Goal: Task Accomplishment & Management: Manage account settings

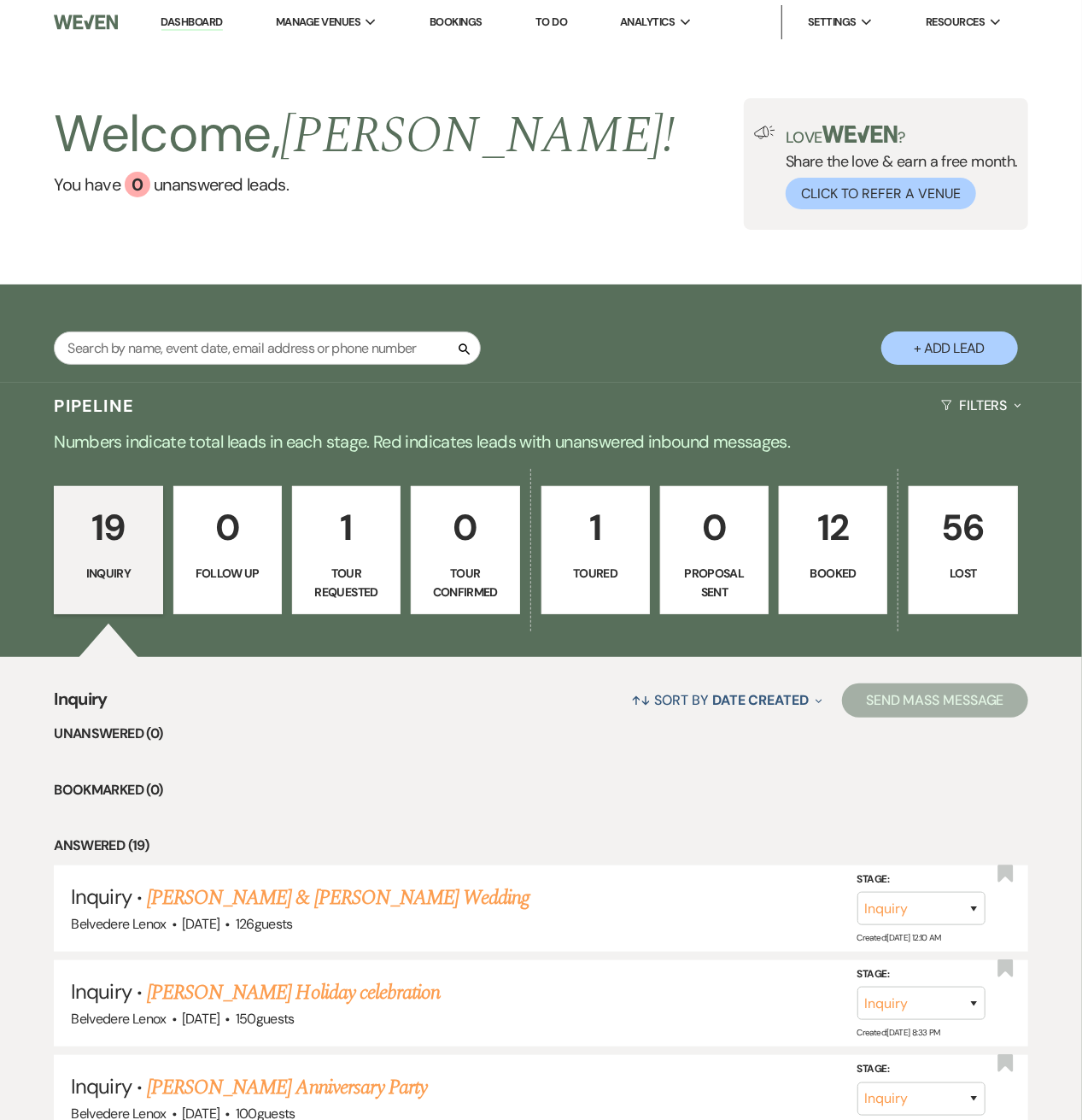
click at [802, 548] on p "12" at bounding box center [833, 527] width 86 height 57
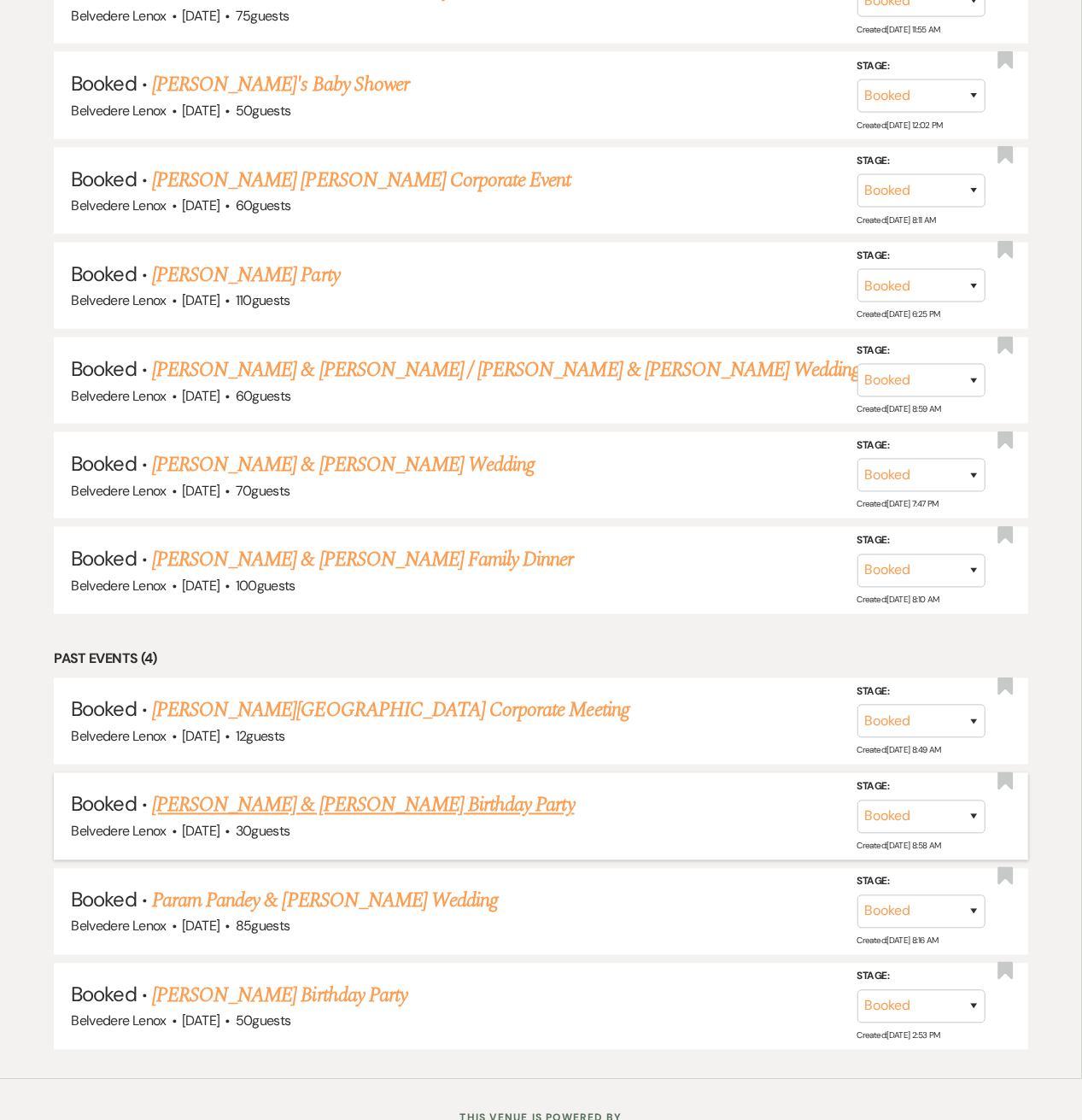
scroll to position [1064, 0]
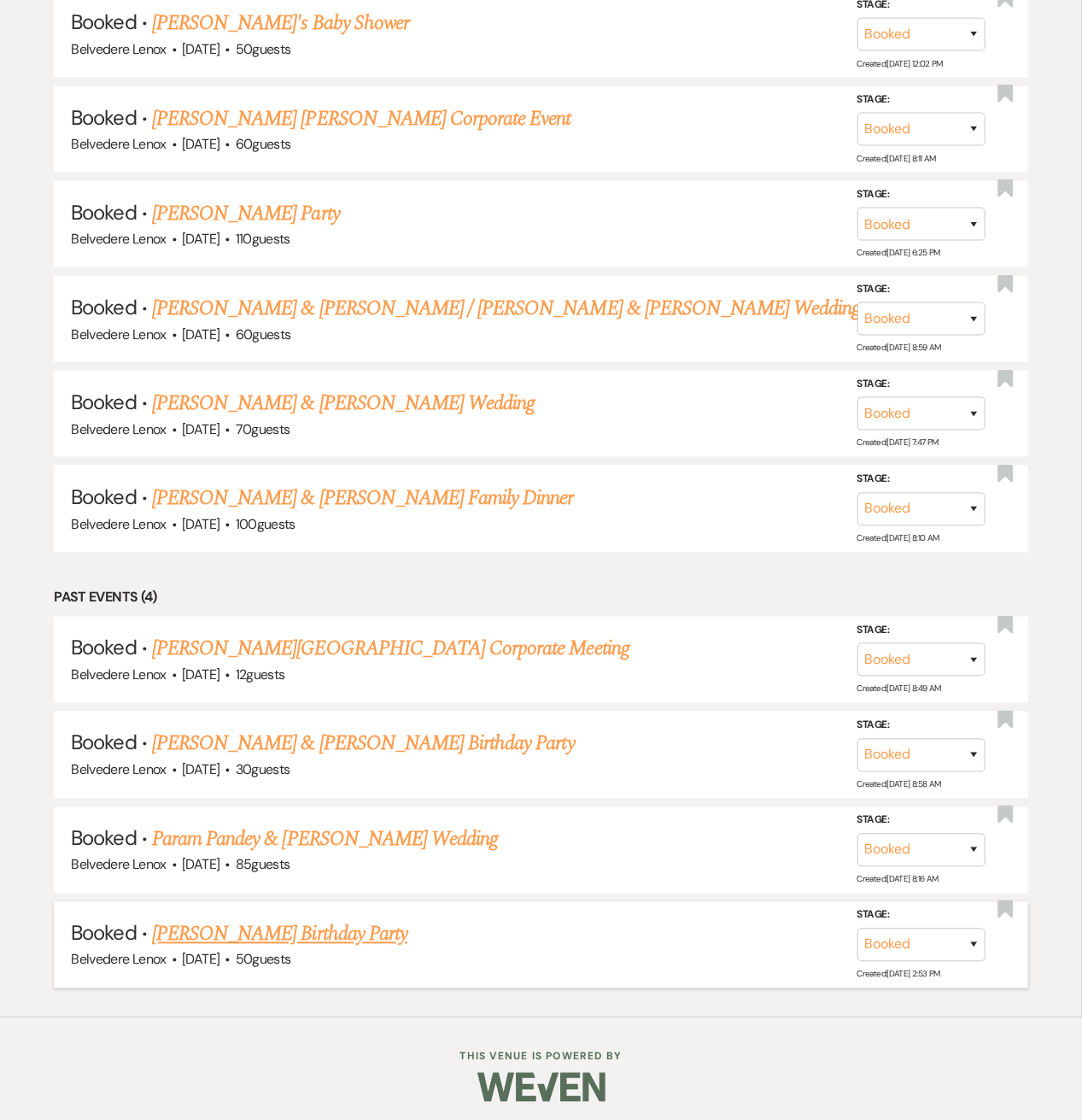
click at [201, 930] on link "[PERSON_NAME] Birthday Party" at bounding box center [279, 934] width 255 height 31
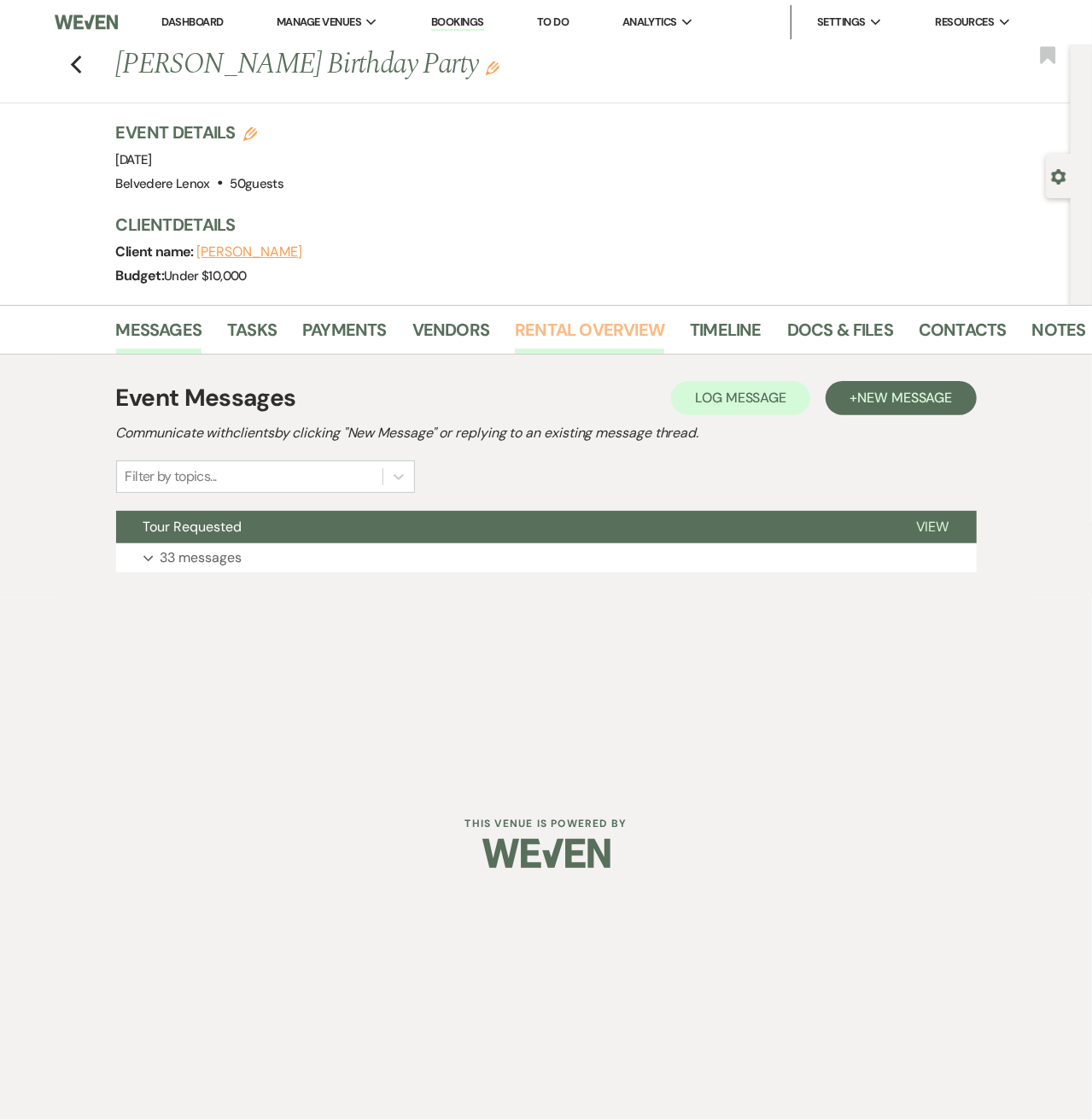
click at [555, 339] on link "Rental Overview" at bounding box center [589, 335] width 149 height 37
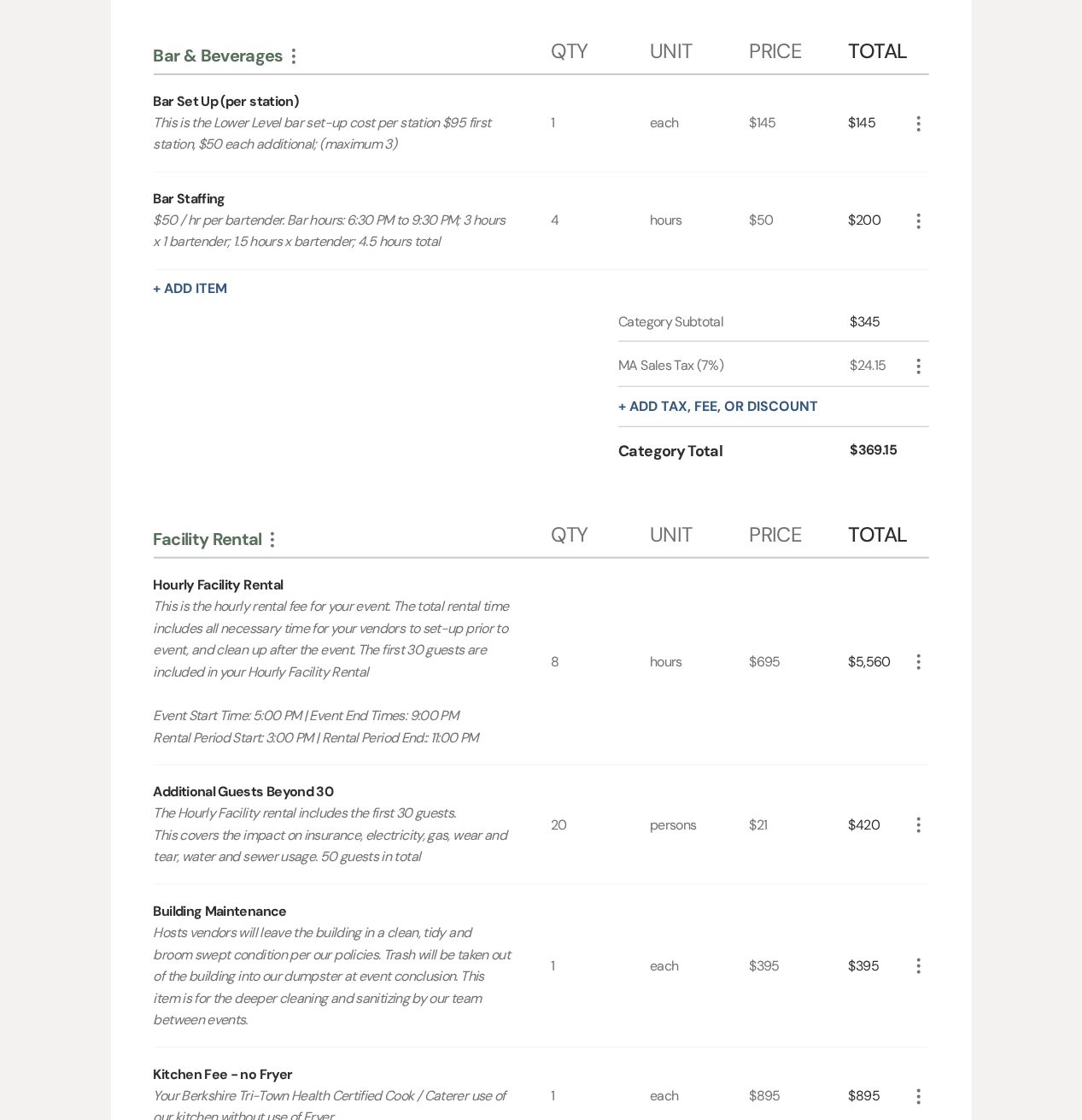
scroll to position [228, 0]
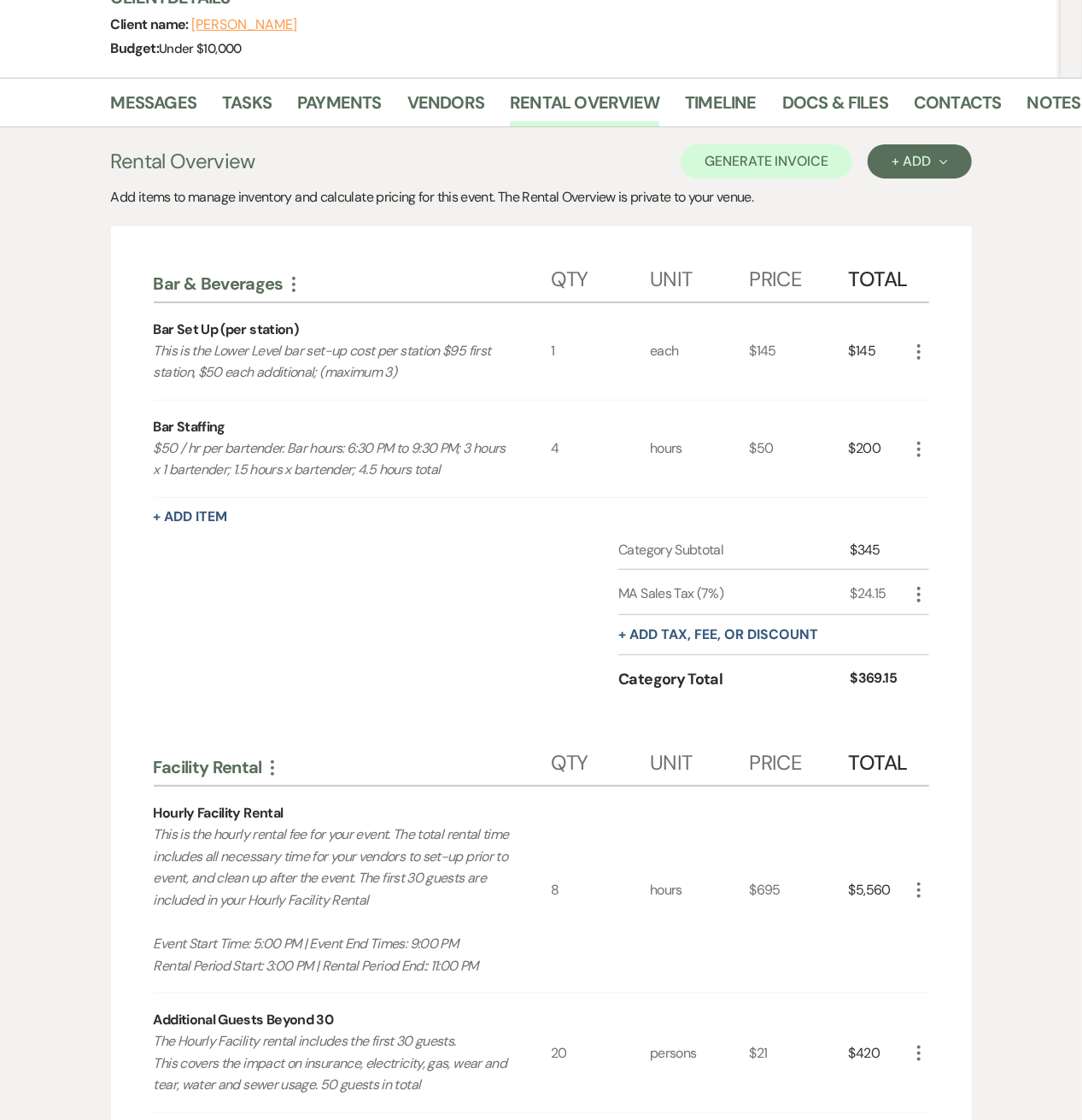
click at [289, 283] on icon "More" at bounding box center [293, 284] width 20 height 20
click at [314, 361] on button "Delete Delete Category" at bounding box center [368, 371] width 169 height 28
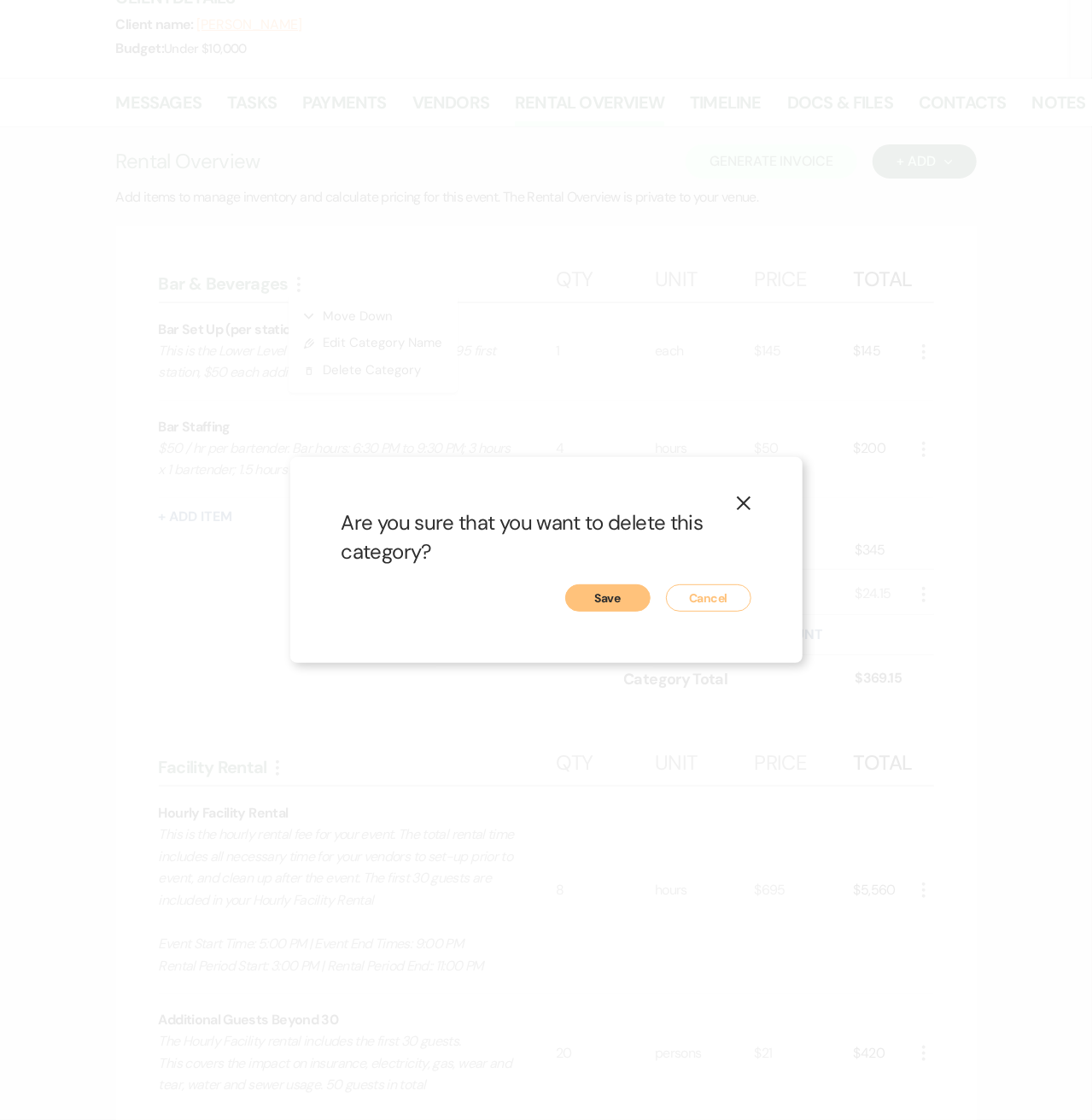
click at [584, 594] on button "Save" at bounding box center [608, 597] width 85 height 28
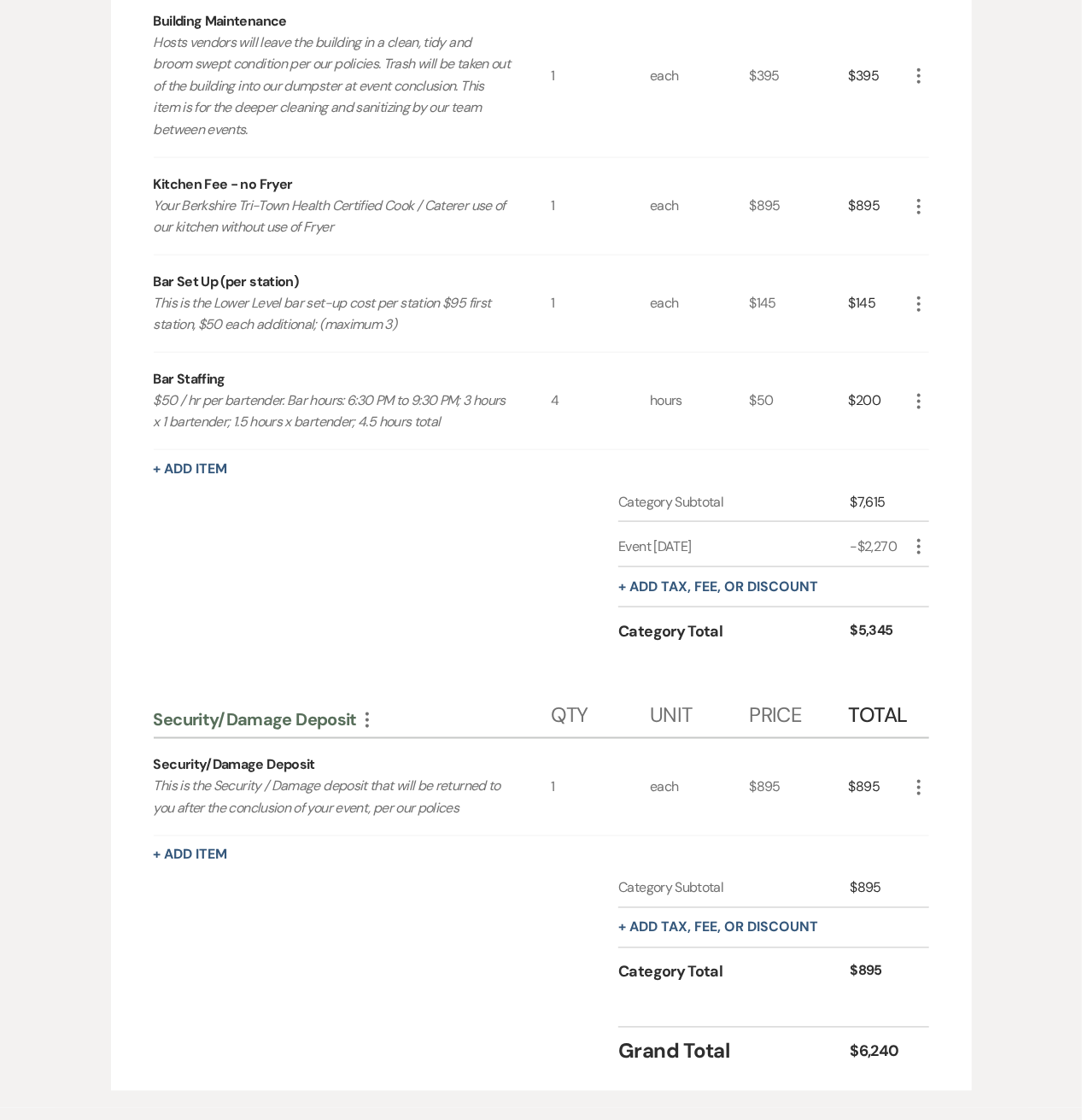
scroll to position [955, 0]
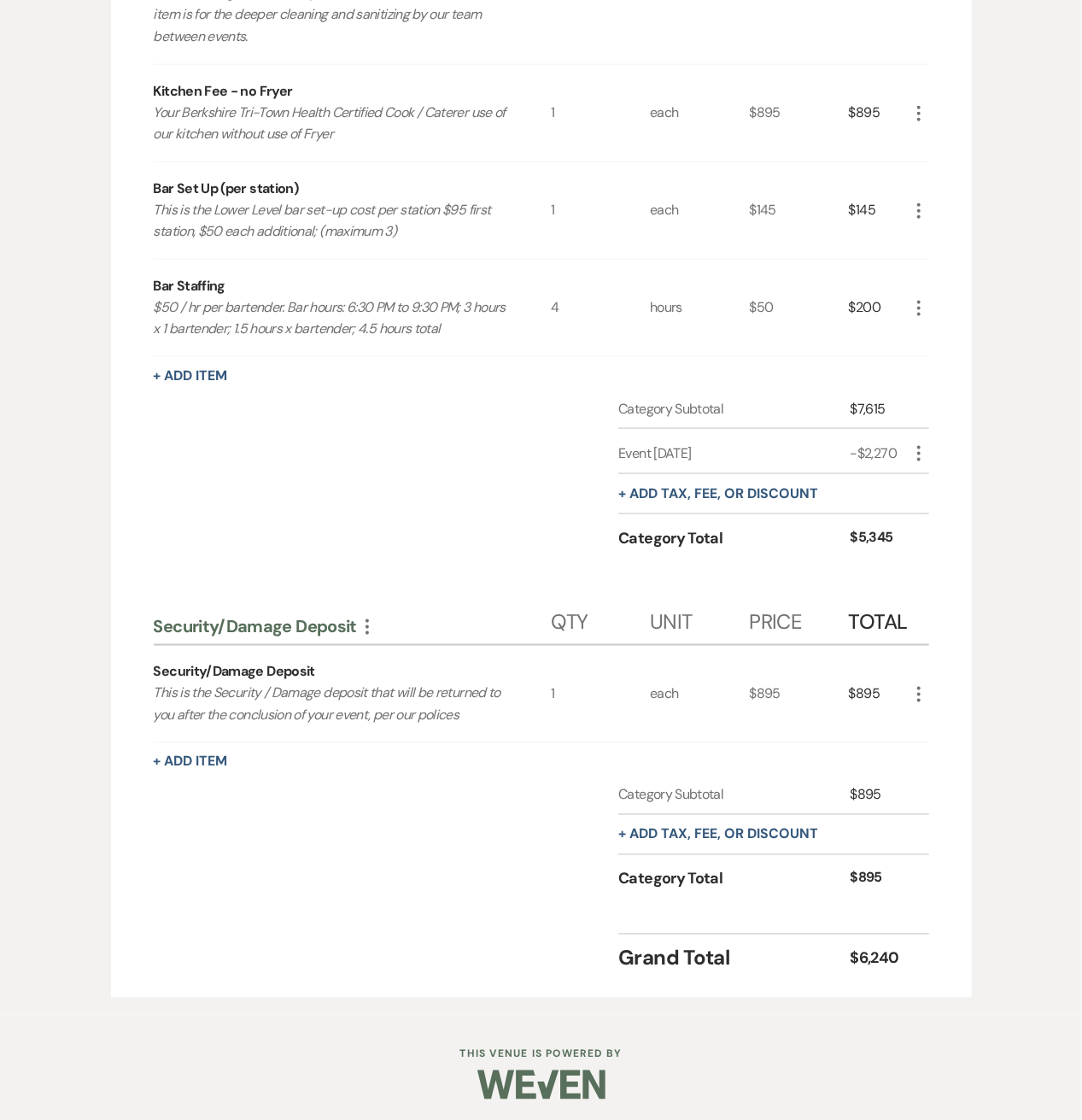
click at [918, 692] on icon "More" at bounding box center [918, 694] width 20 height 20
click at [925, 746] on button "X Delete" at bounding box center [955, 755] width 92 height 28
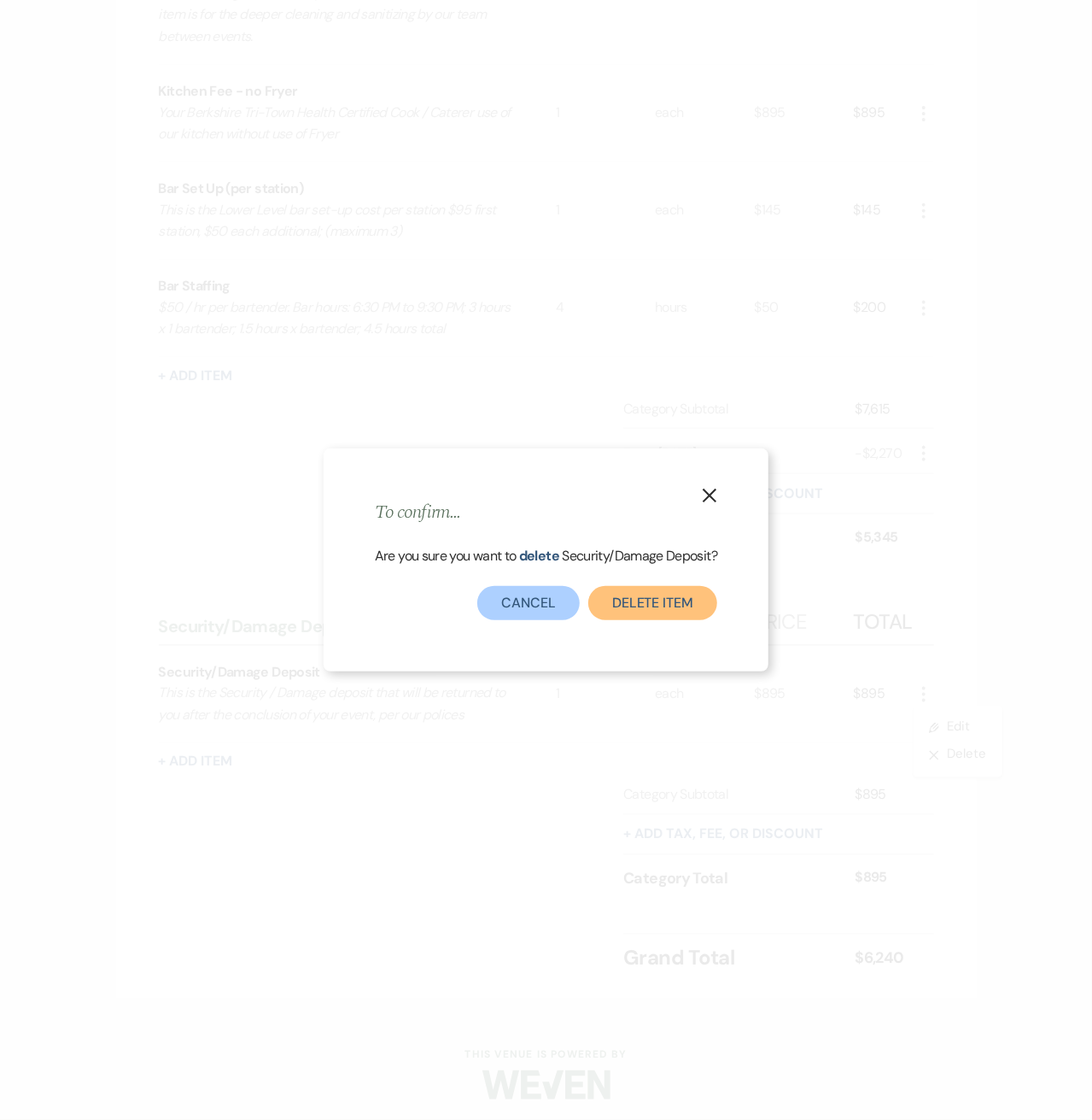
click at [613, 613] on button "Delete Item" at bounding box center [652, 603] width 129 height 34
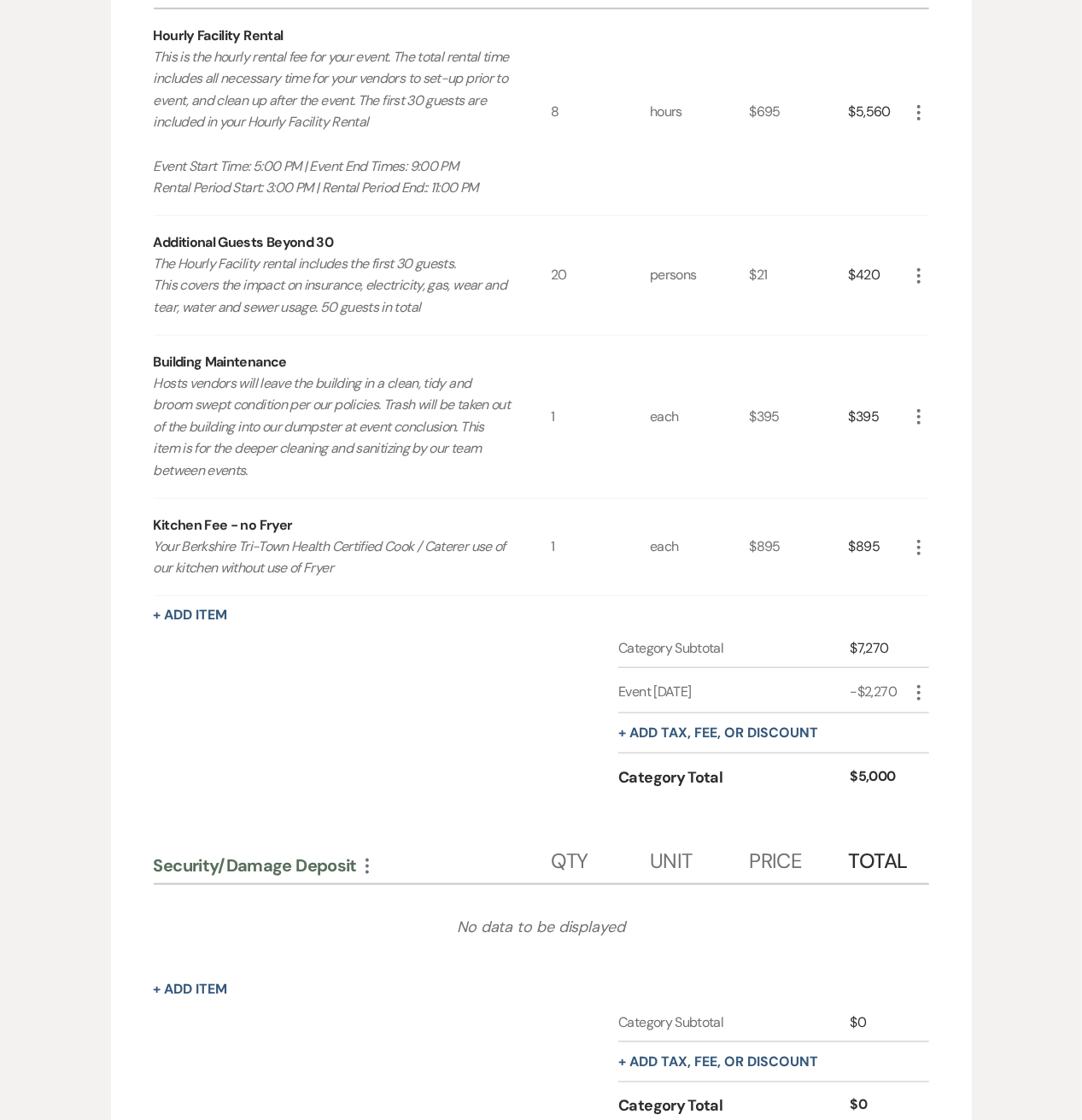
scroll to position [293, 0]
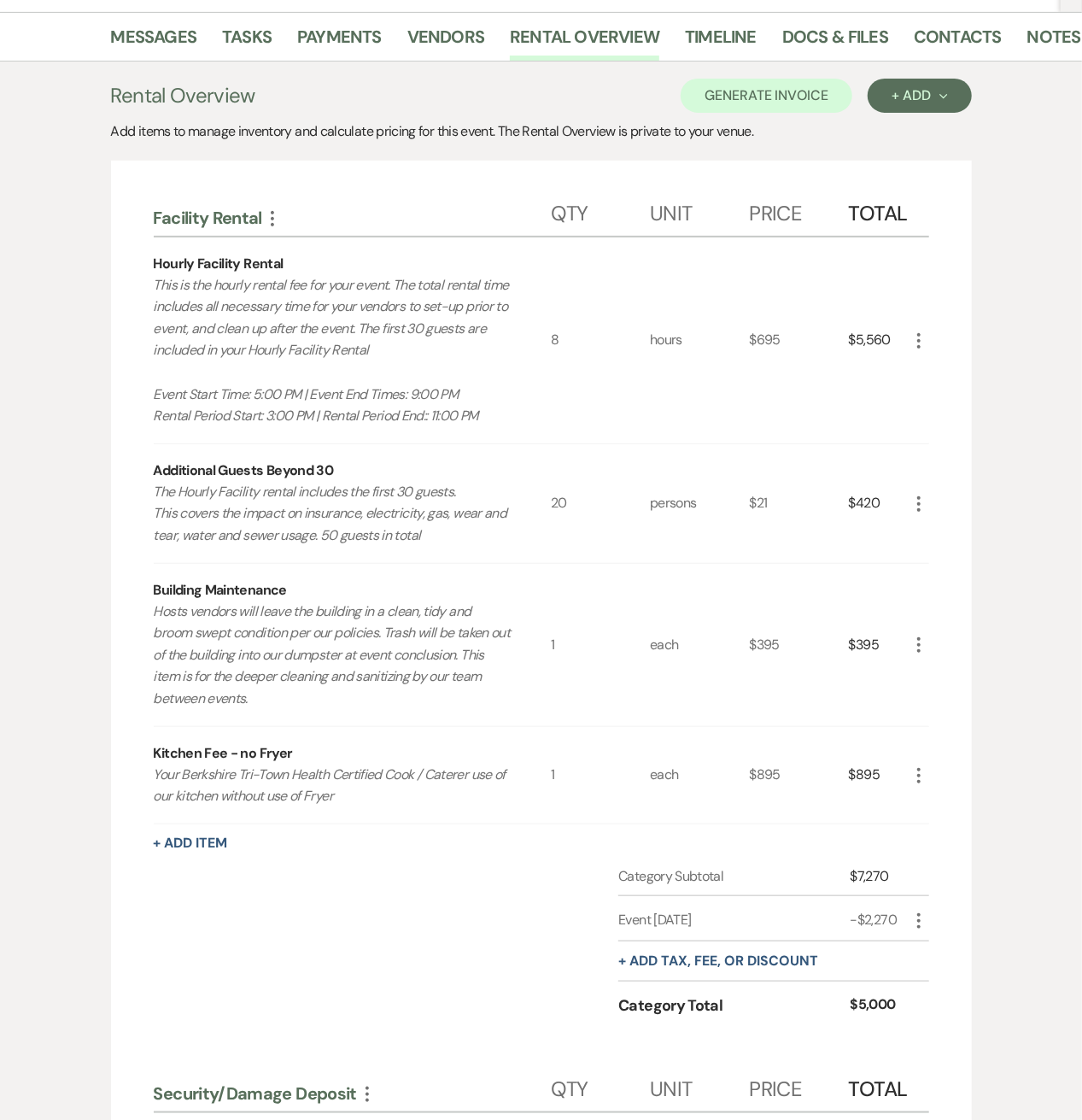
click at [923, 920] on icon "More" at bounding box center [918, 920] width 20 height 20
click at [933, 942] on button "Pencil Edit" at bounding box center [953, 954] width 89 height 28
select select "2"
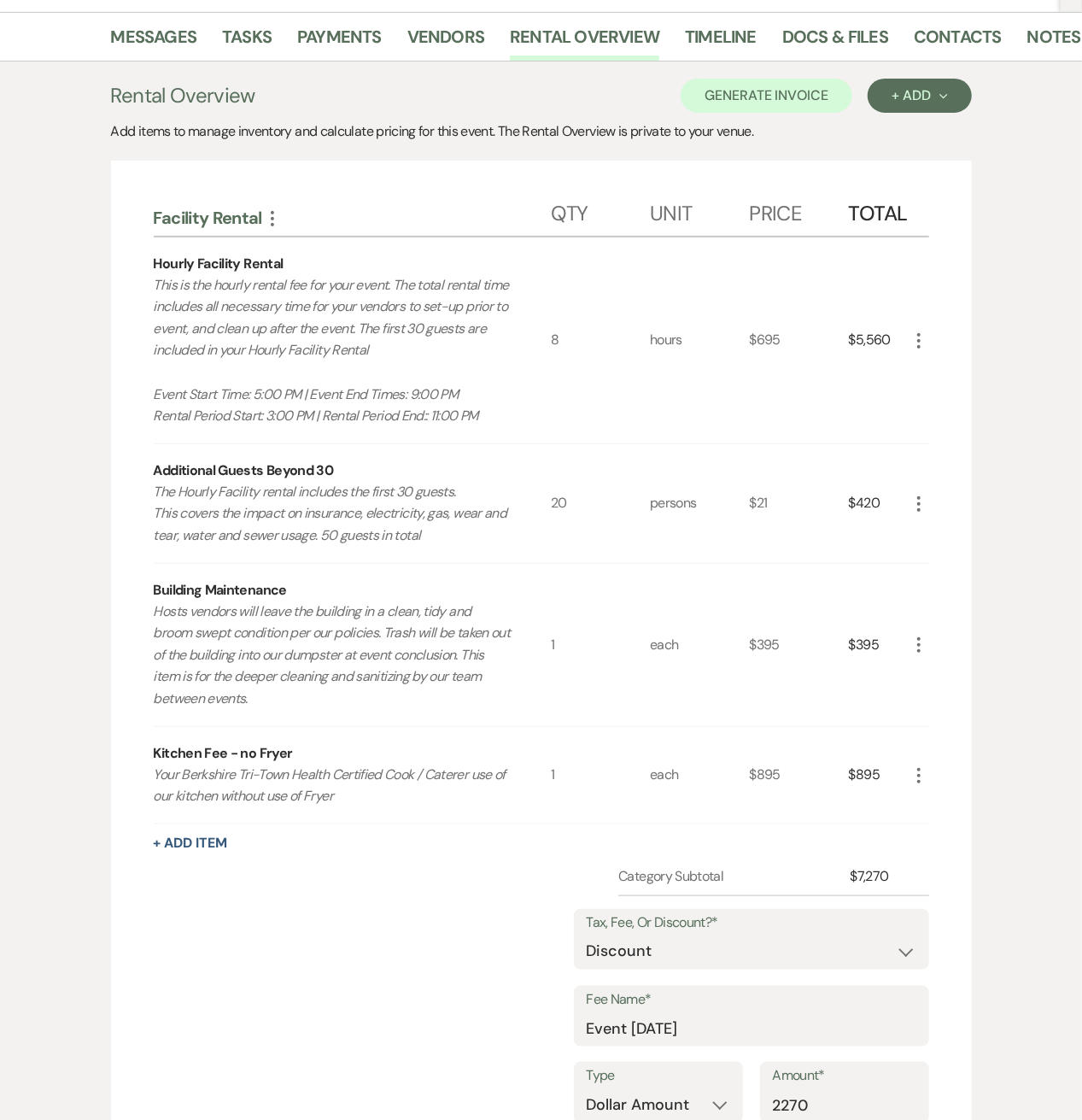
scroll to position [521, 0]
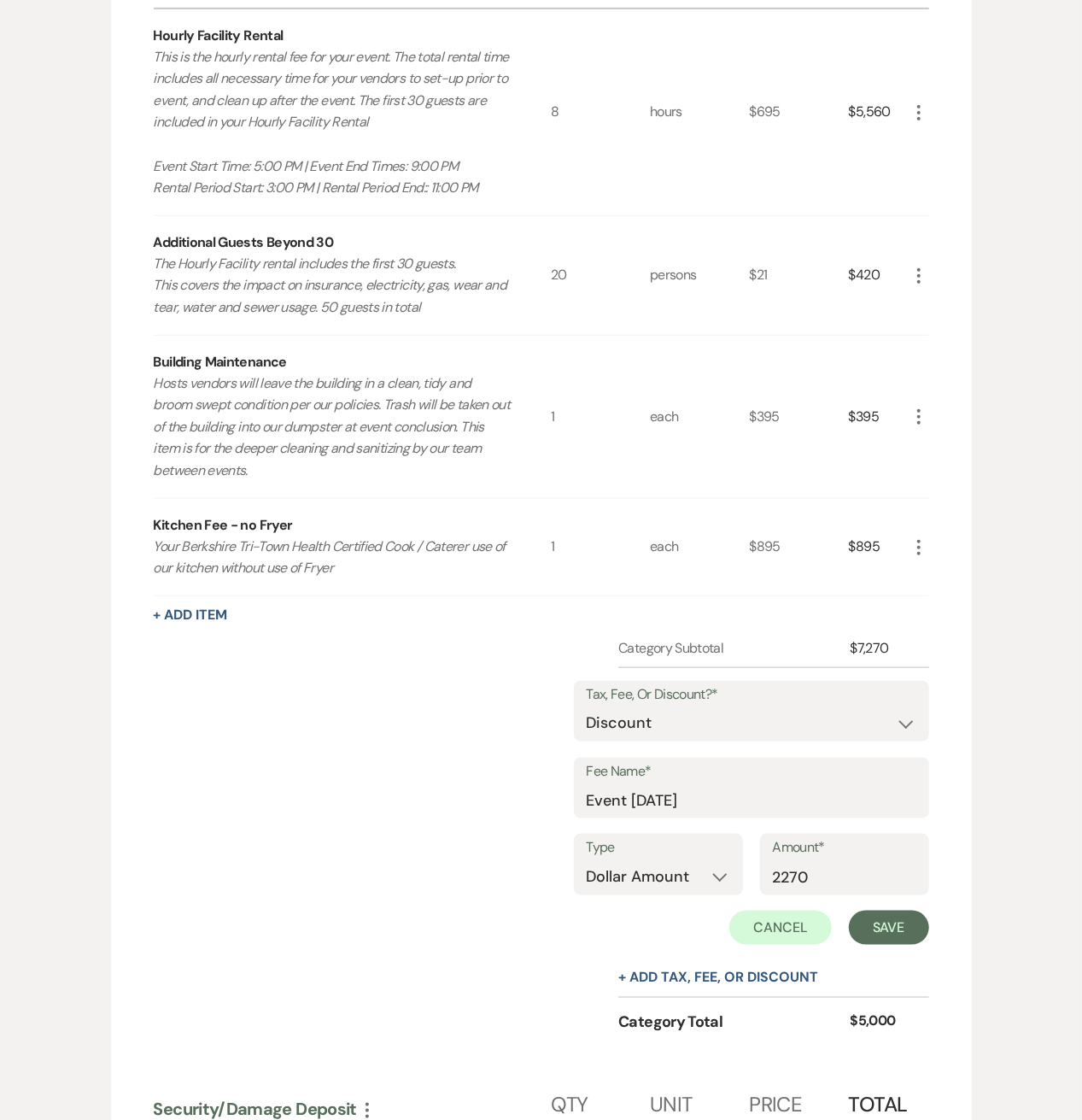
click at [777, 868] on div "Amount* 2270" at bounding box center [845, 864] width 169 height 61
click at [788, 868] on input "2270" at bounding box center [845, 876] width 143 height 33
click at [785, 868] on input "2270" at bounding box center [845, 876] width 143 height 33
click at [781, 879] on input "2270" at bounding box center [845, 876] width 143 height 33
type input "1270"
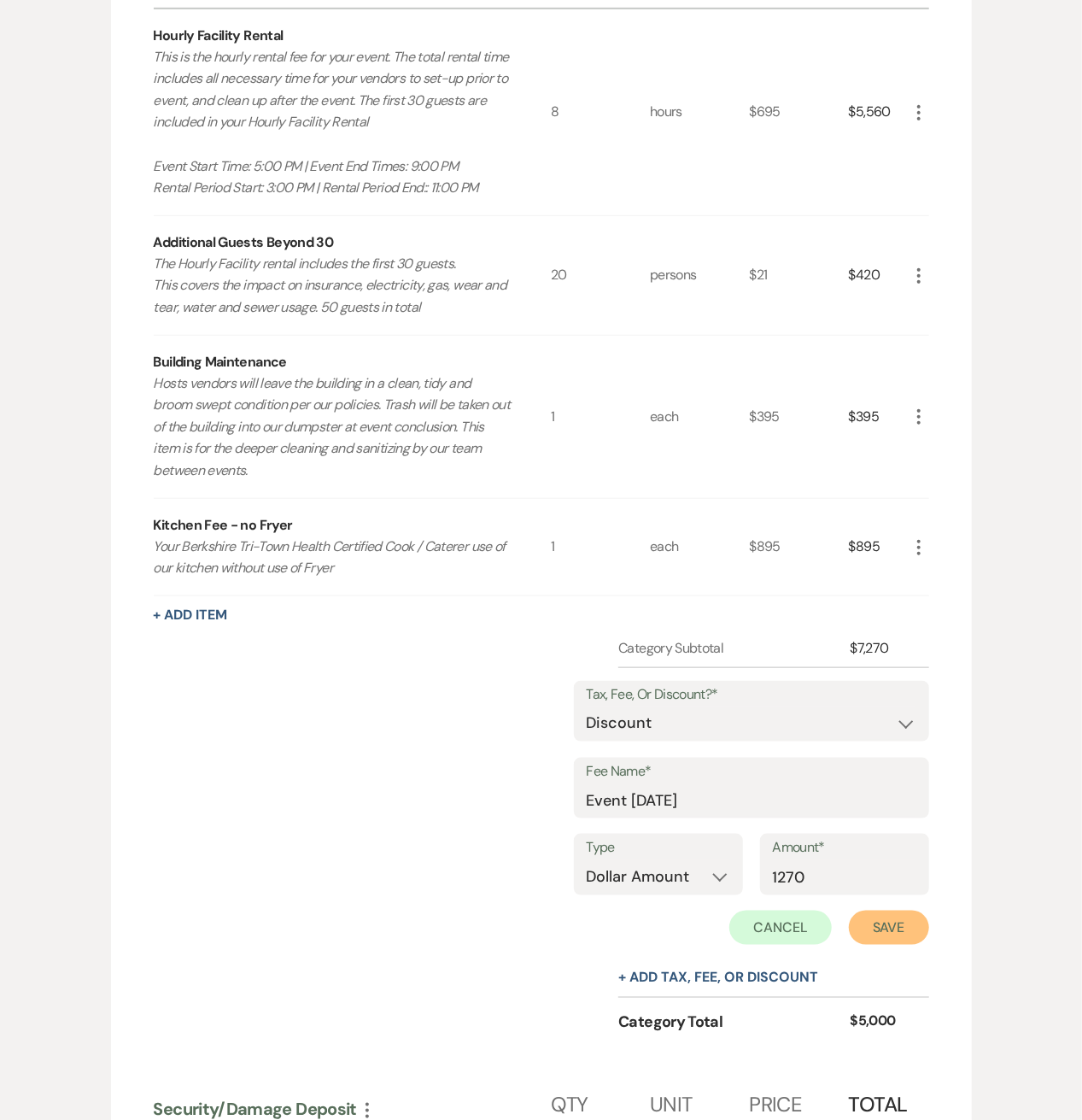
click at [880, 922] on button "Save" at bounding box center [889, 927] width 80 height 34
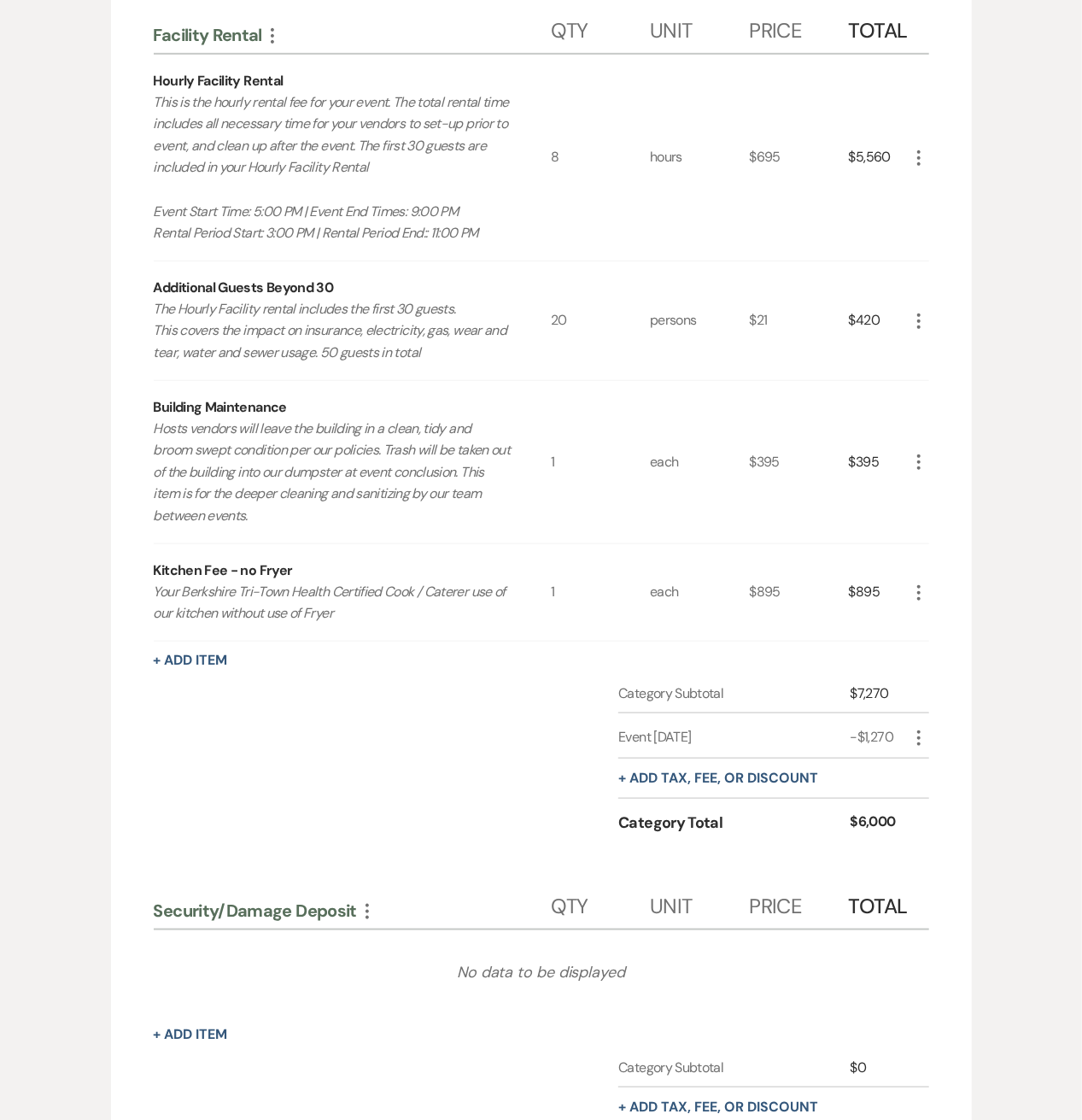
scroll to position [0, 0]
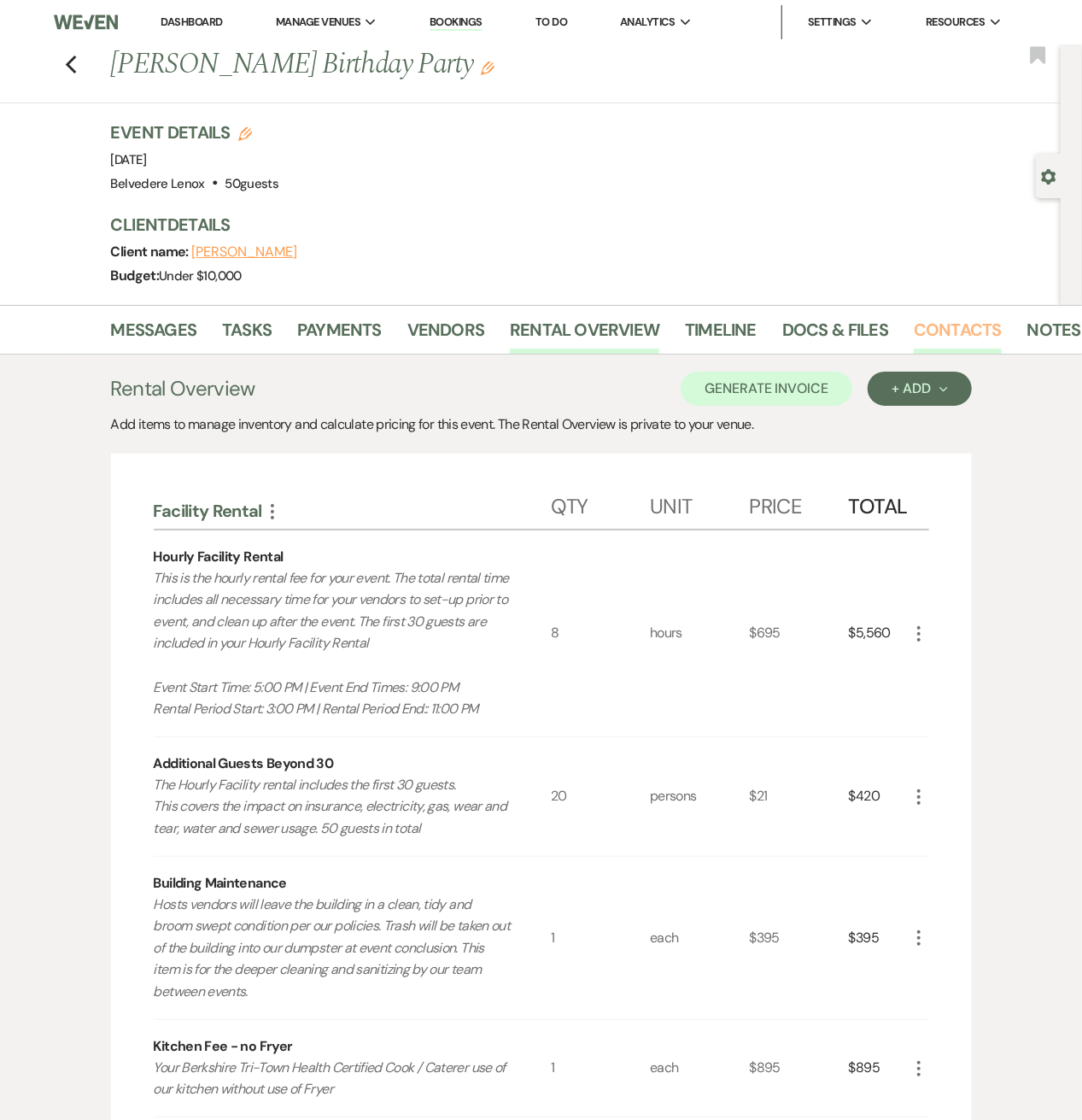
click at [926, 327] on link "Contacts" at bounding box center [958, 335] width 88 height 37
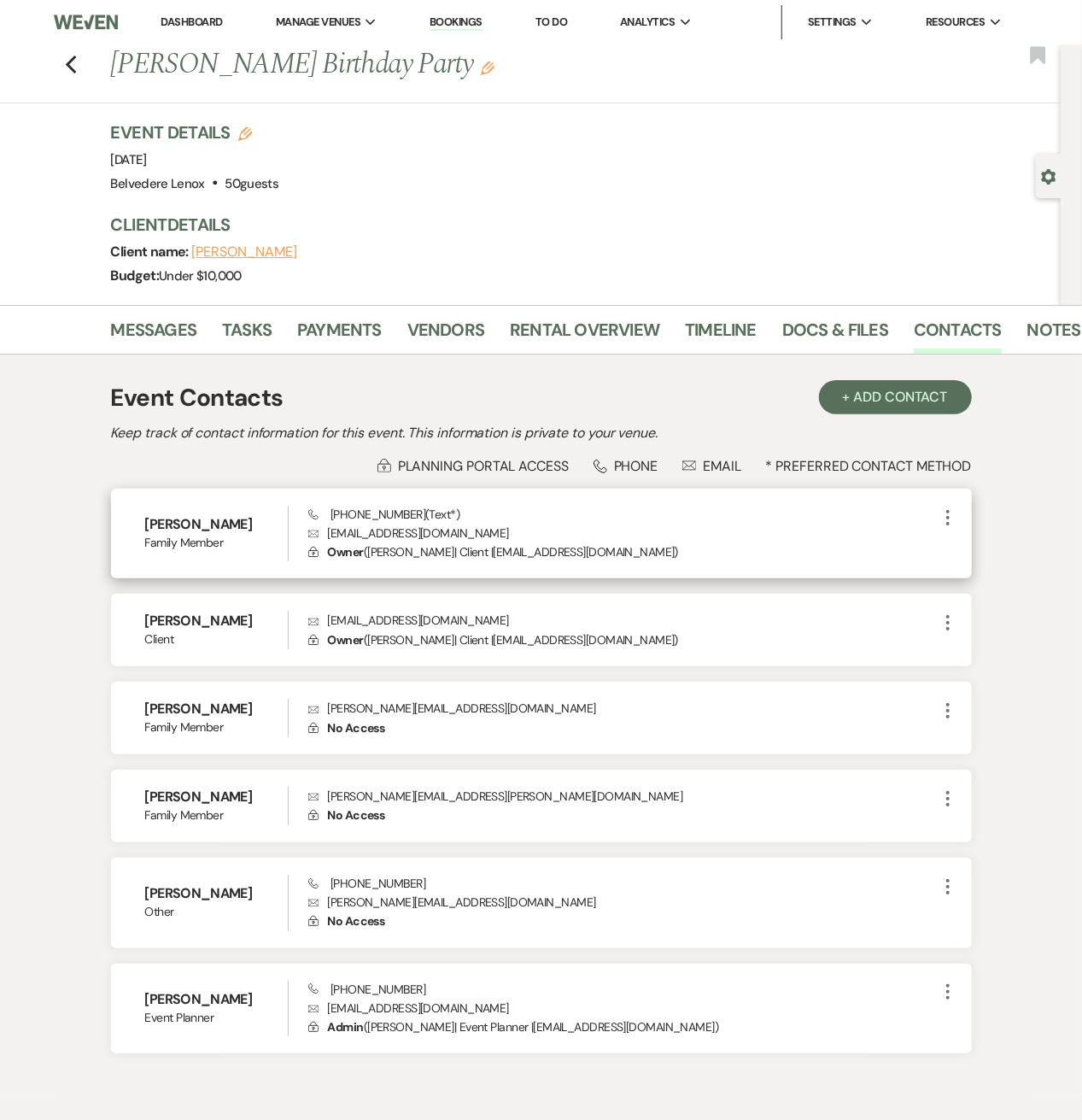
click at [950, 519] on icon "More" at bounding box center [948, 517] width 20 height 20
click at [955, 542] on button "Pencil Edit" at bounding box center [989, 550] width 101 height 29
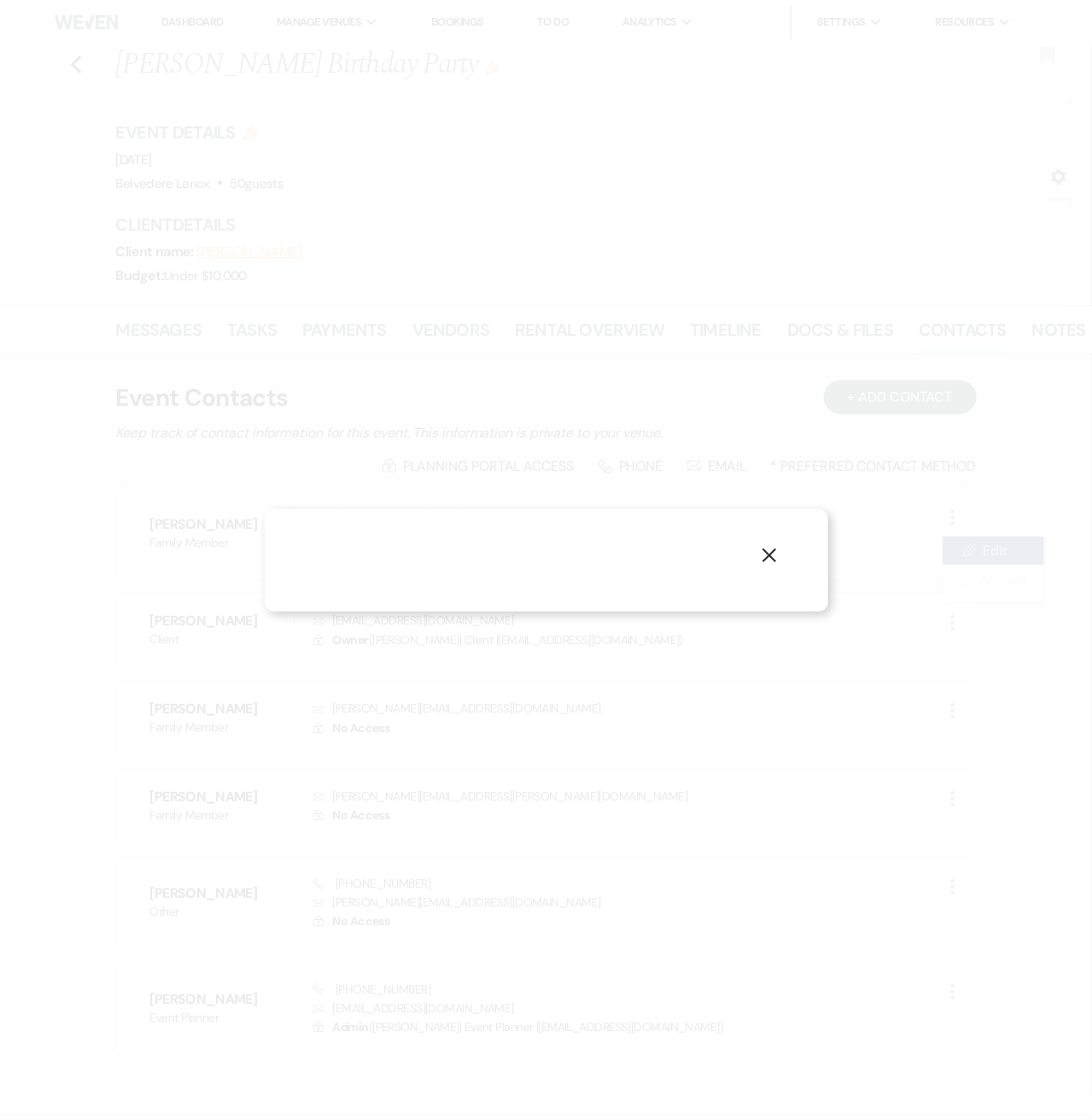
select select "4"
select select "text"
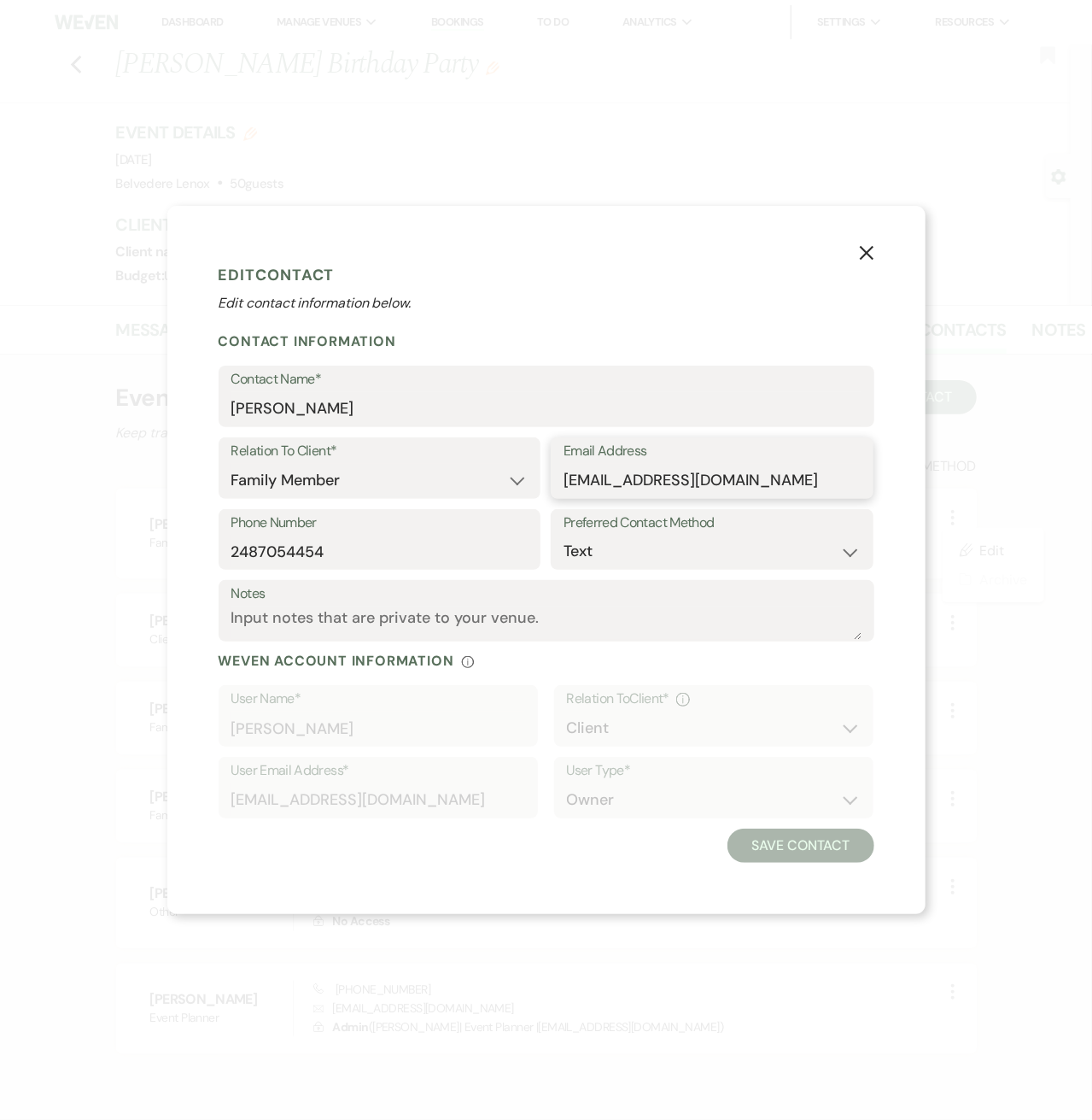
click at [732, 469] on input "hopesilverman7@aol.com" at bounding box center [712, 480] width 297 height 33
drag, startPoint x: 778, startPoint y: 477, endPoint x: 399, endPoint y: 468, distance: 379.1
click at [399, 468] on div "Relation To Client* Client Event Planner Parent of Client Family Member Friend …" at bounding box center [546, 473] width 656 height 72
type input "no@no.com"
click at [825, 861] on div "X Edit Contact Edit contact information below. Contact Information Contact Name…" at bounding box center [546, 560] width 758 height 708
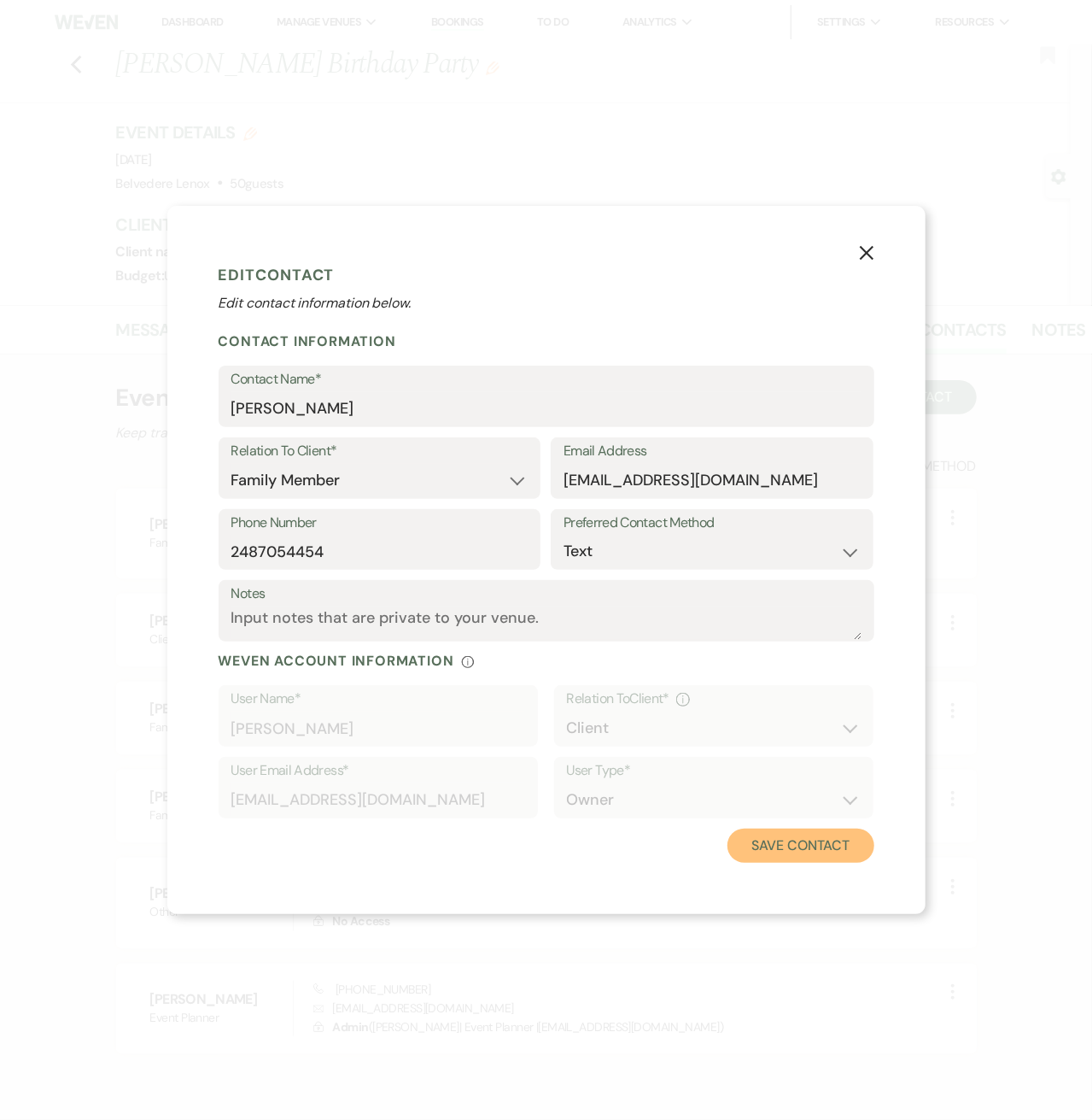
click at [825, 844] on button "Save Contact" at bounding box center [801, 845] width 146 height 34
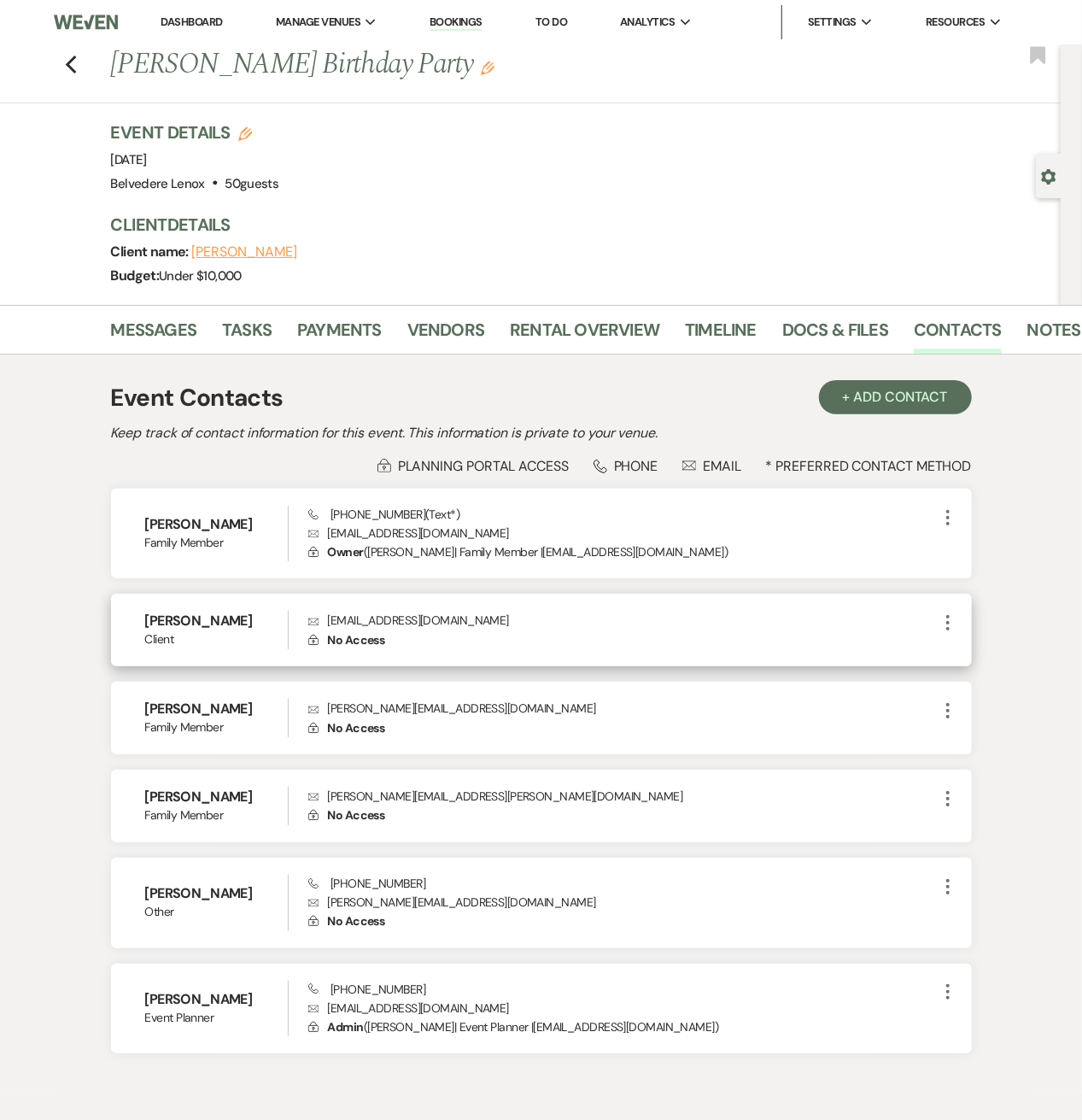
click at [951, 621] on icon "More" at bounding box center [948, 622] width 20 height 20
click at [959, 646] on button "Pencil Edit" at bounding box center [989, 656] width 101 height 29
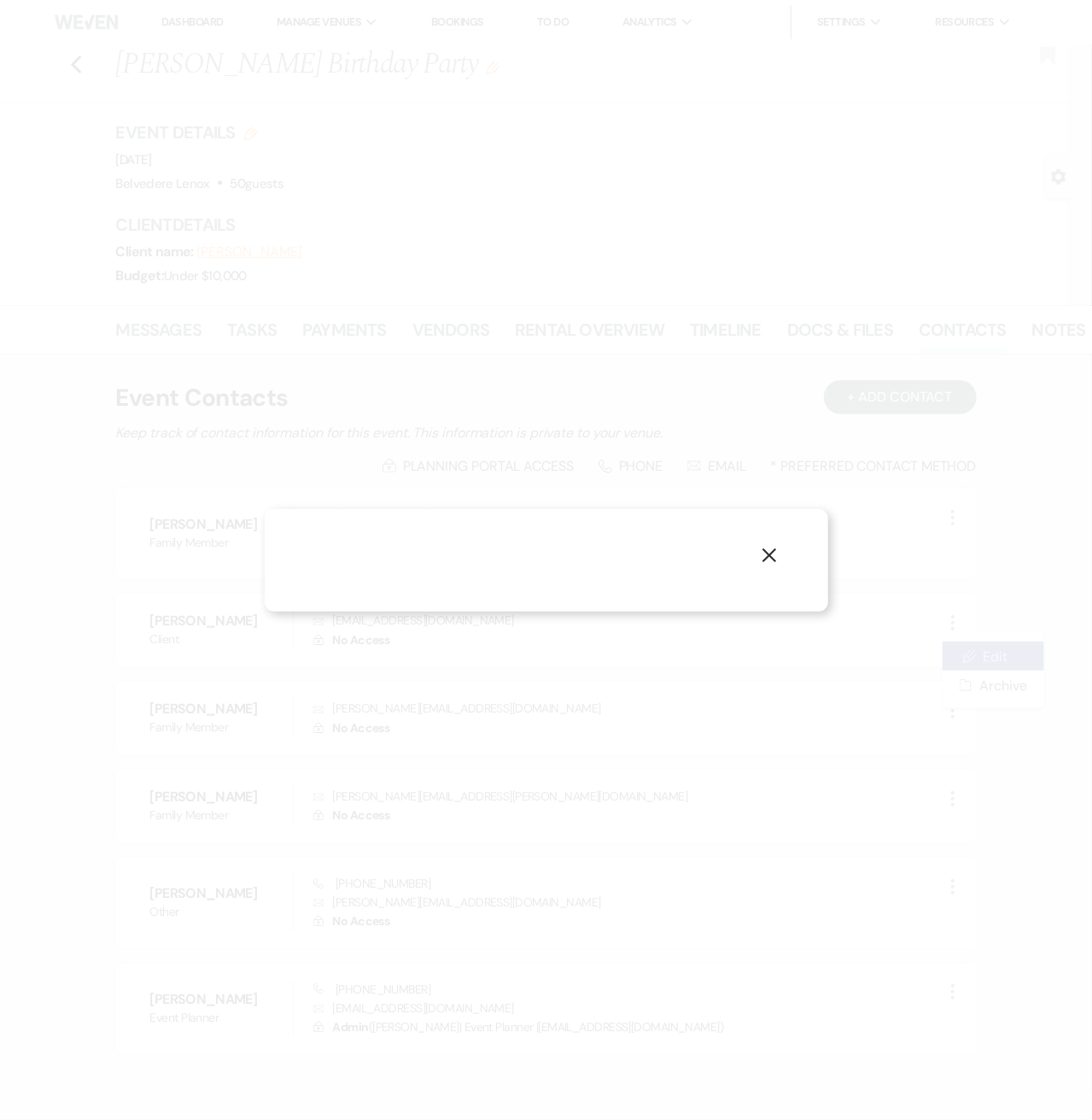
select select "1"
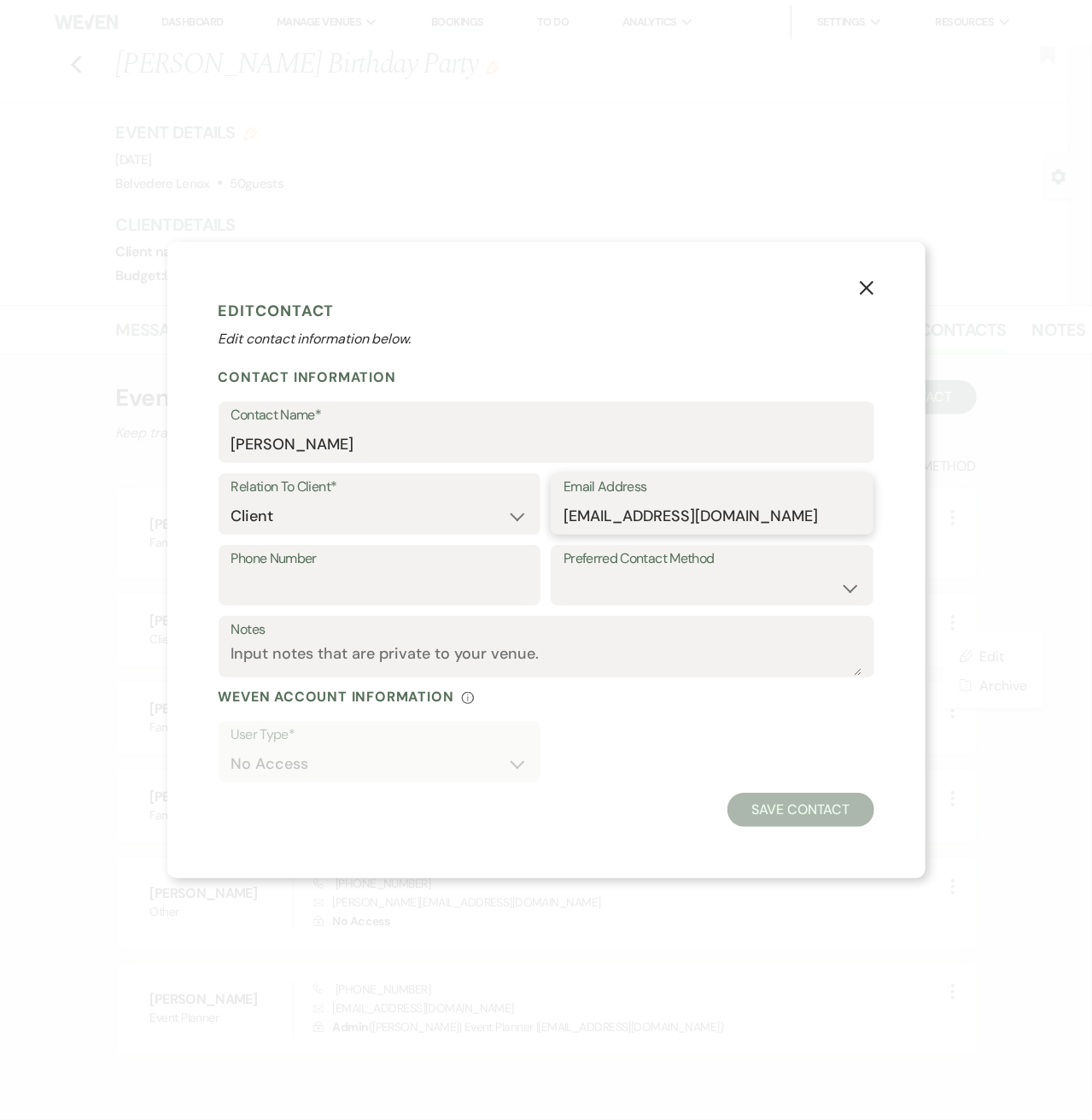
click at [680, 525] on input "hopesilverman7@aol.com" at bounding box center [712, 516] width 297 height 33
drag, startPoint x: 678, startPoint y: 513, endPoint x: 371, endPoint y: 513, distance: 307.0
click at [578, 512] on input "hopesilverman7@aol.com" at bounding box center [712, 516] width 297 height 33
click at [370, 513] on select "Client Event Planner Parent of Client Family Member Friend Other" at bounding box center [379, 516] width 297 height 33
click at [587, 512] on input "hopesilverman7@aol.com" at bounding box center [712, 516] width 297 height 33
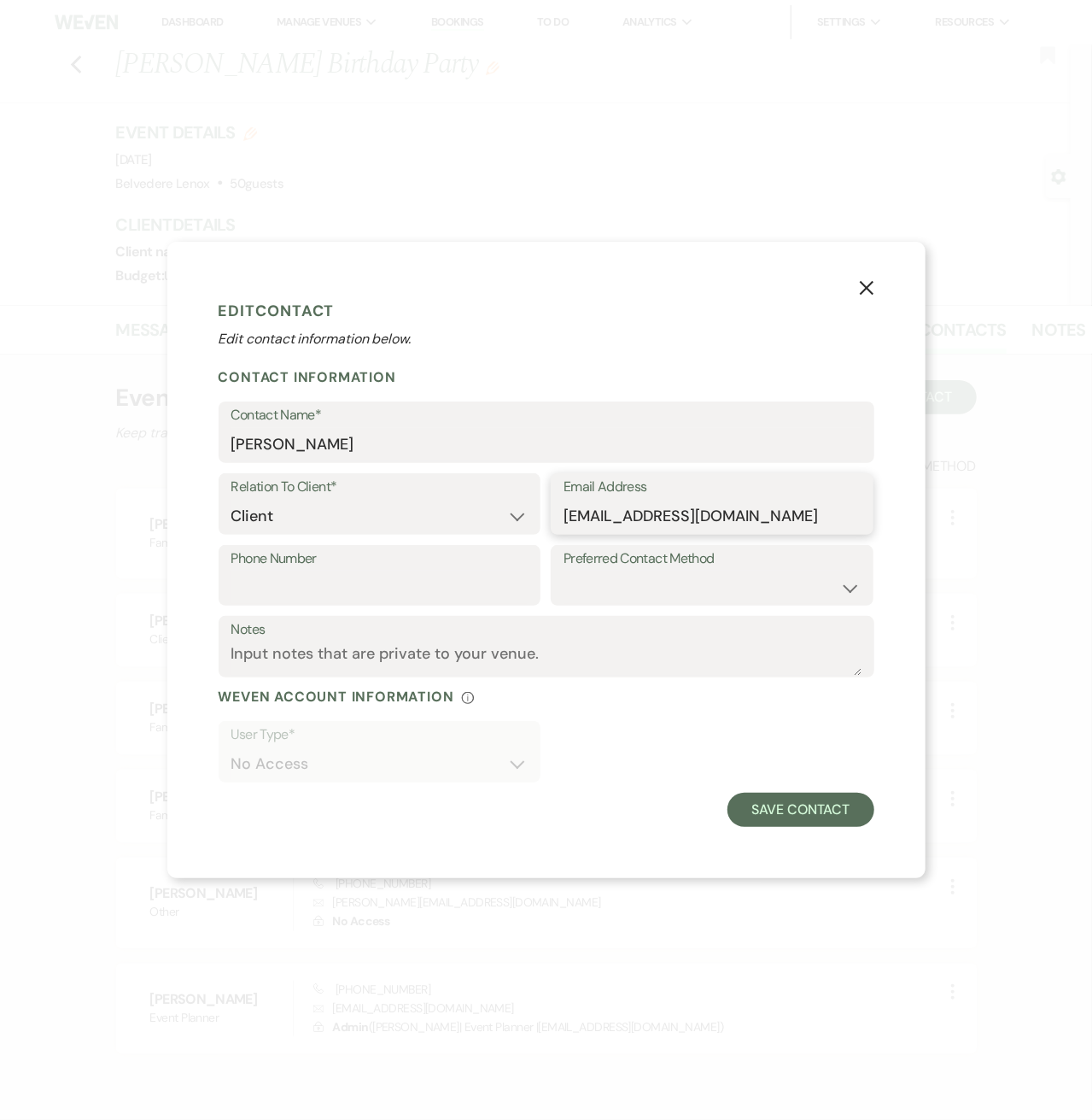
click at [758, 510] on input "hopesilverman7@aol.com" at bounding box center [712, 516] width 297 height 33
drag, startPoint x: 777, startPoint y: 510, endPoint x: 534, endPoint y: 506, distance: 243.0
click at [534, 506] on div "Relation To Client* Client Event Planner Parent of Client Family Member Friend …" at bounding box center [546, 508] width 656 height 72
type input "no@no.com"
click at [793, 804] on button "Save Contact" at bounding box center [801, 810] width 146 height 34
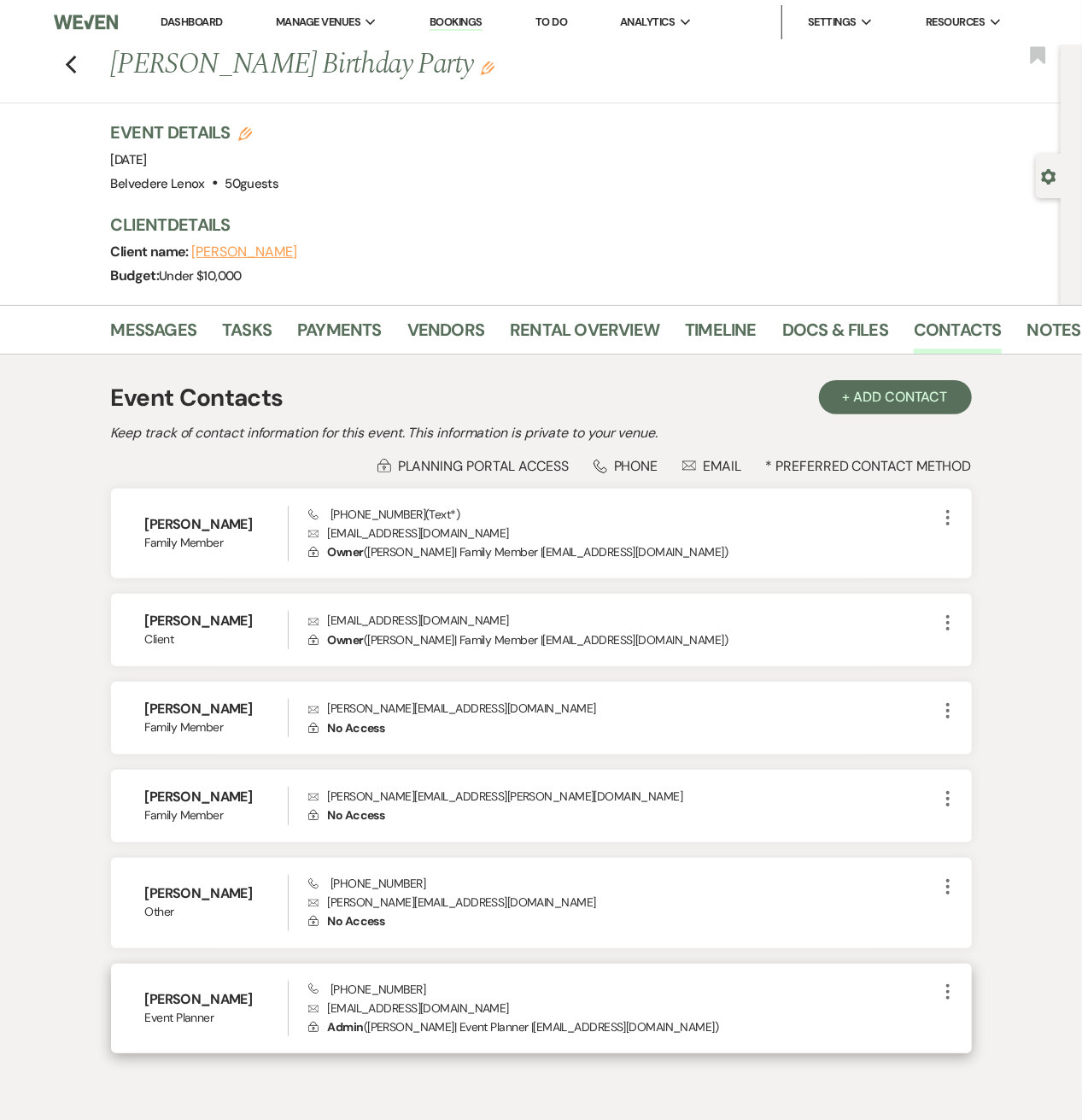
click at [950, 990] on icon "More" at bounding box center [948, 991] width 20 height 20
click at [977, 1022] on button "Pencil Edit" at bounding box center [989, 1026] width 101 height 29
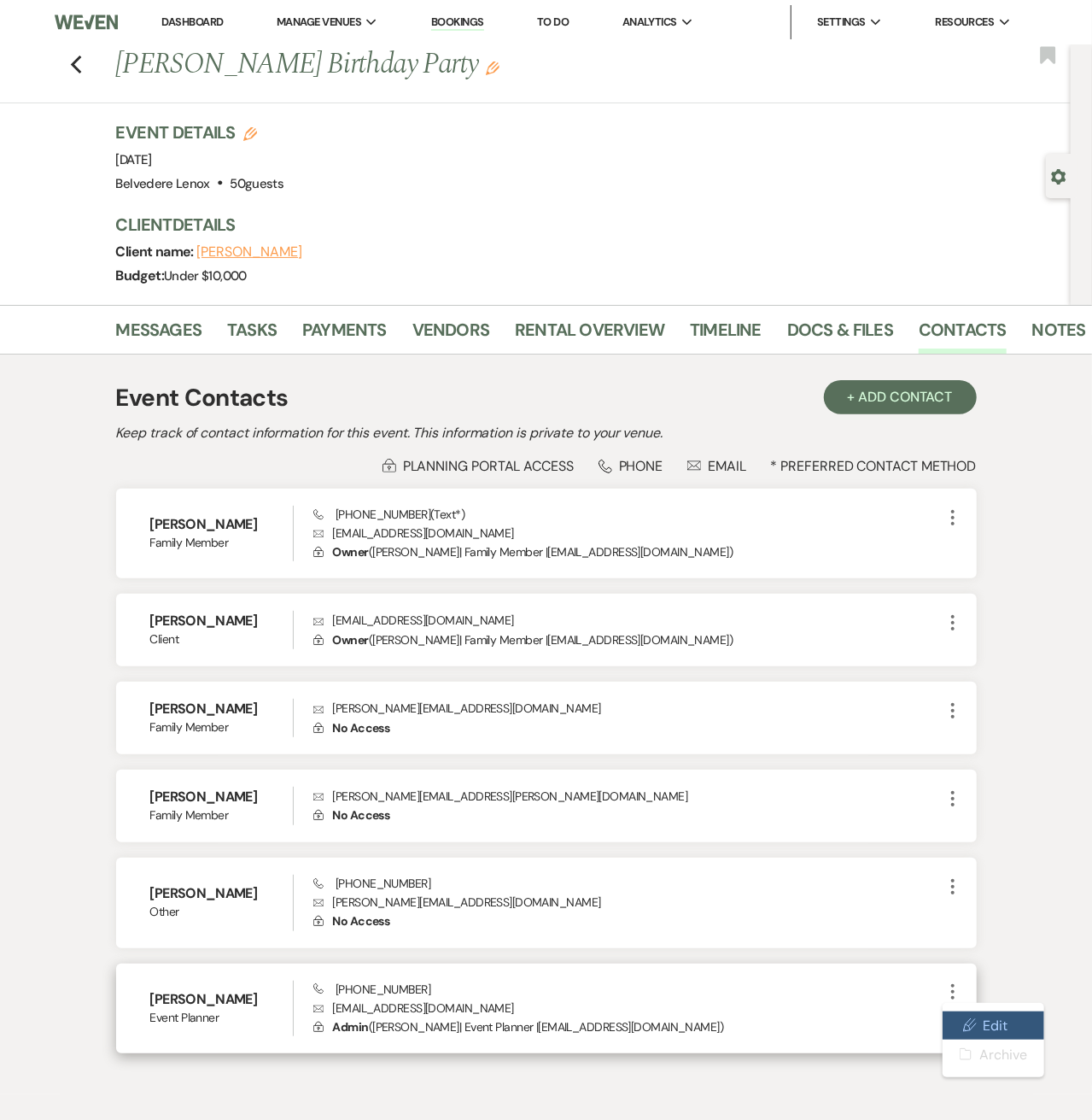
select select "2"
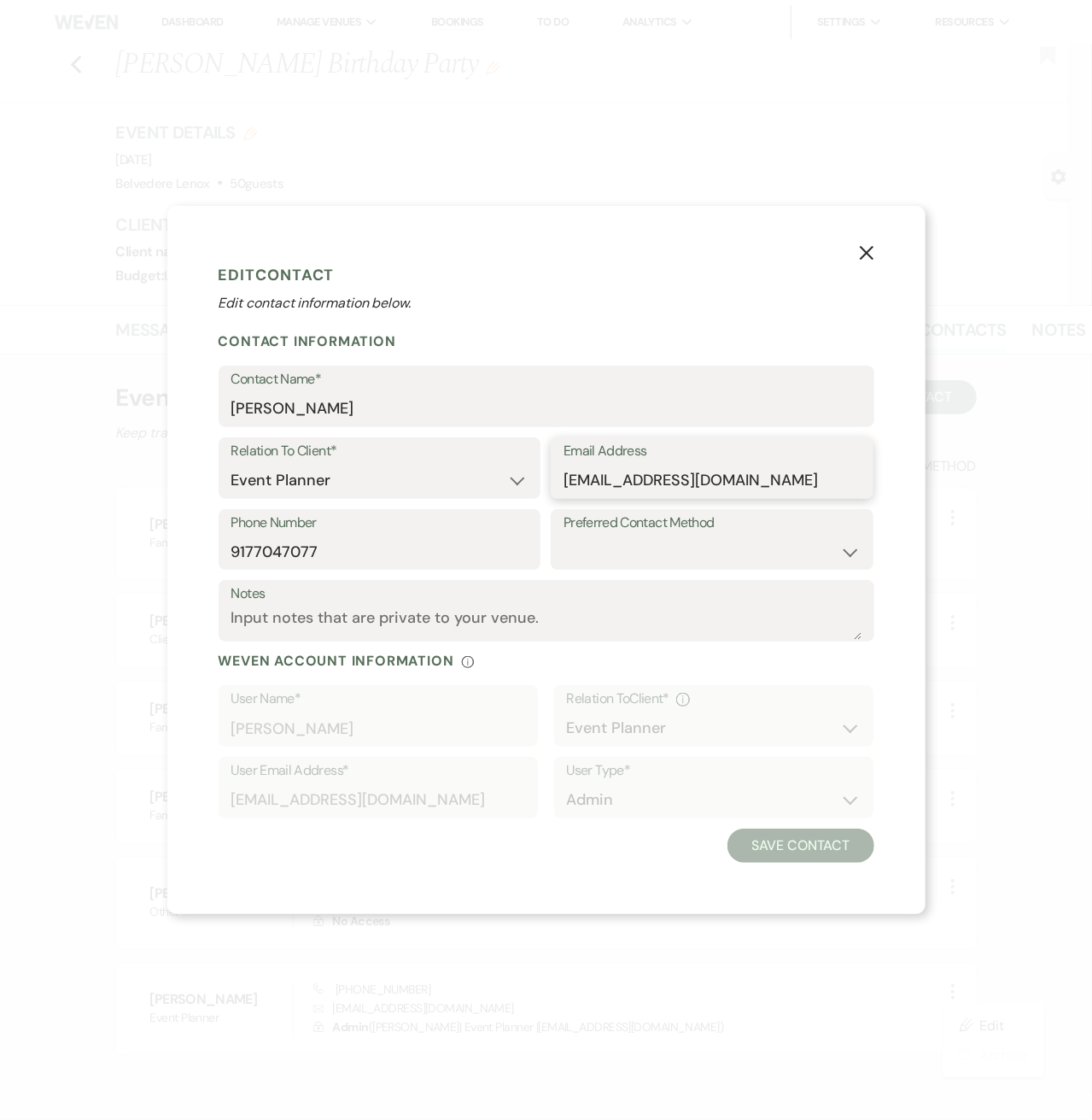
click at [639, 468] on input "hello@berkshiremuse.com" at bounding box center [712, 480] width 297 height 33
drag, startPoint x: 760, startPoint y: 478, endPoint x: 538, endPoint y: 476, distance: 222.0
click at [538, 476] on div "Relation To Client* Client Event Planner Parent of Client Family Member Friend …" at bounding box center [546, 473] width 656 height 72
type input "no@no.com"
click at [832, 852] on button "Save Contact" at bounding box center [801, 845] width 146 height 34
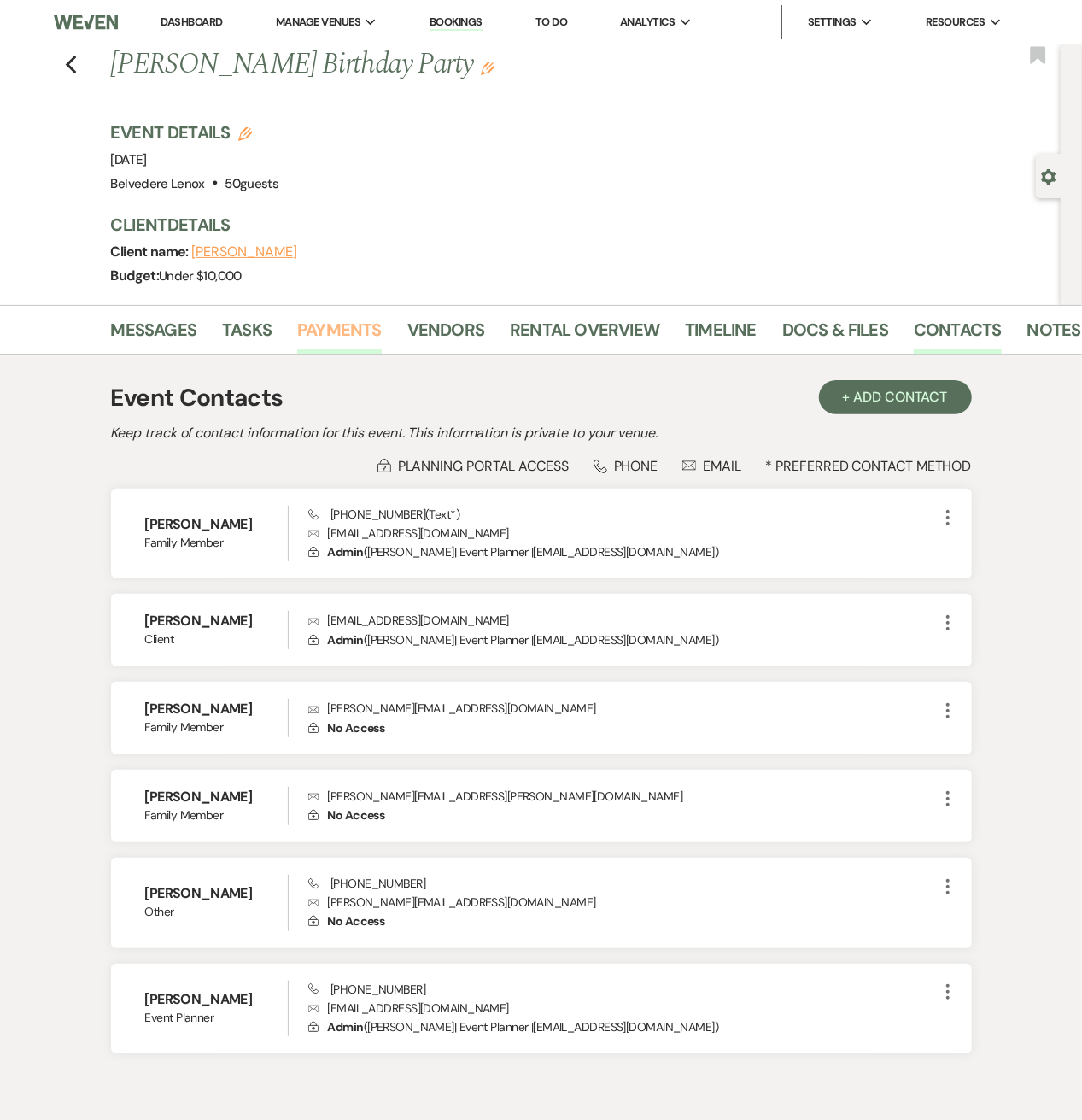
click at [358, 330] on link "Payments" at bounding box center [339, 335] width 84 height 37
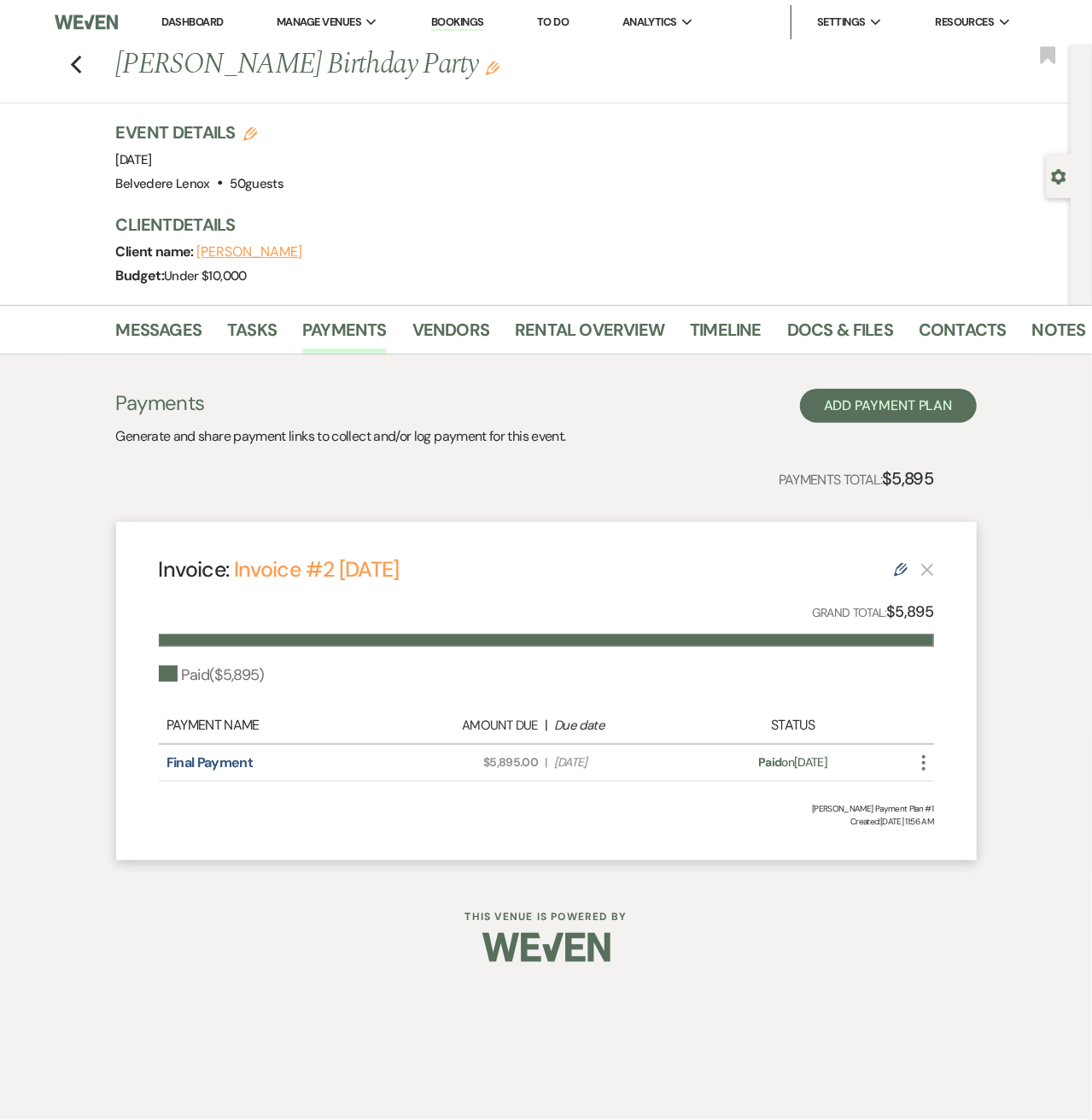
click at [897, 568] on icon "Edit" at bounding box center [900, 569] width 13 height 13
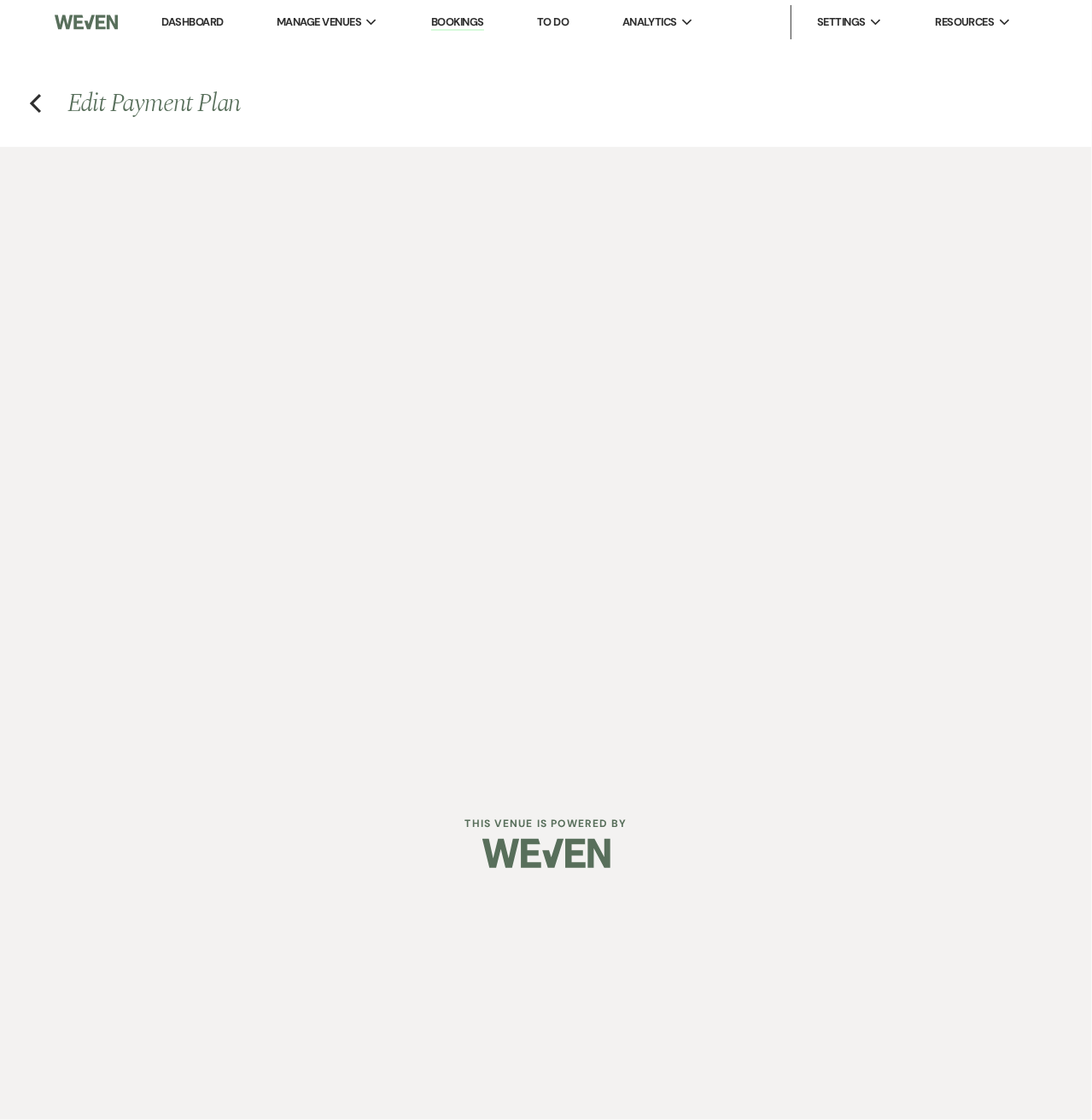
select select "24525"
select select "1"
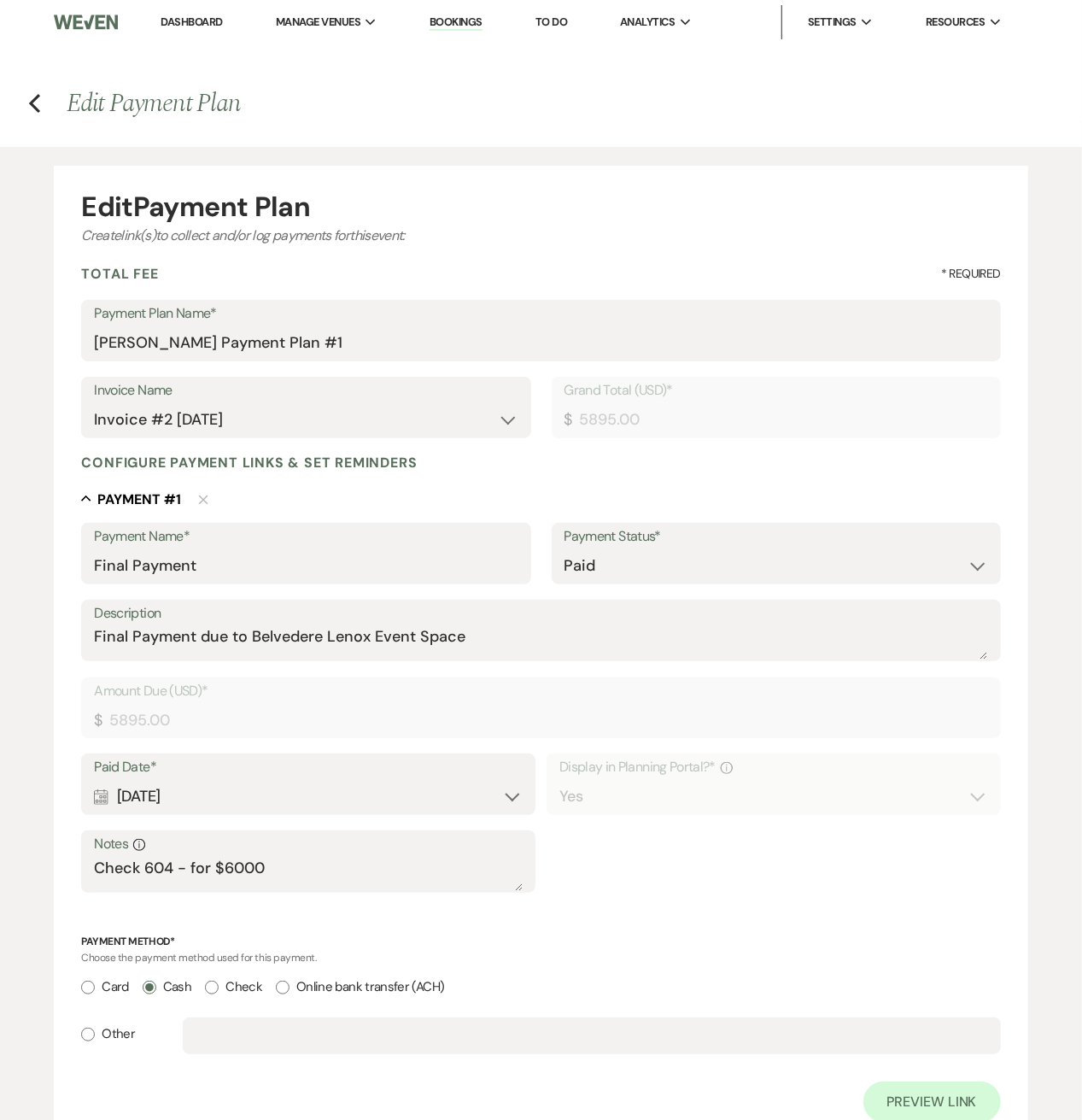
scroll to position [228, 0]
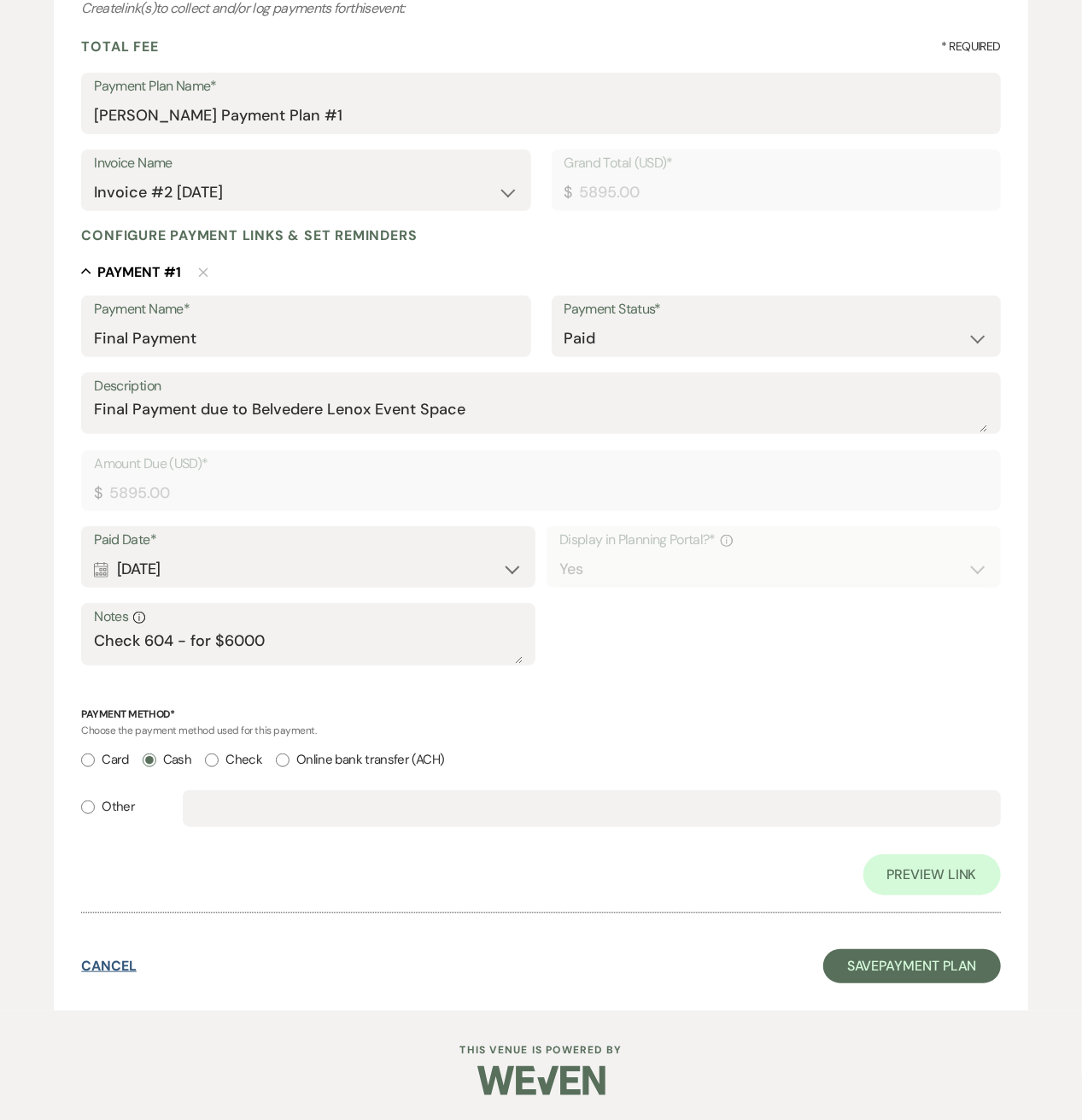
click at [86, 959] on button "Cancel" at bounding box center [108, 965] width 55 height 13
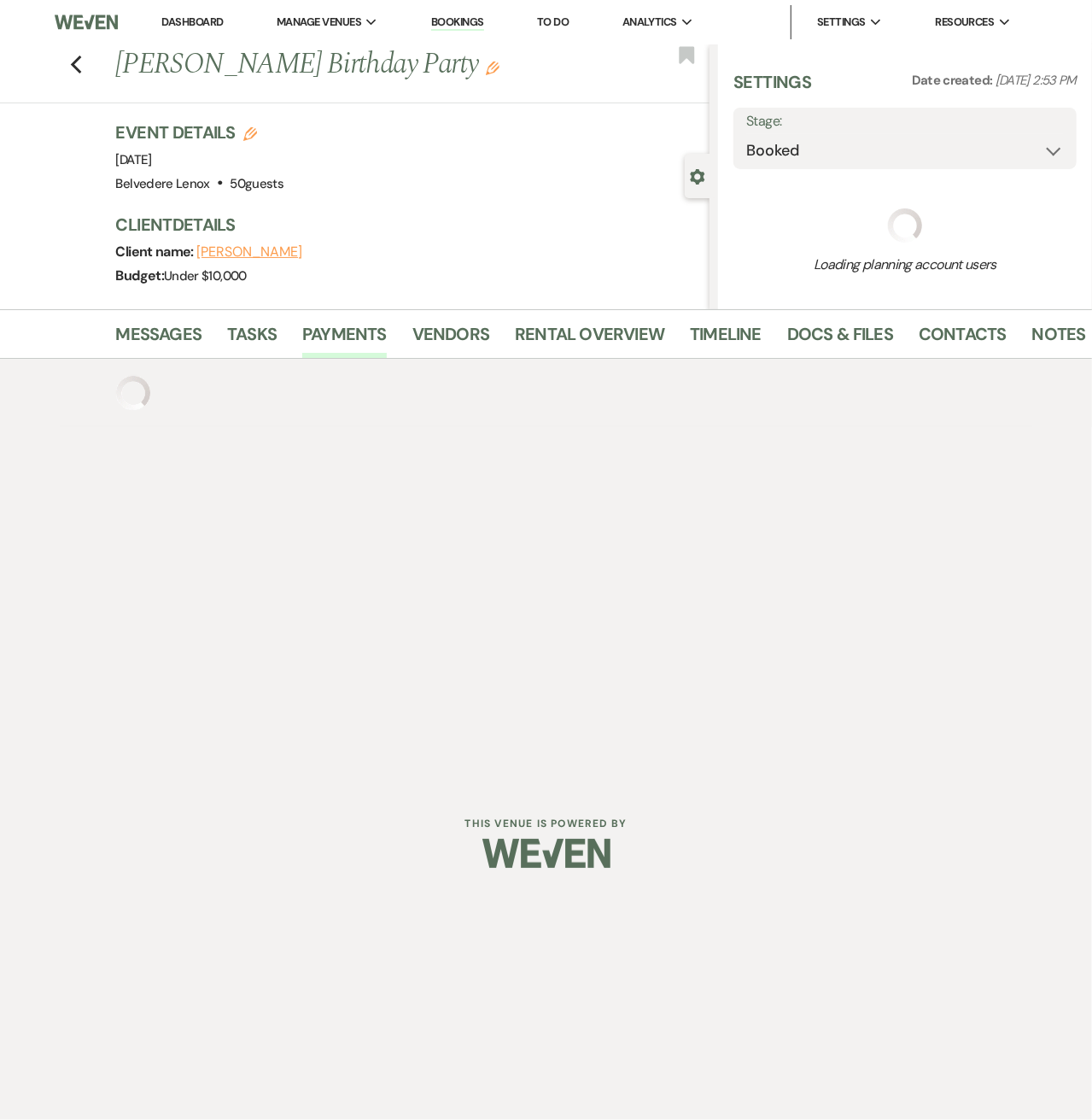
select select "5"
select select "4"
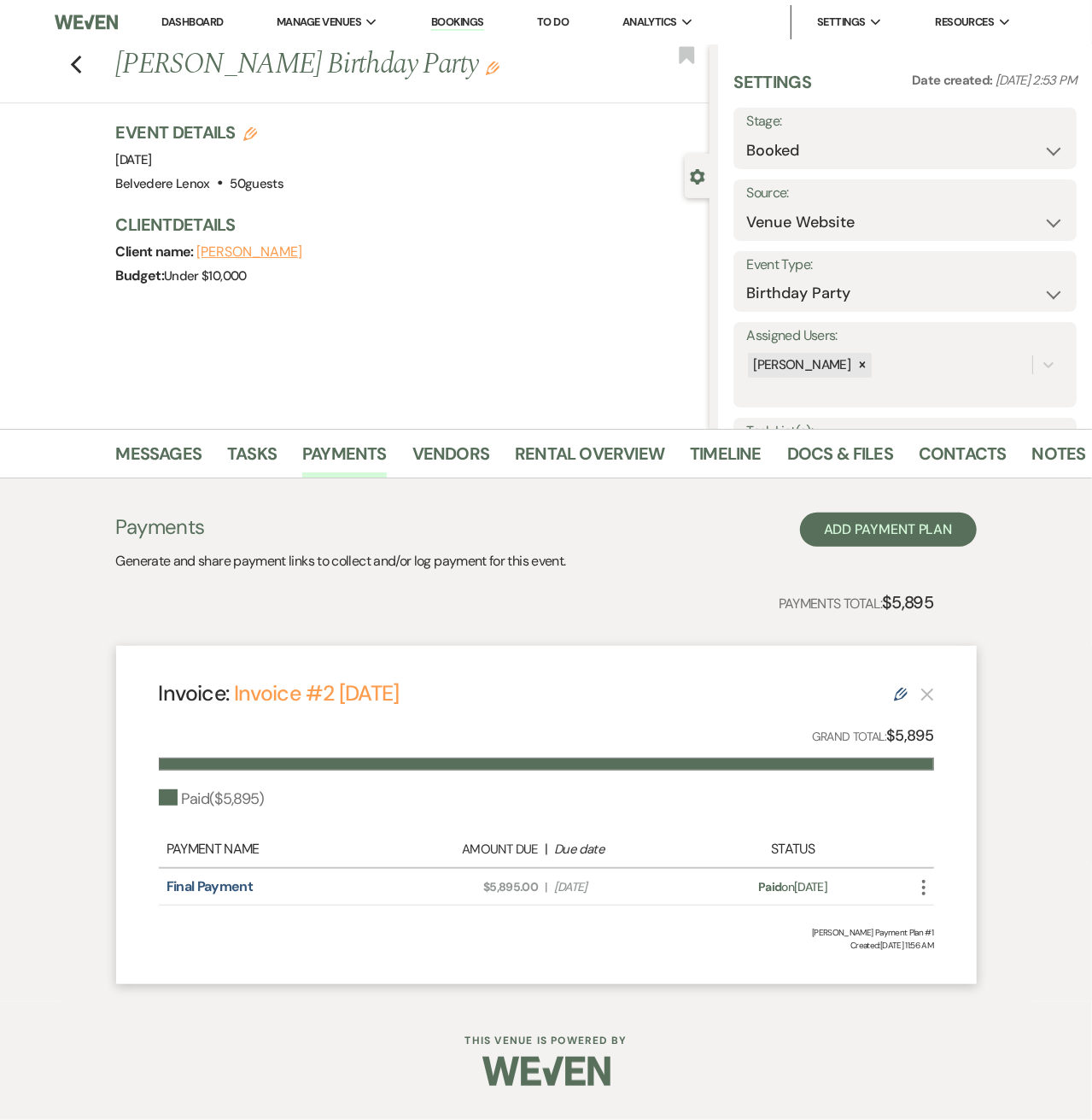
click at [924, 884] on use "button" at bounding box center [924, 887] width 4 height 15
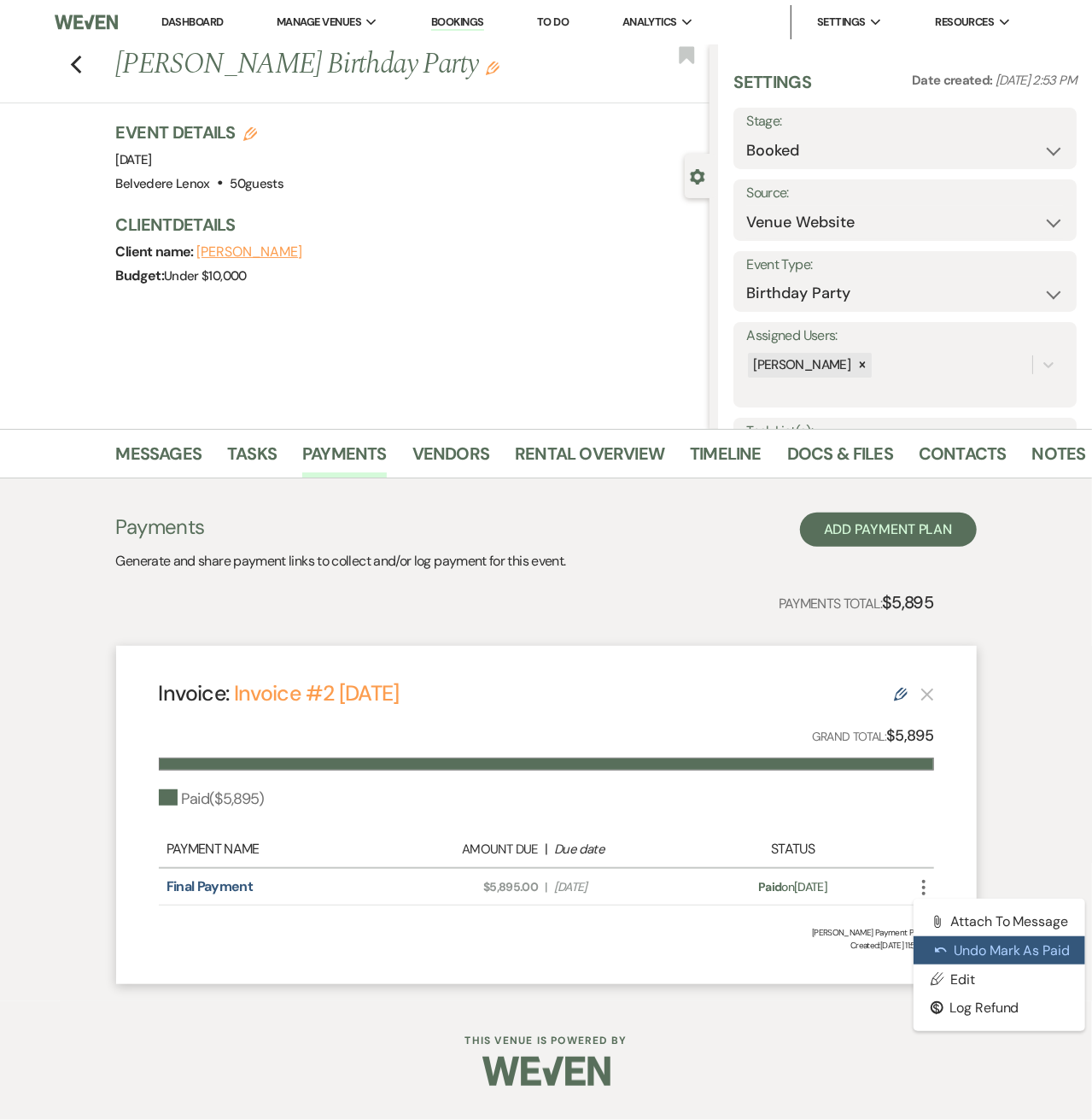
click at [944, 956] on button "Undo Undo Mark as Paid" at bounding box center [1000, 950] width 172 height 29
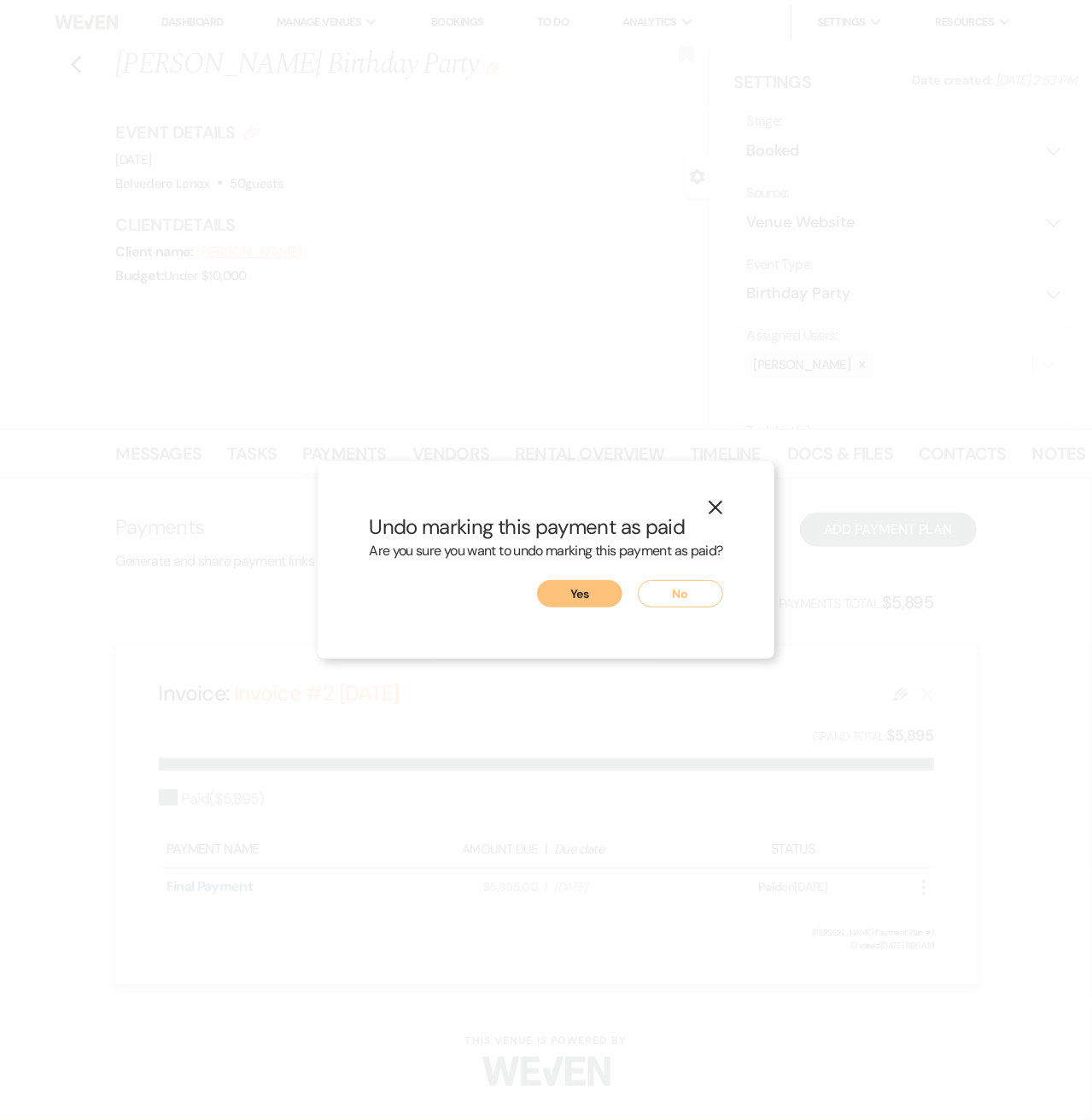
click at [563, 602] on button "Yes" at bounding box center [579, 593] width 85 height 28
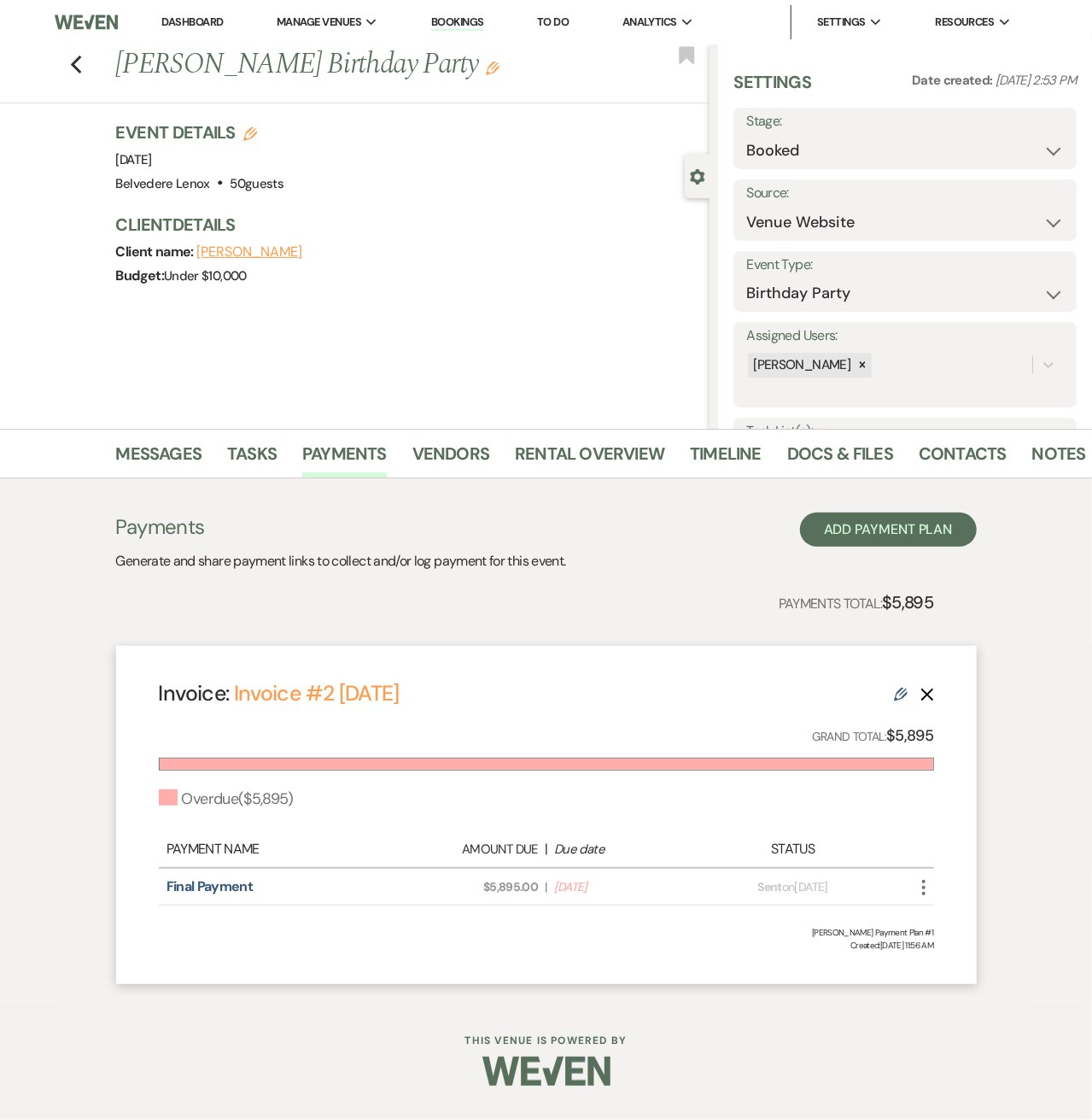
click at [937, 696] on div "Invoice: Invoice #2 6-17-2025 Edit Delete Grand Total: $5,895 Overdue ( $5,895 …" at bounding box center [546, 814] width 861 height 338
click at [930, 696] on icon "Delete" at bounding box center [927, 693] width 13 height 13
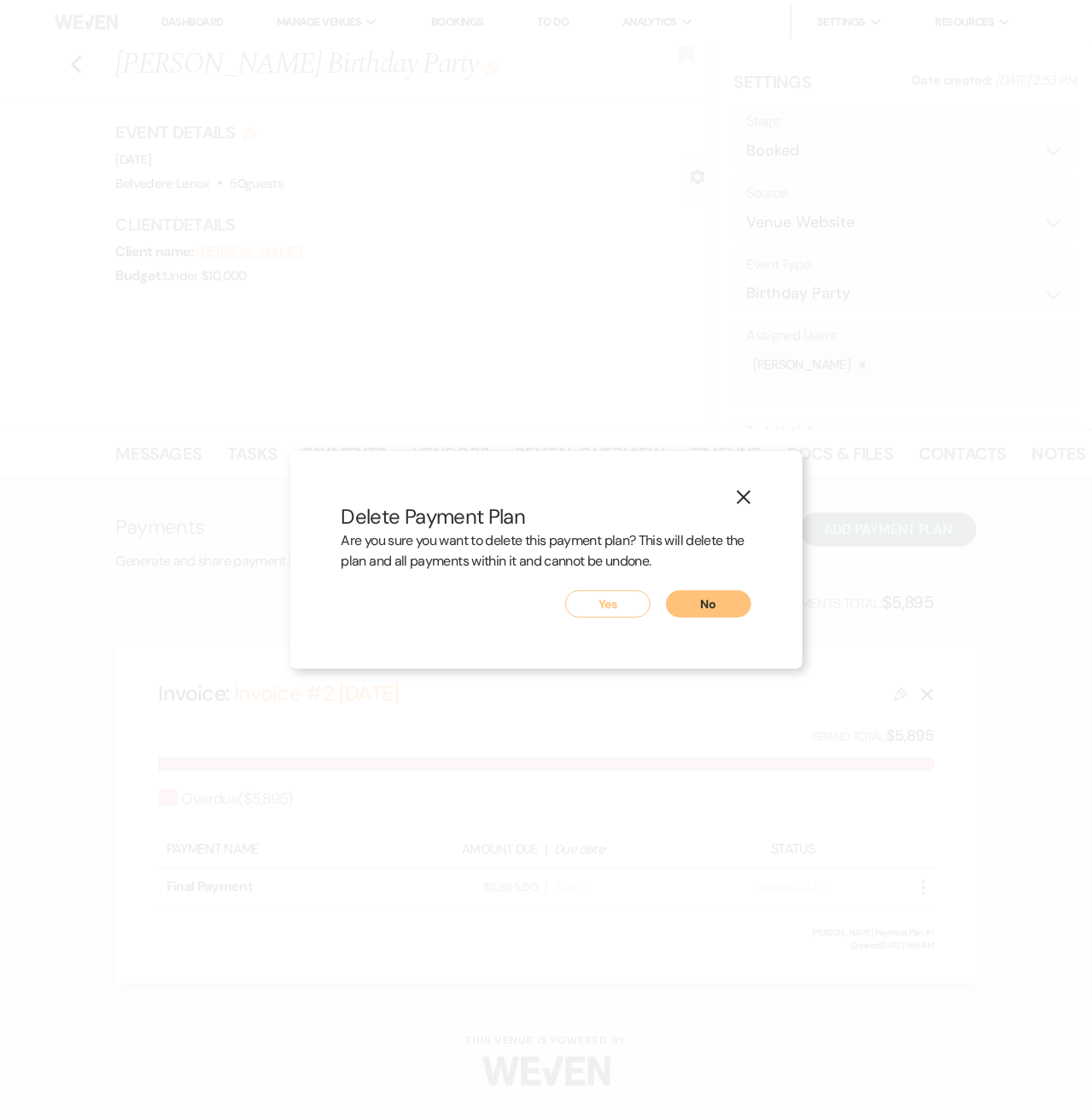
click at [621, 597] on button "Yes" at bounding box center [608, 604] width 85 height 28
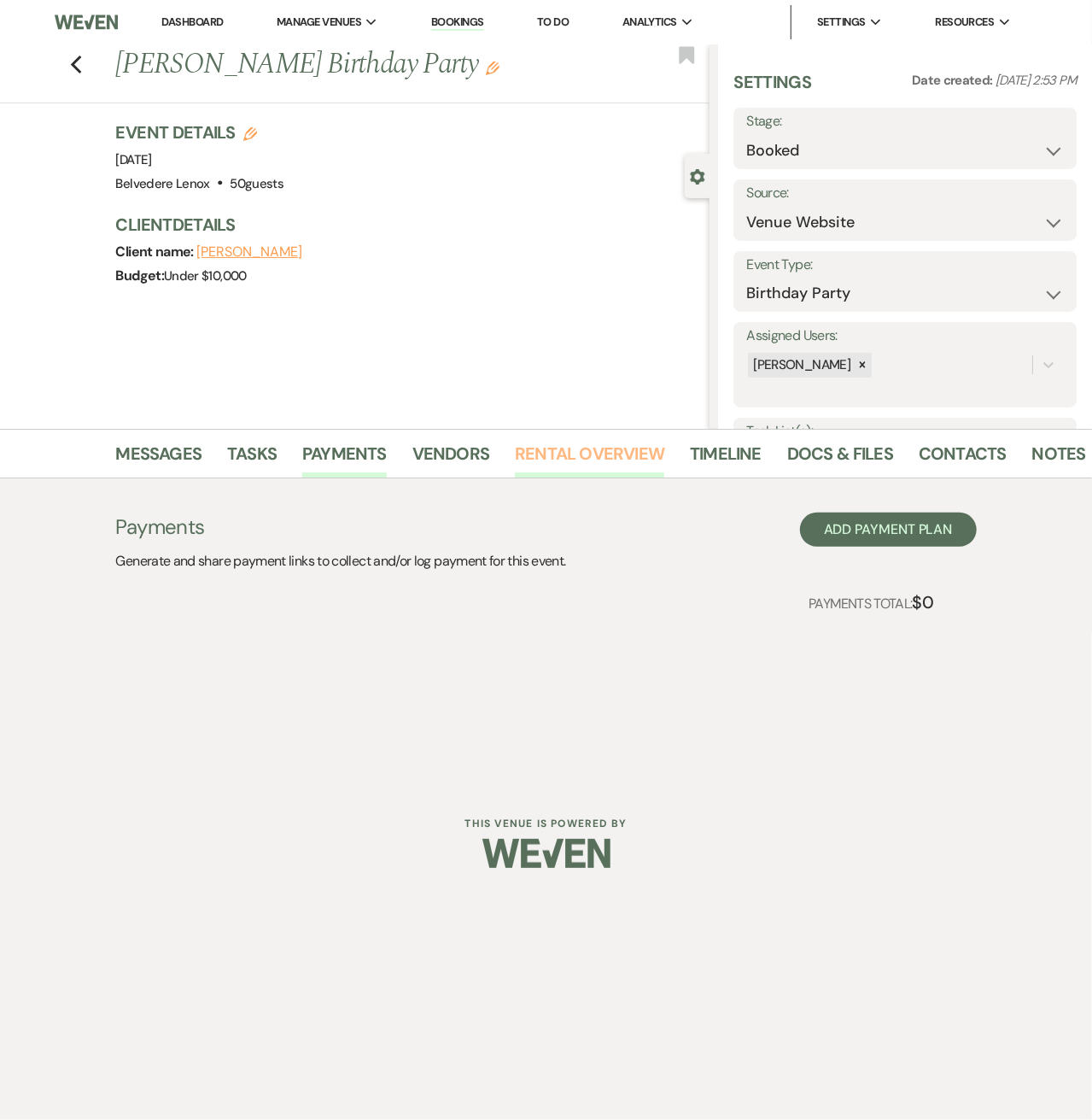
click at [578, 456] on link "Rental Overview" at bounding box center [589, 459] width 149 height 37
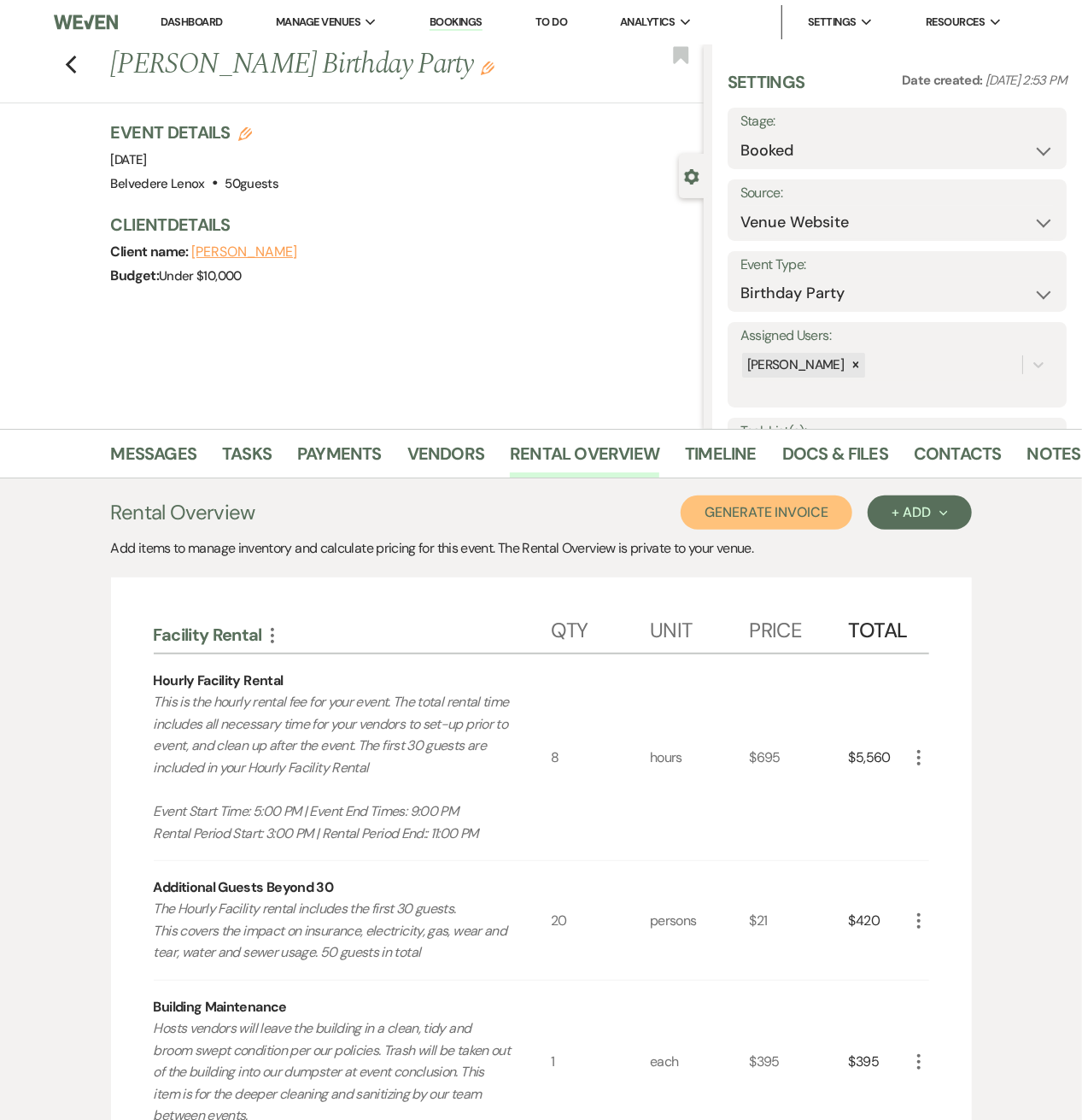
click at [772, 520] on button "Generate Invoice" at bounding box center [766, 512] width 172 height 34
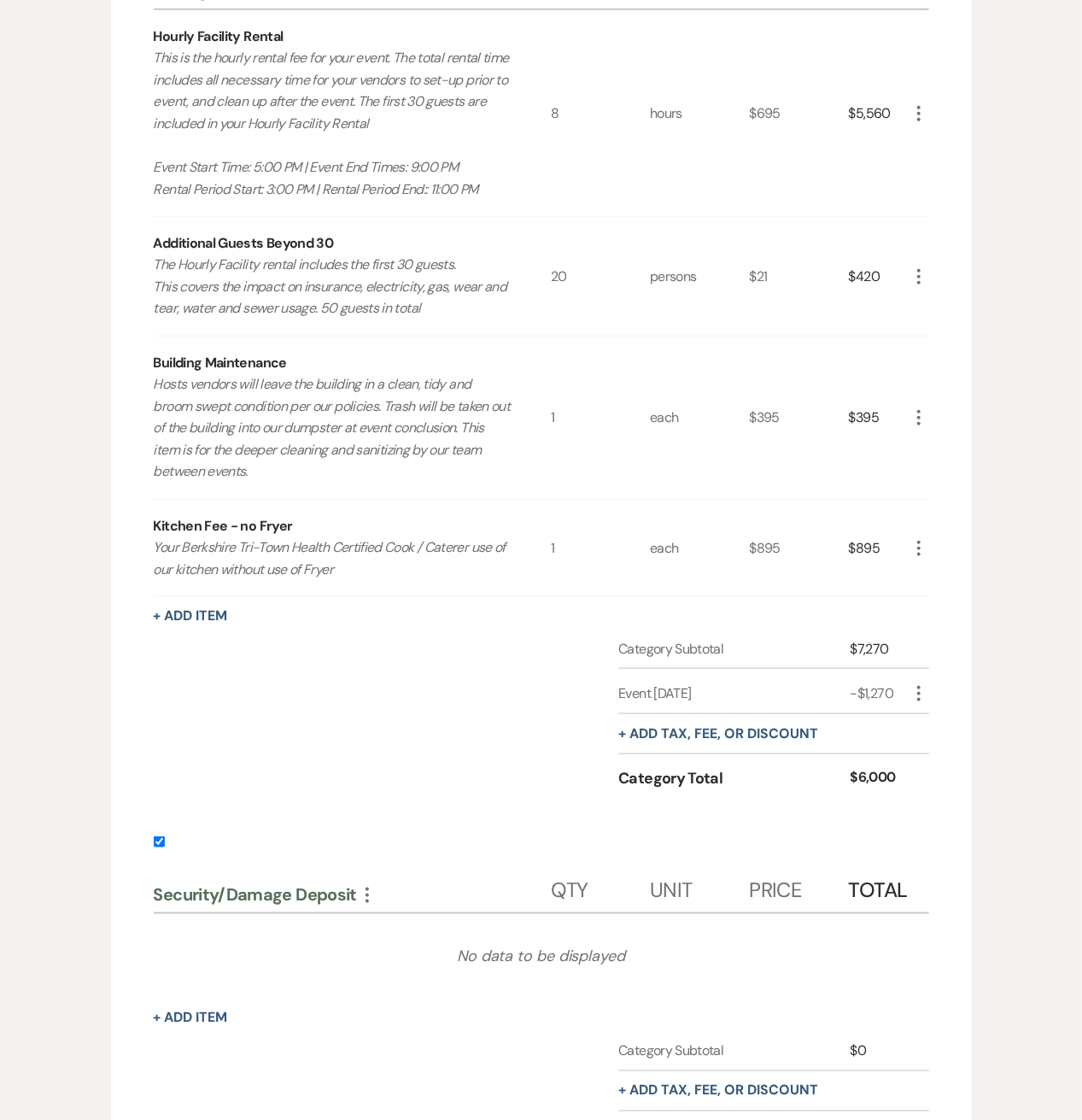
scroll to position [684, 0]
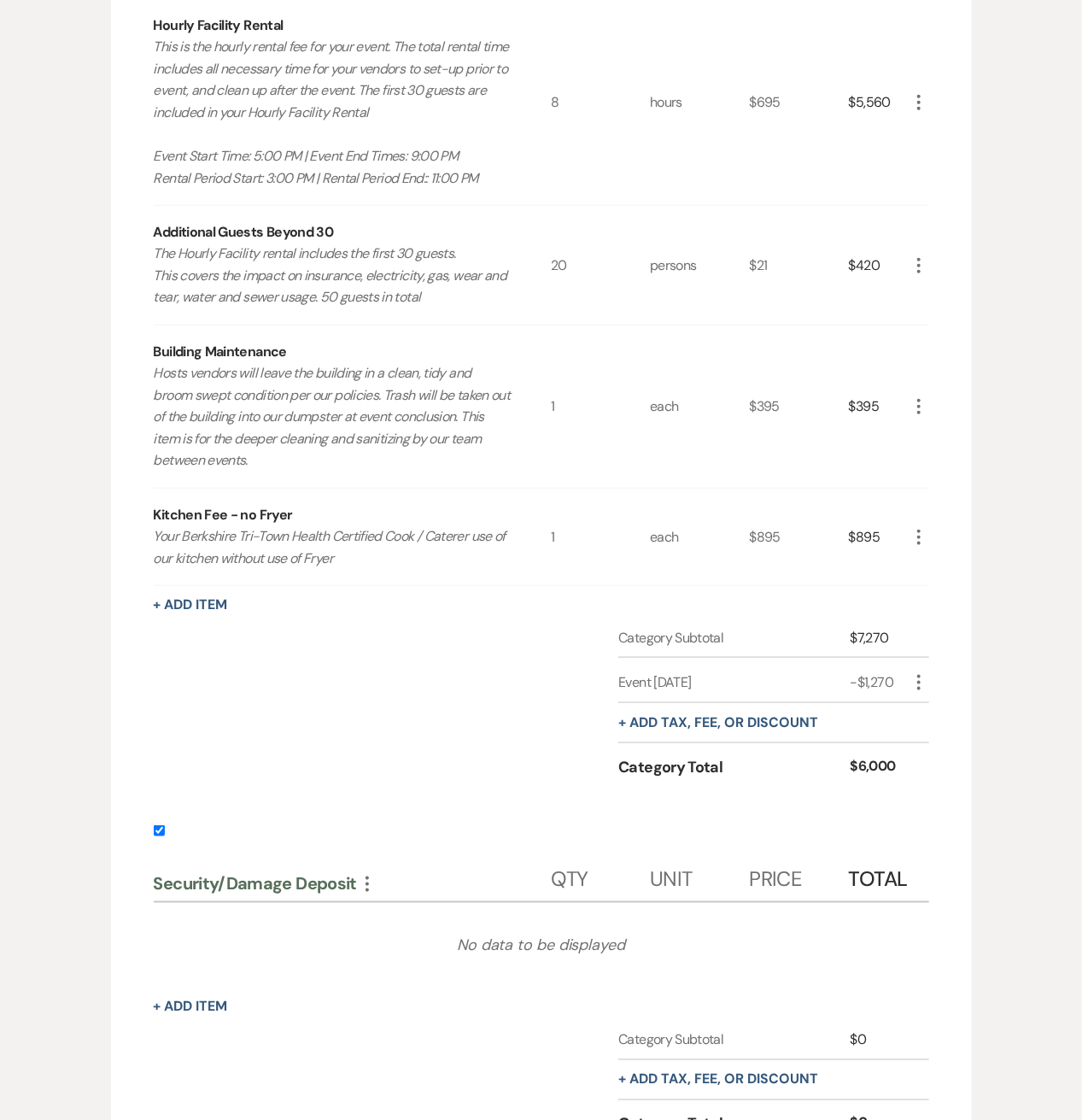
click at [164, 826] on input "checkbox" at bounding box center [159, 830] width 11 height 11
checkbox input "false"
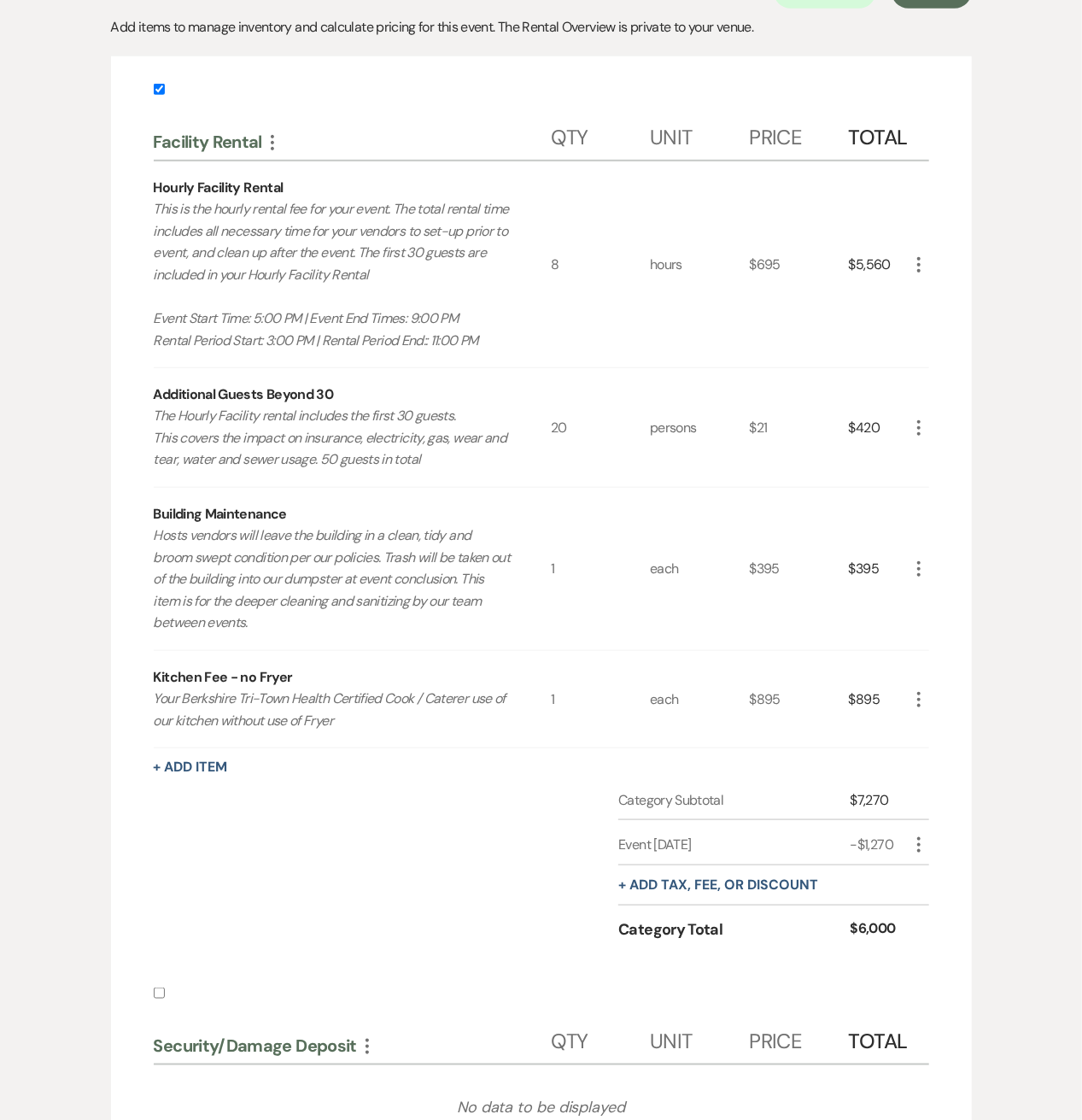
scroll to position [0, 0]
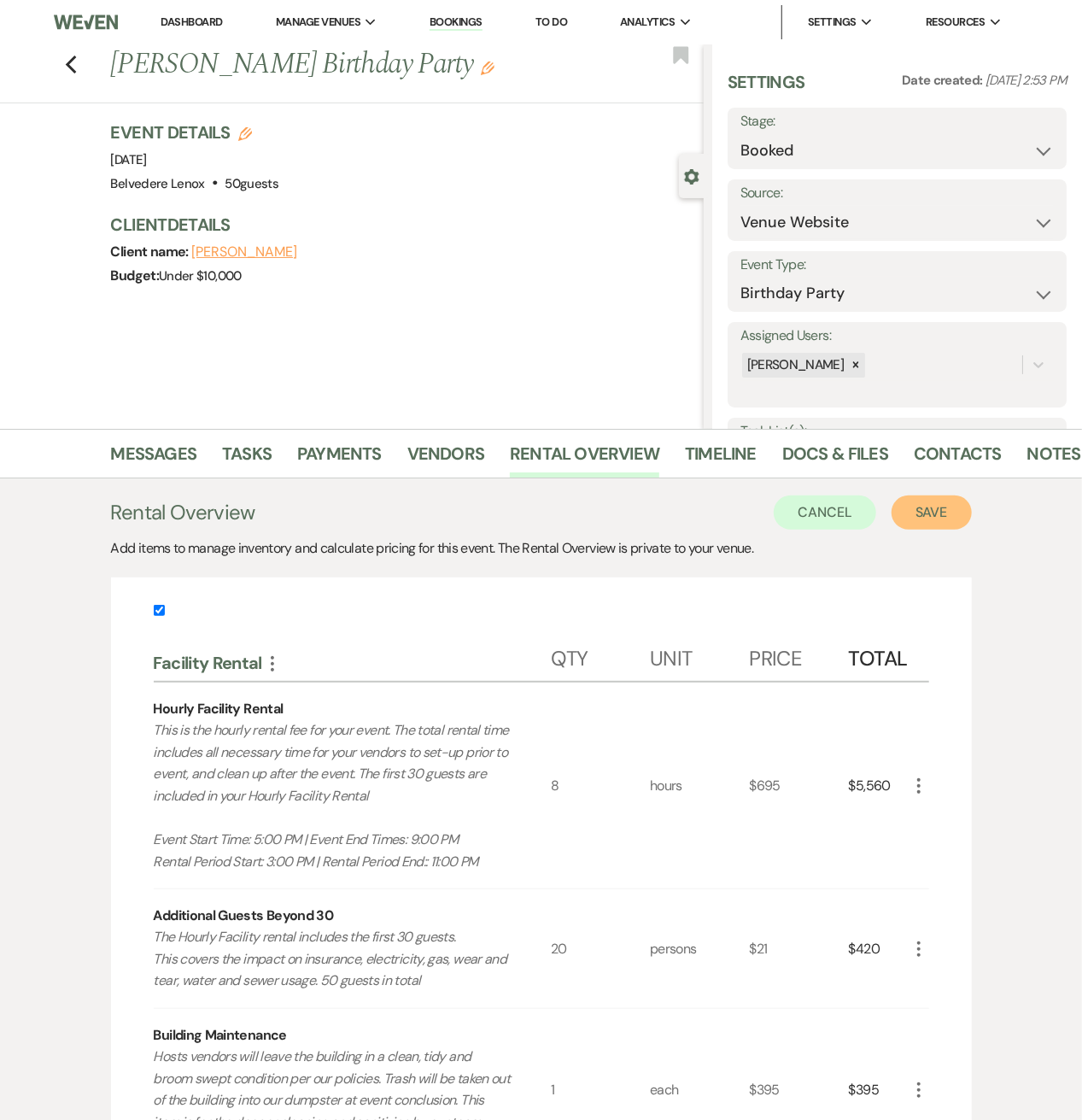
click at [947, 505] on button "Save" at bounding box center [932, 512] width 80 height 34
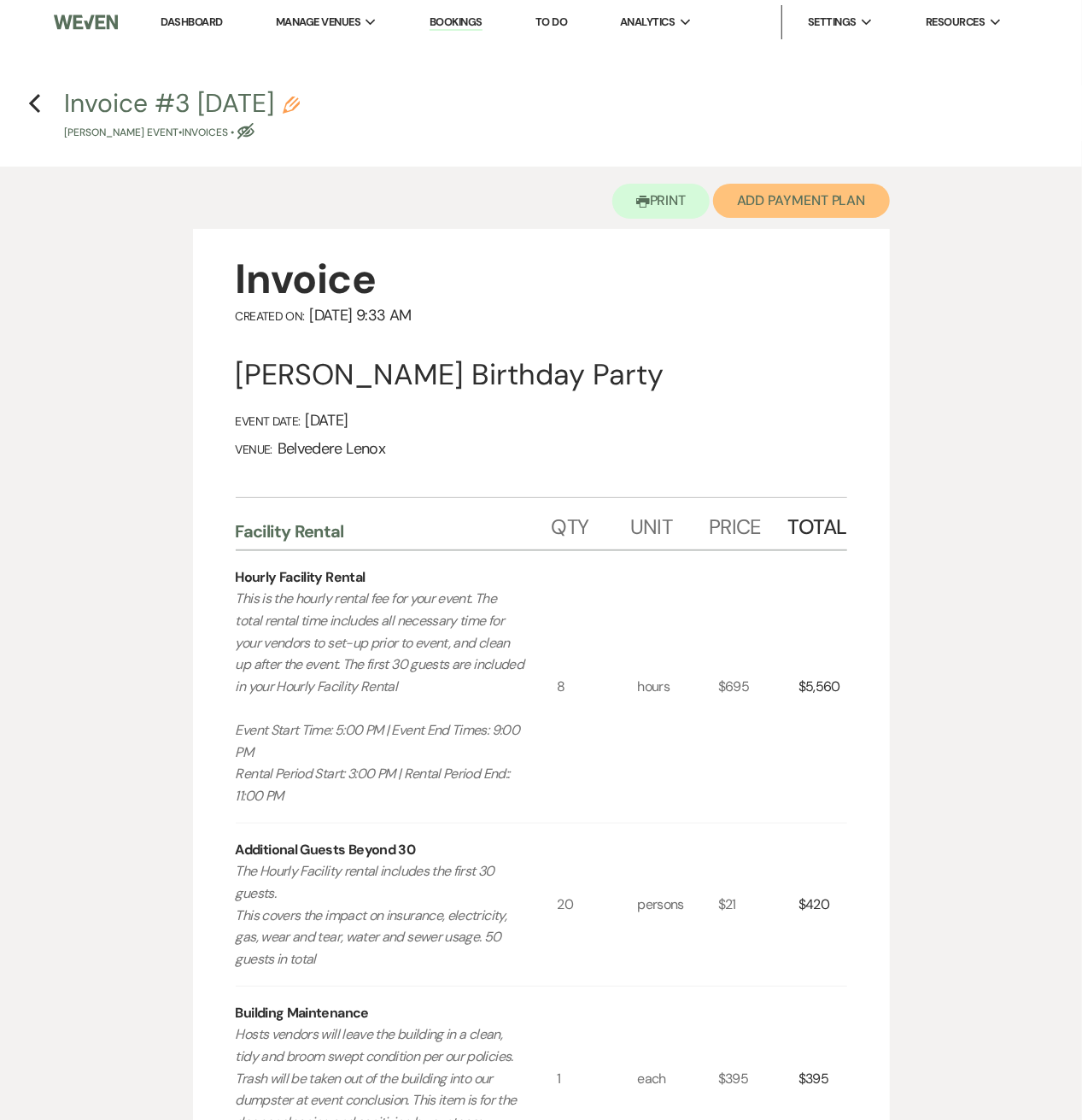
click at [846, 203] on button "Add Payment Plan" at bounding box center [801, 201] width 177 height 34
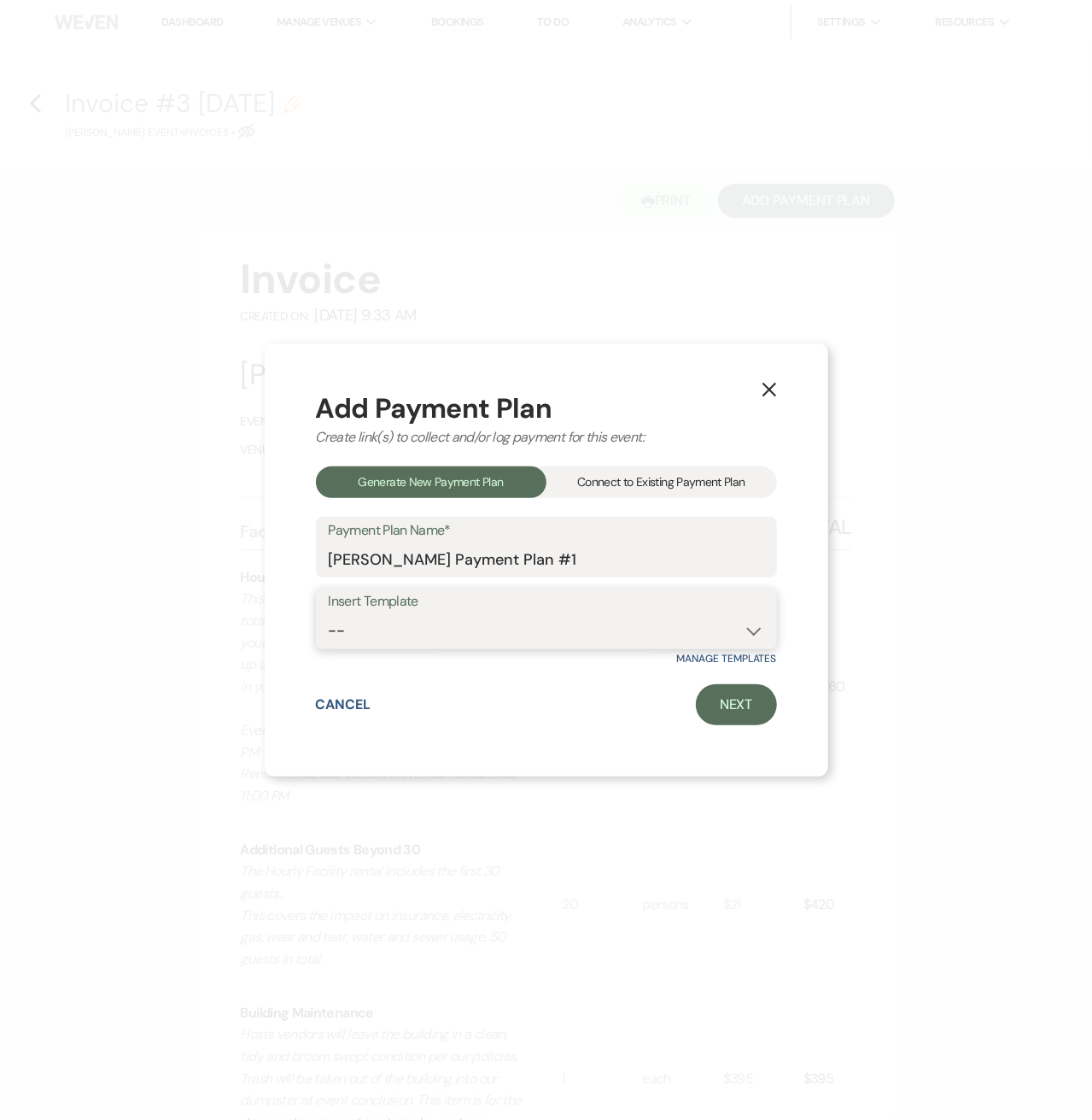
click at [455, 636] on select "-- Event Within 90 Days Event Within 180 Days Event More than 180 Days" at bounding box center [546, 630] width 435 height 33
select select "419"
click at [329, 614] on select "-- Event Within 90 Days Event Within 180 Days Event More than 180 Days" at bounding box center [546, 630] width 435 height 33
click at [759, 709] on link "Next" at bounding box center [736, 705] width 81 height 41
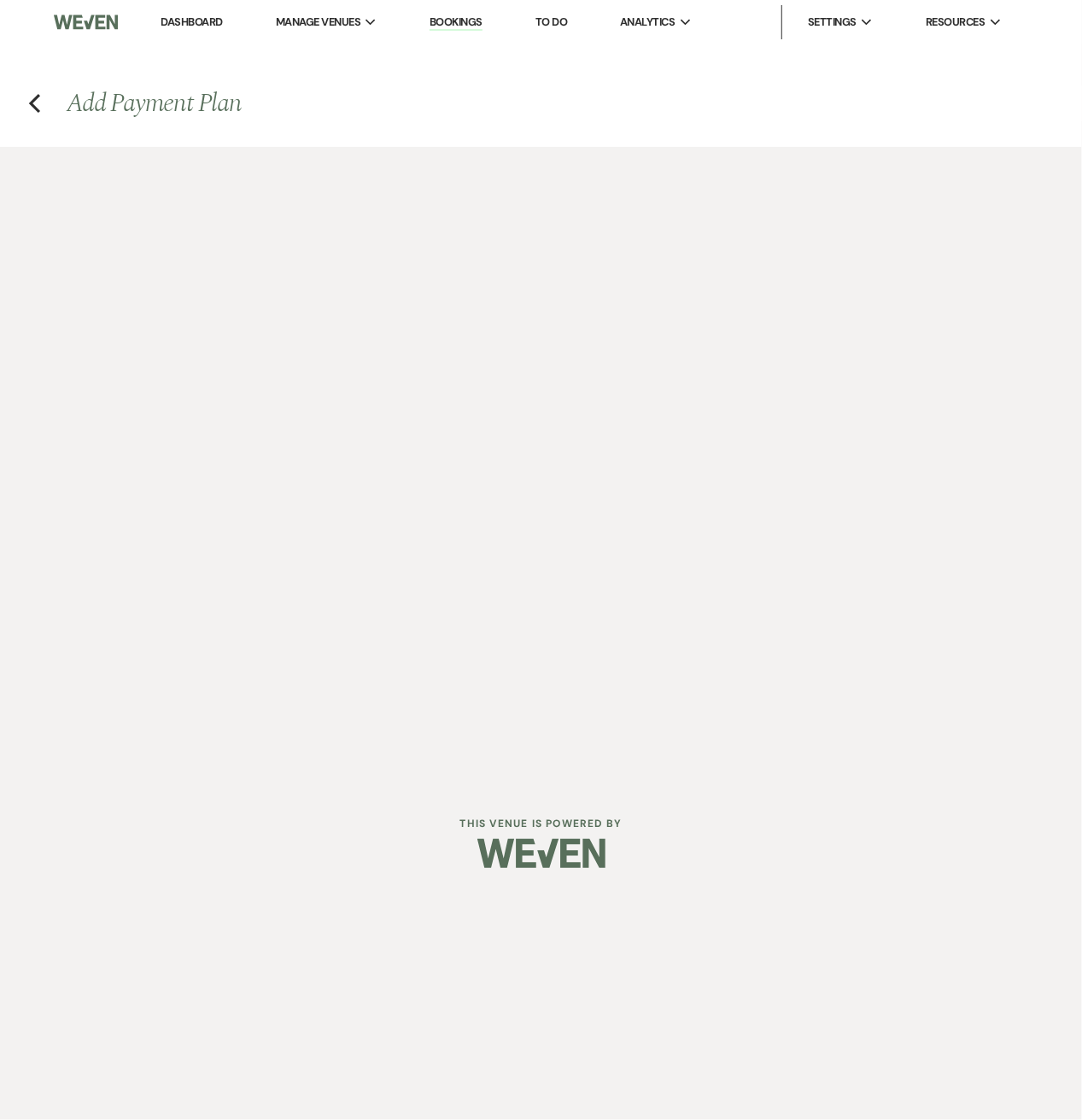
select select "28461"
select select "2"
select select "percentage"
select select "true"
select select "client"
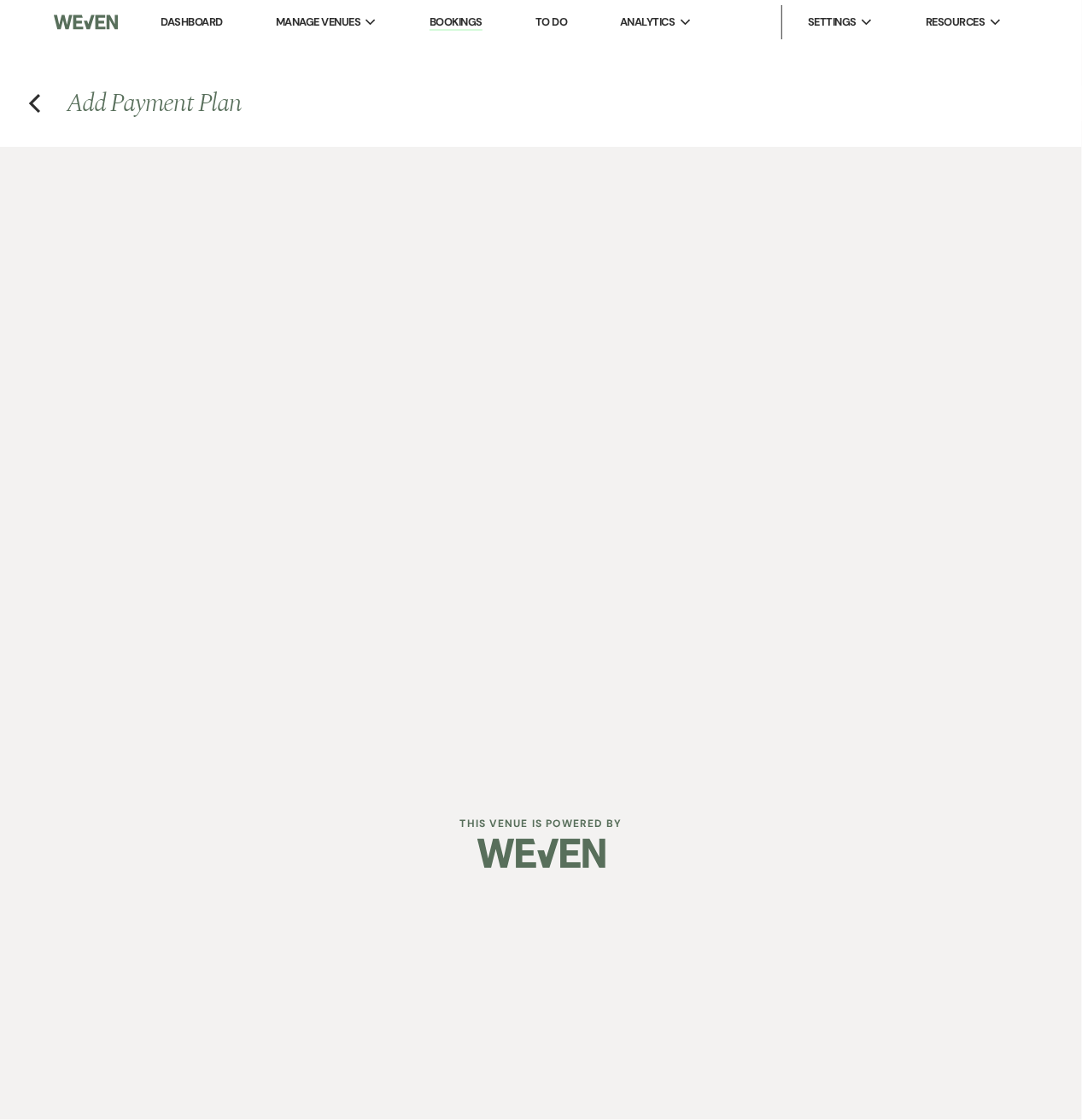
select select "weeks"
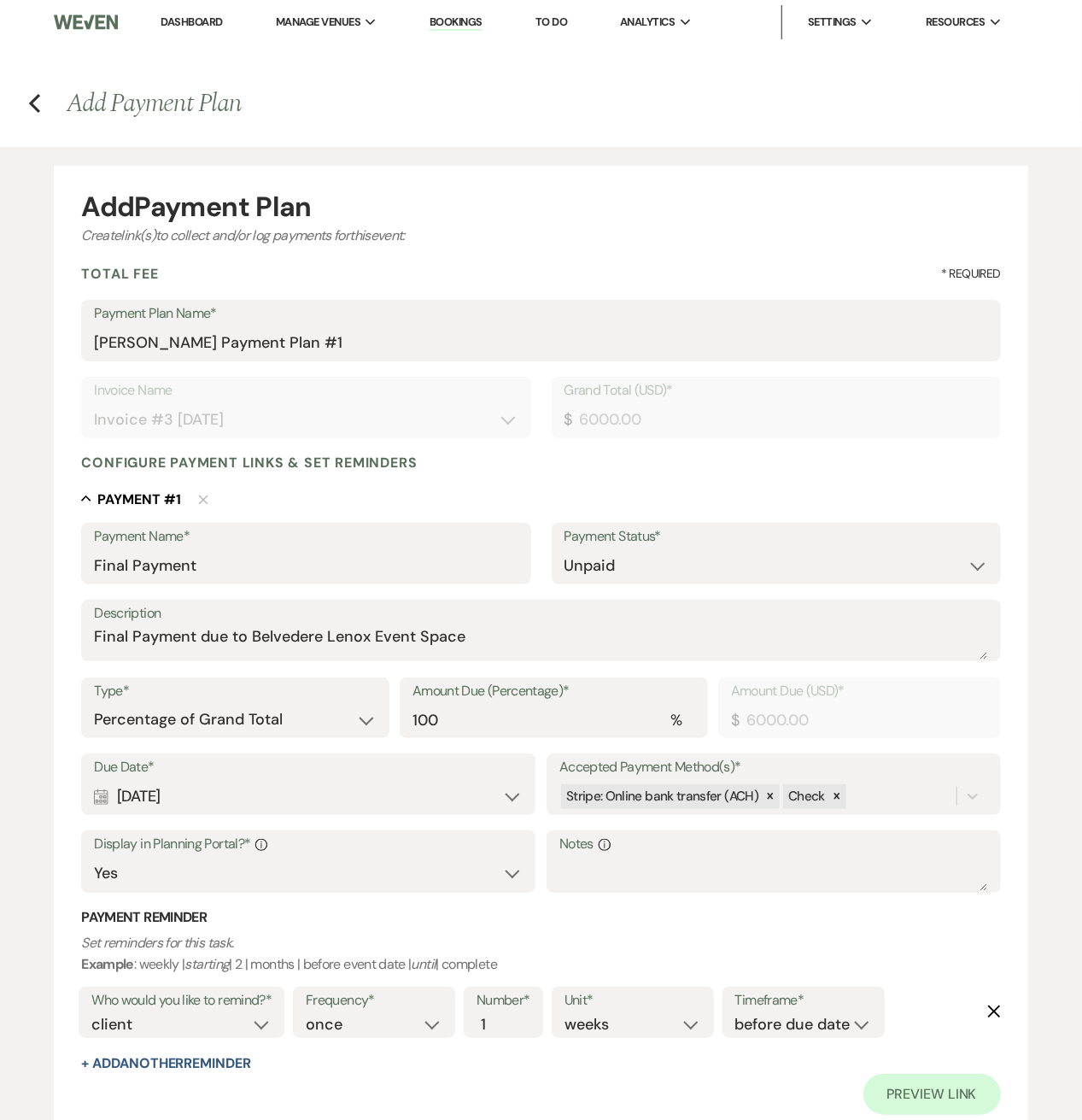
scroll to position [219, 0]
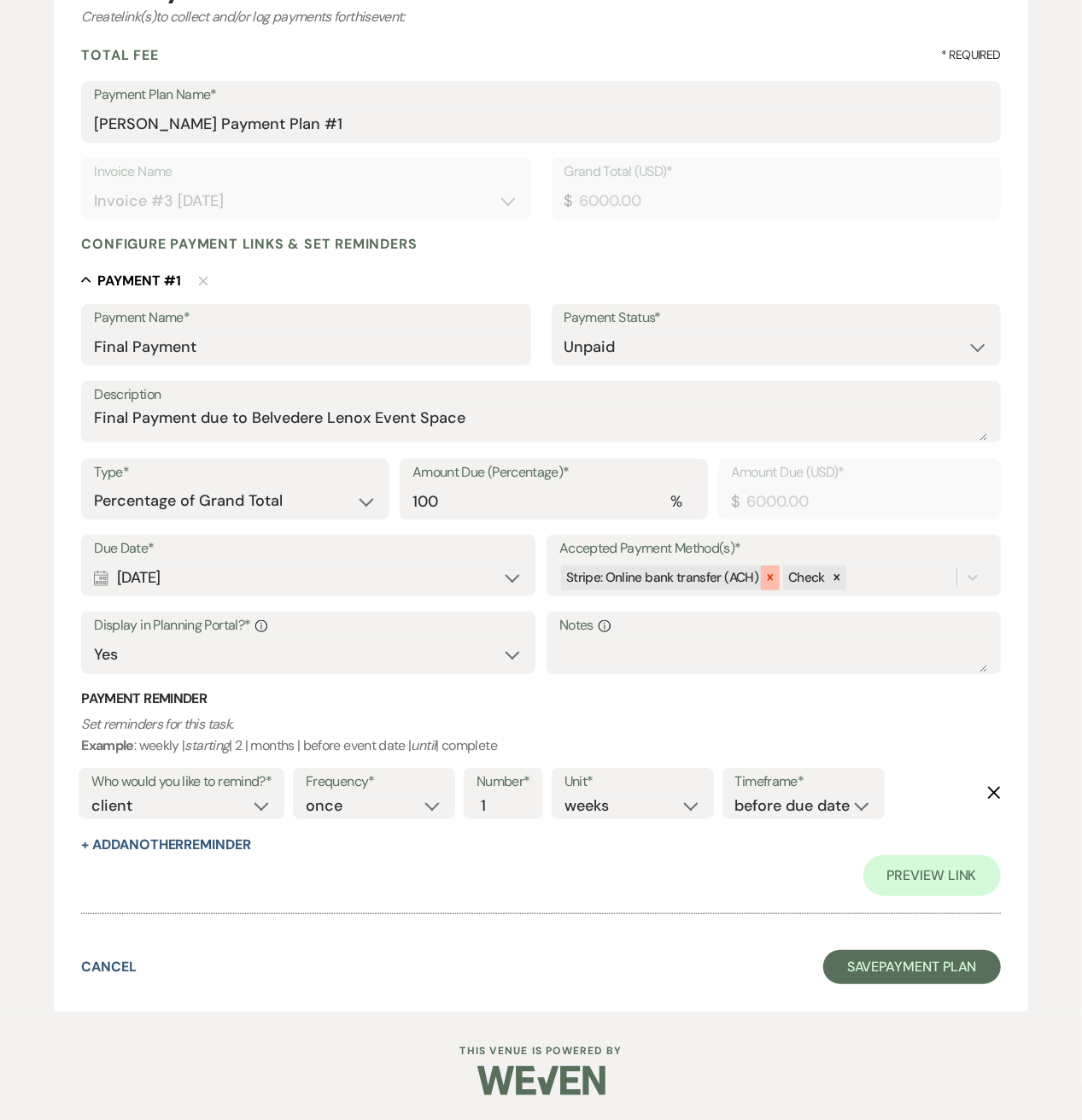
click at [769, 575] on icon at bounding box center [770, 577] width 12 height 12
click at [307, 655] on select "Yes No" at bounding box center [309, 654] width 429 height 33
select select "false"
click at [94, 638] on select "Yes No" at bounding box center [309, 654] width 429 height 33
click at [862, 953] on button "Save Payment Plan" at bounding box center [912, 966] width 178 height 34
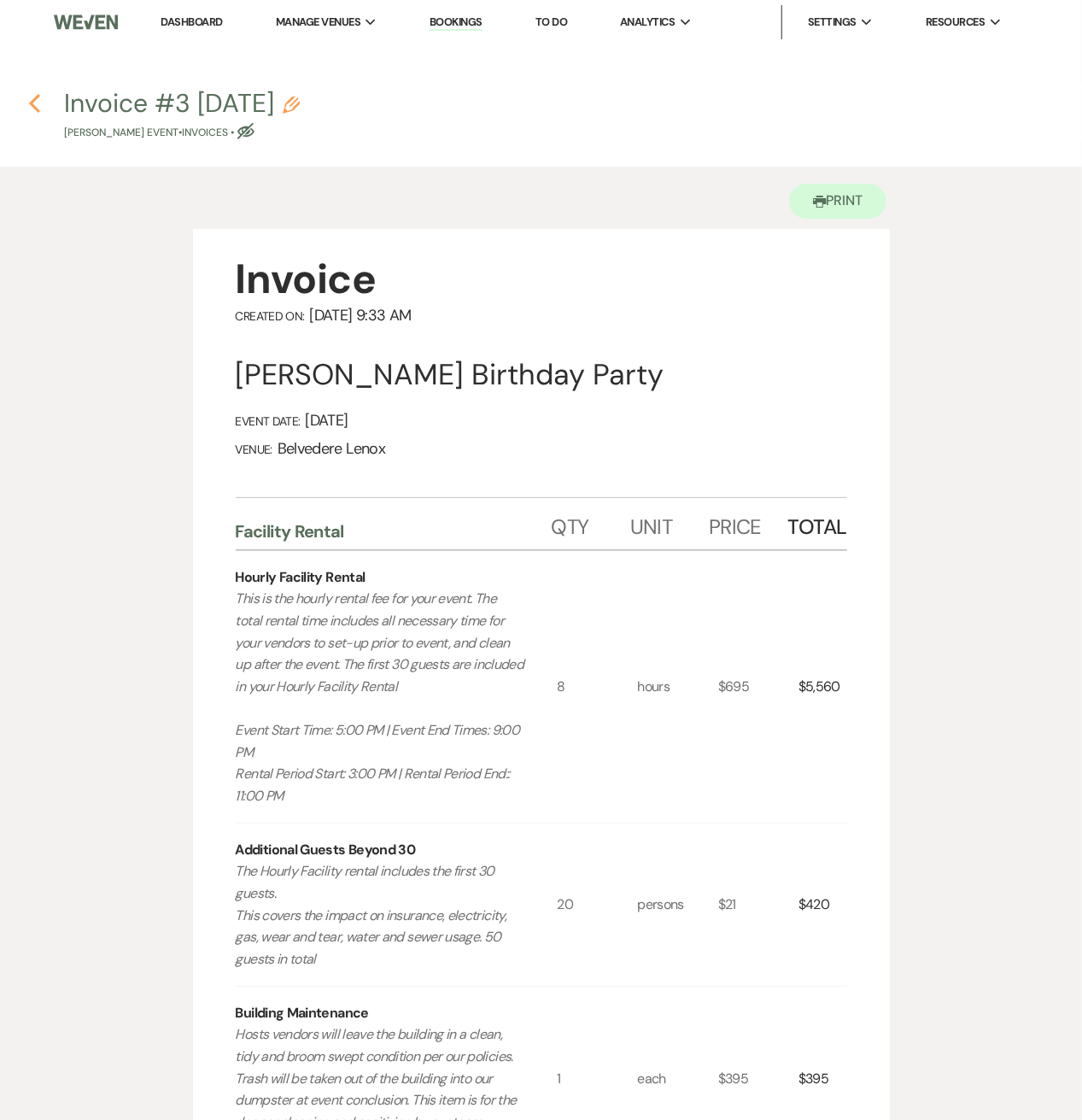
click at [34, 107] on use "button" at bounding box center [35, 103] width 11 height 19
select select "5"
select select "4"
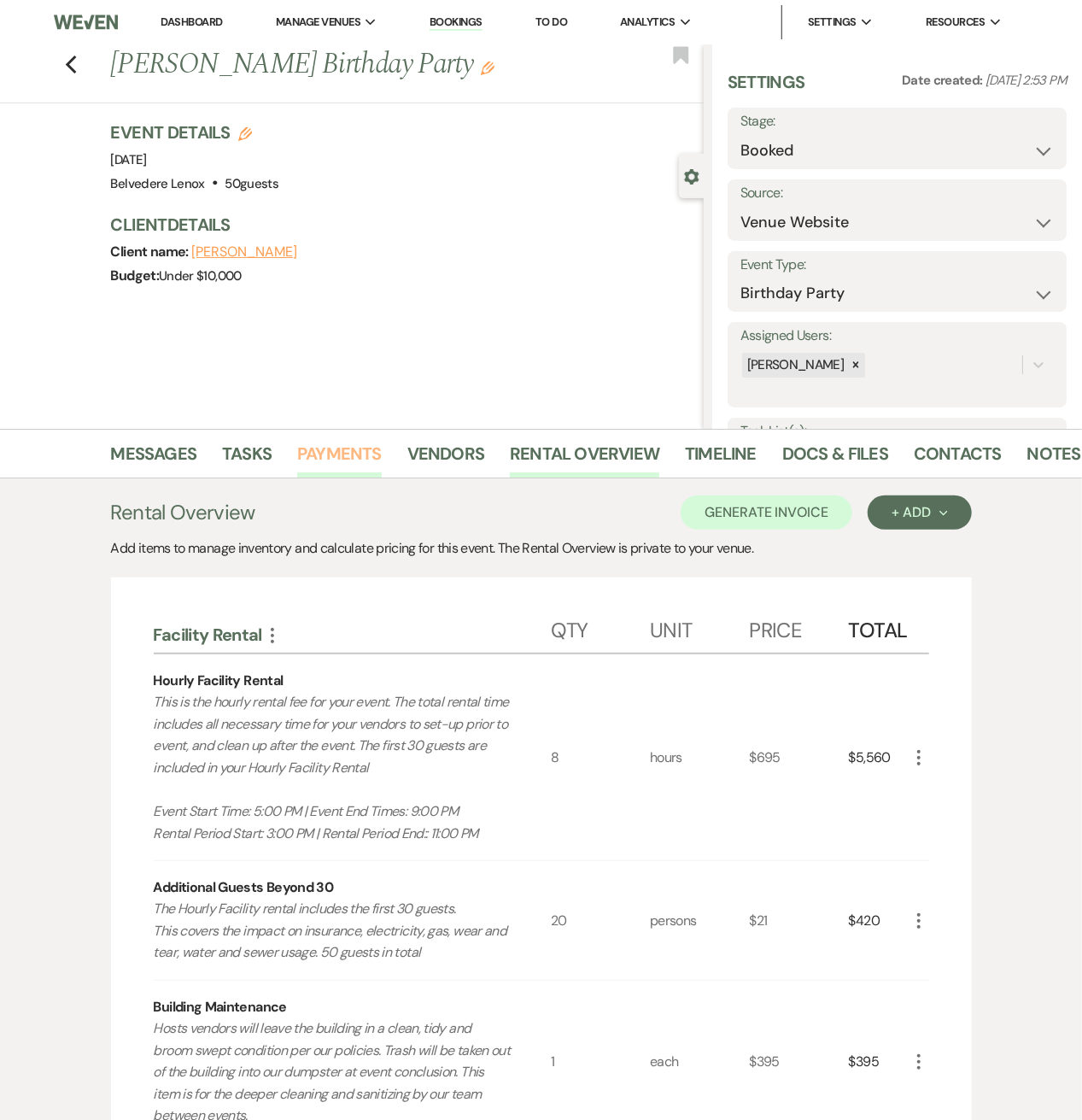
click at [309, 450] on link "Payments" at bounding box center [339, 459] width 84 height 37
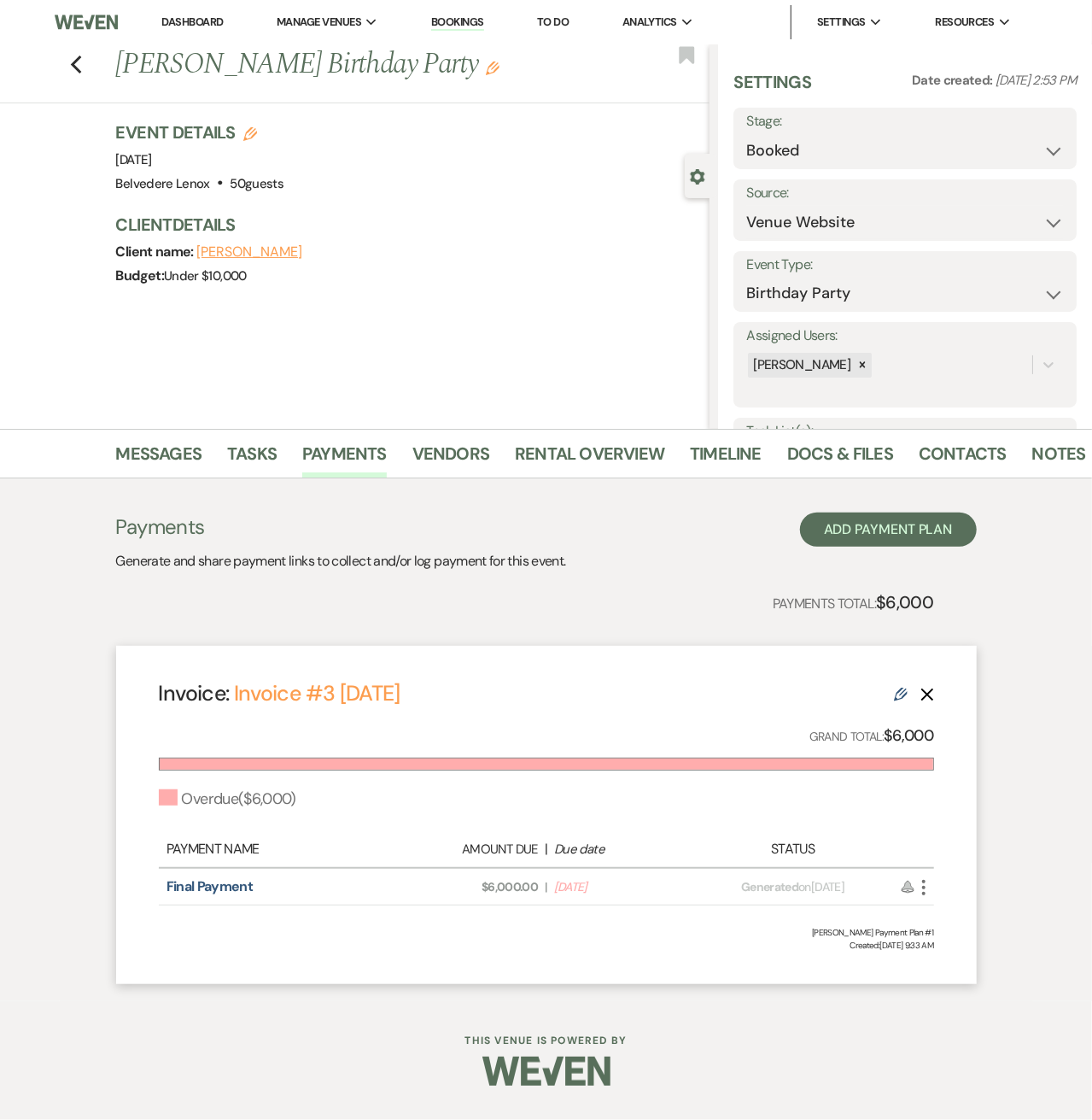
click at [903, 692] on use at bounding box center [900, 693] width 13 height 13
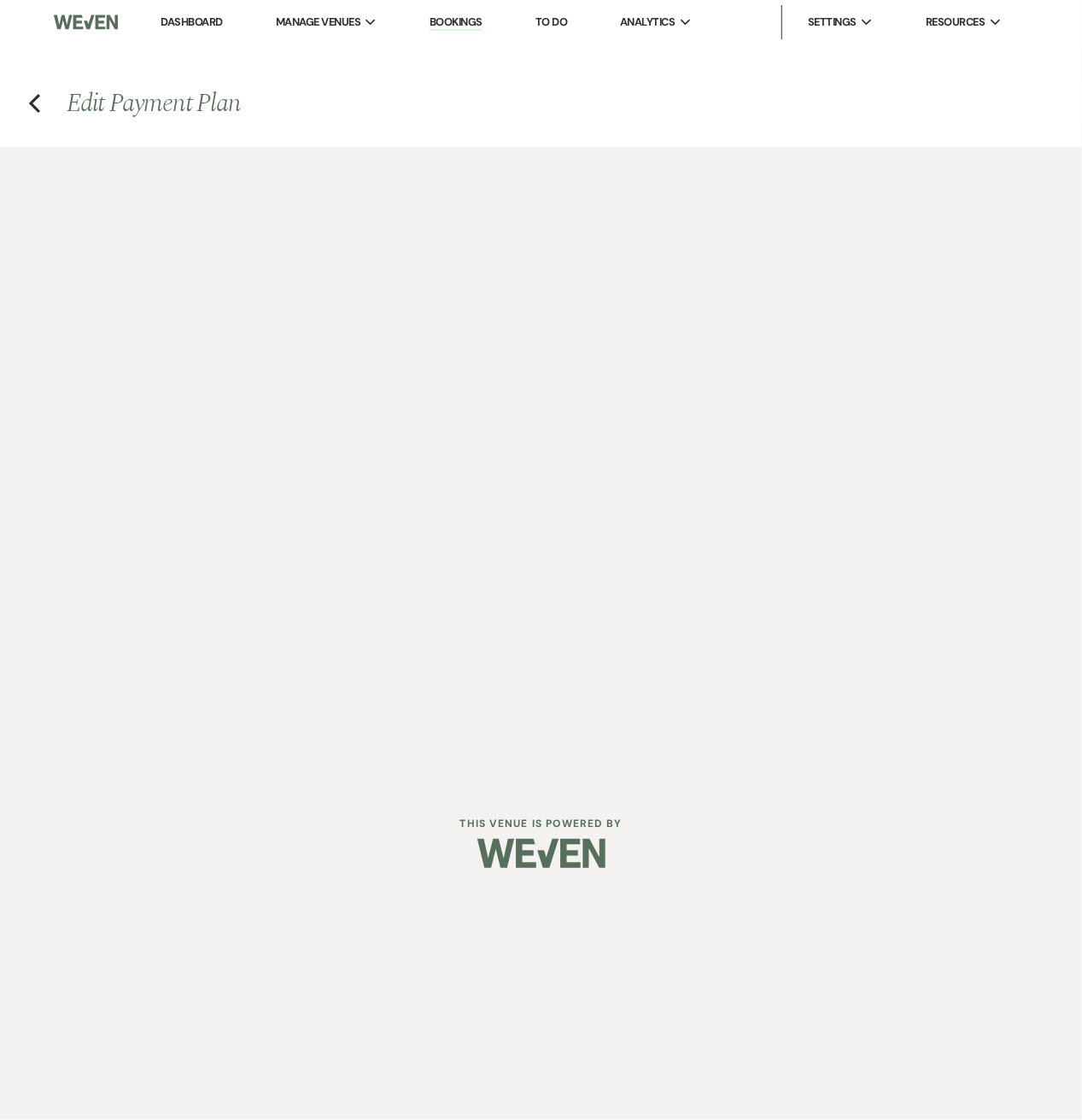
select select "28461"
select select "2"
select select "percentage"
select select "false"
select select "client"
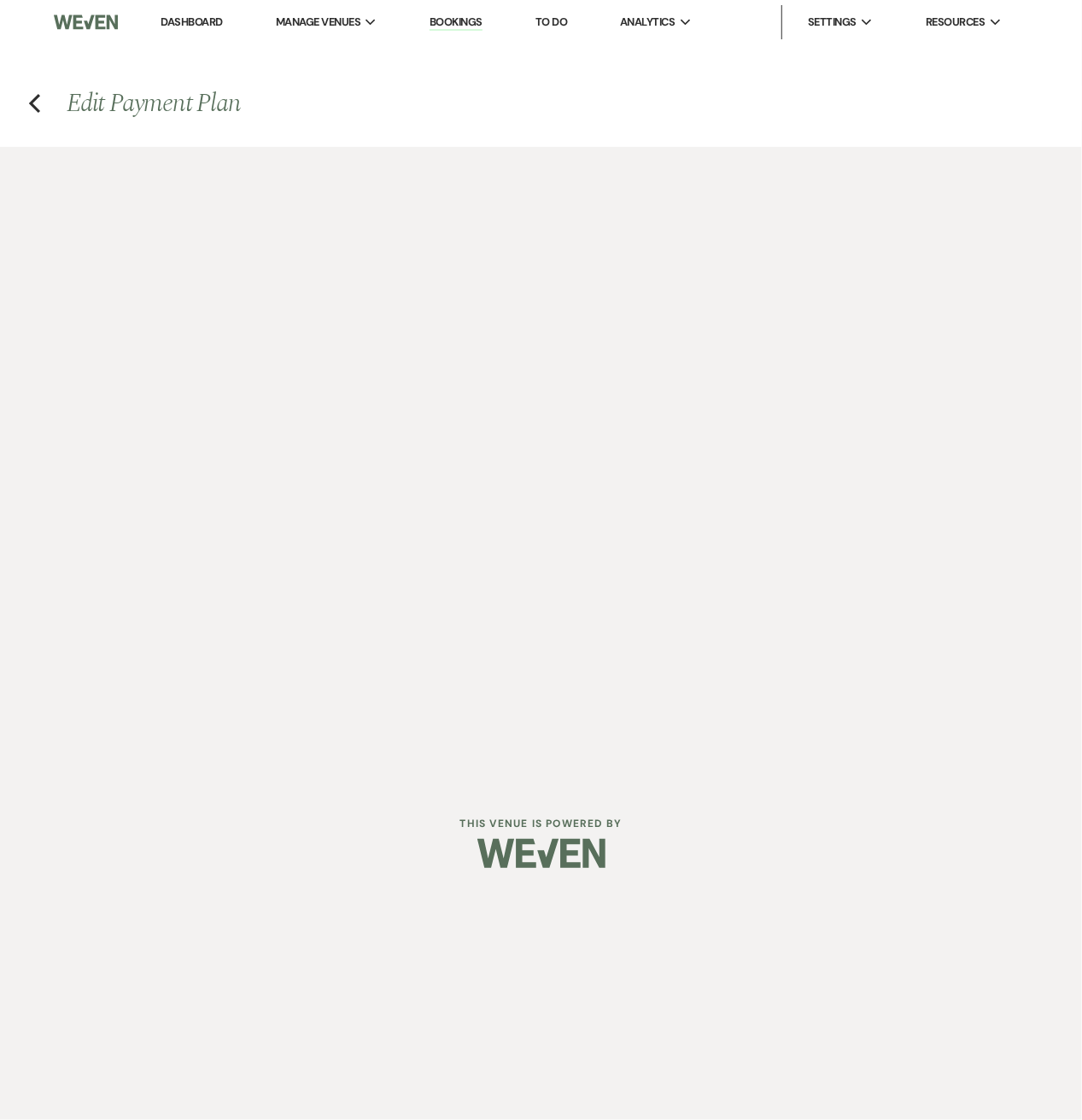
select select "weeks"
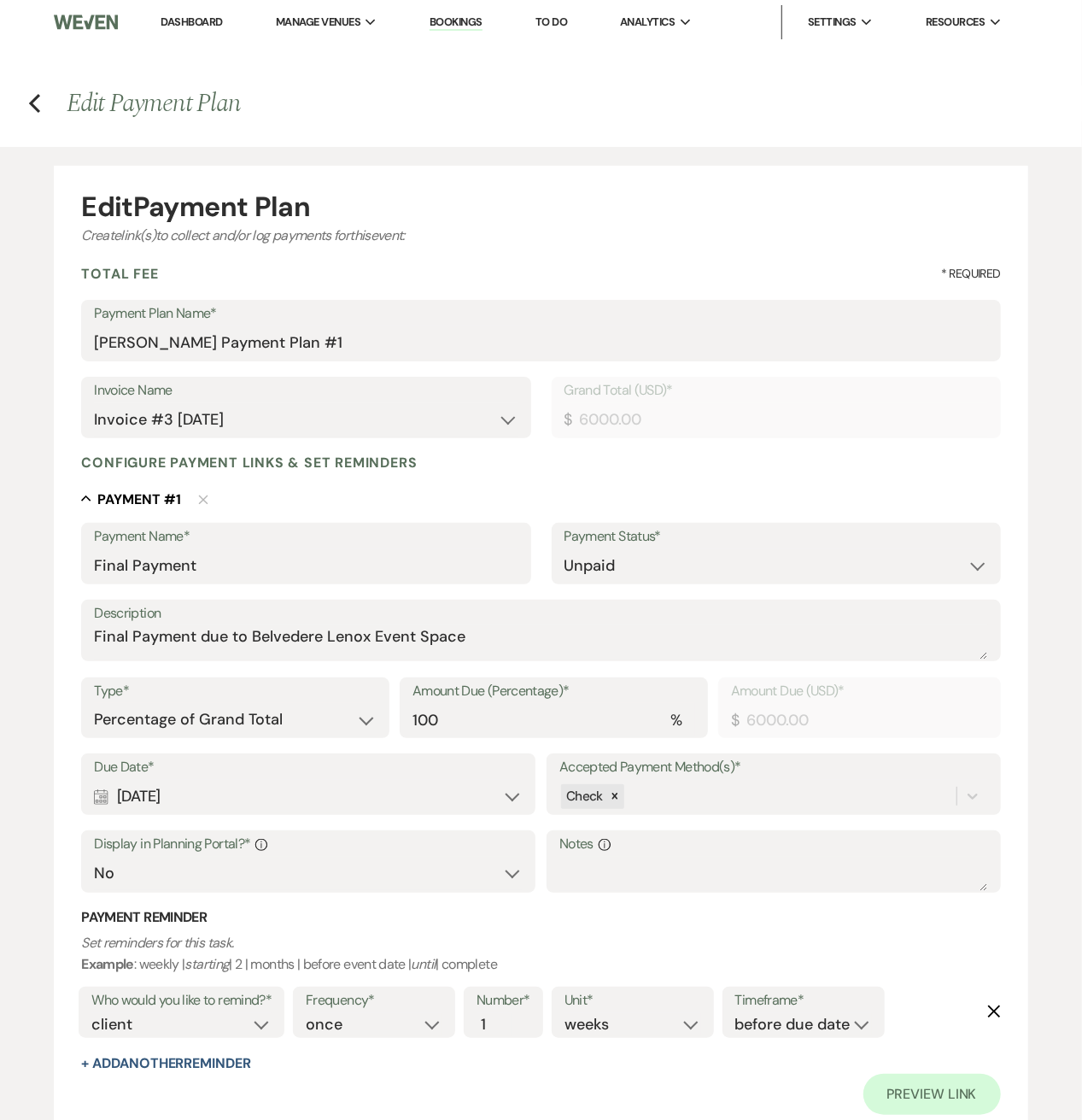
click at [35, 114] on div "Previous" at bounding box center [35, 100] width 12 height 27
click at [33, 108] on icon "Previous" at bounding box center [35, 103] width 12 height 20
select select "5"
select select "4"
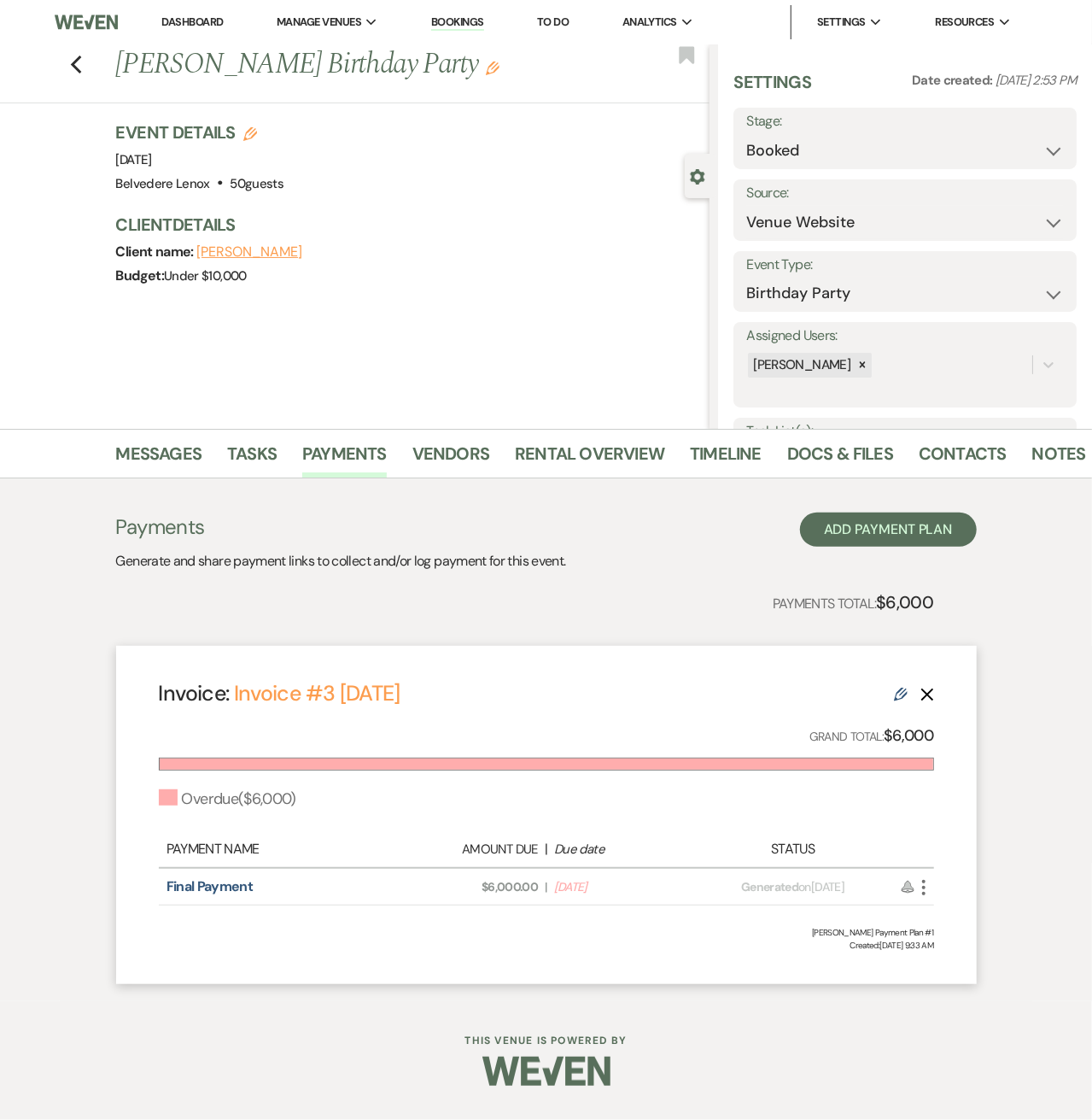
click at [922, 885] on use "button" at bounding box center [924, 887] width 4 height 15
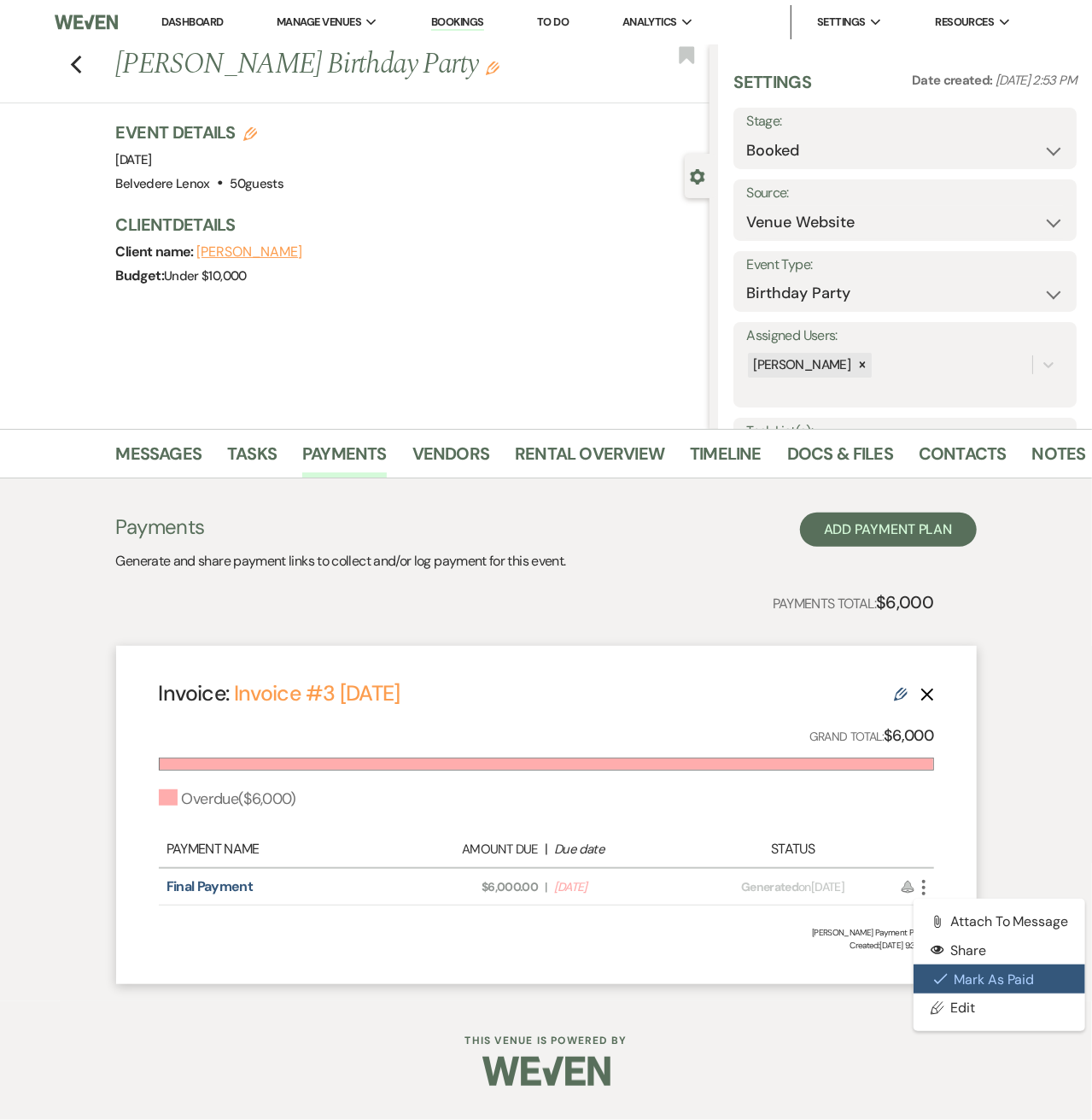
click at [943, 970] on button "Check Mark Mark as Paid" at bounding box center [1000, 979] width 172 height 29
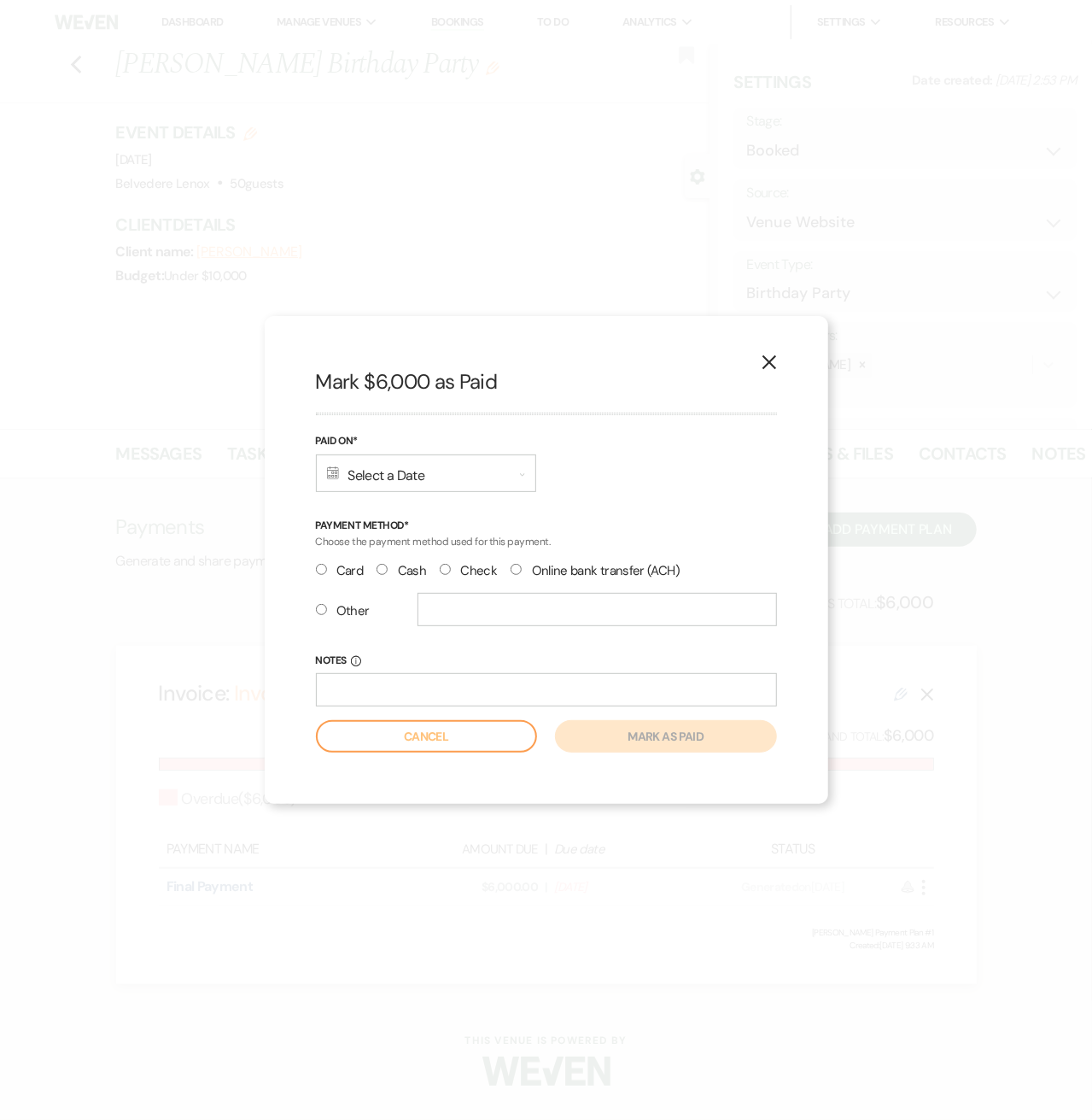
click at [411, 476] on div "Calendar Select a Date Expand" at bounding box center [426, 473] width 220 height 37
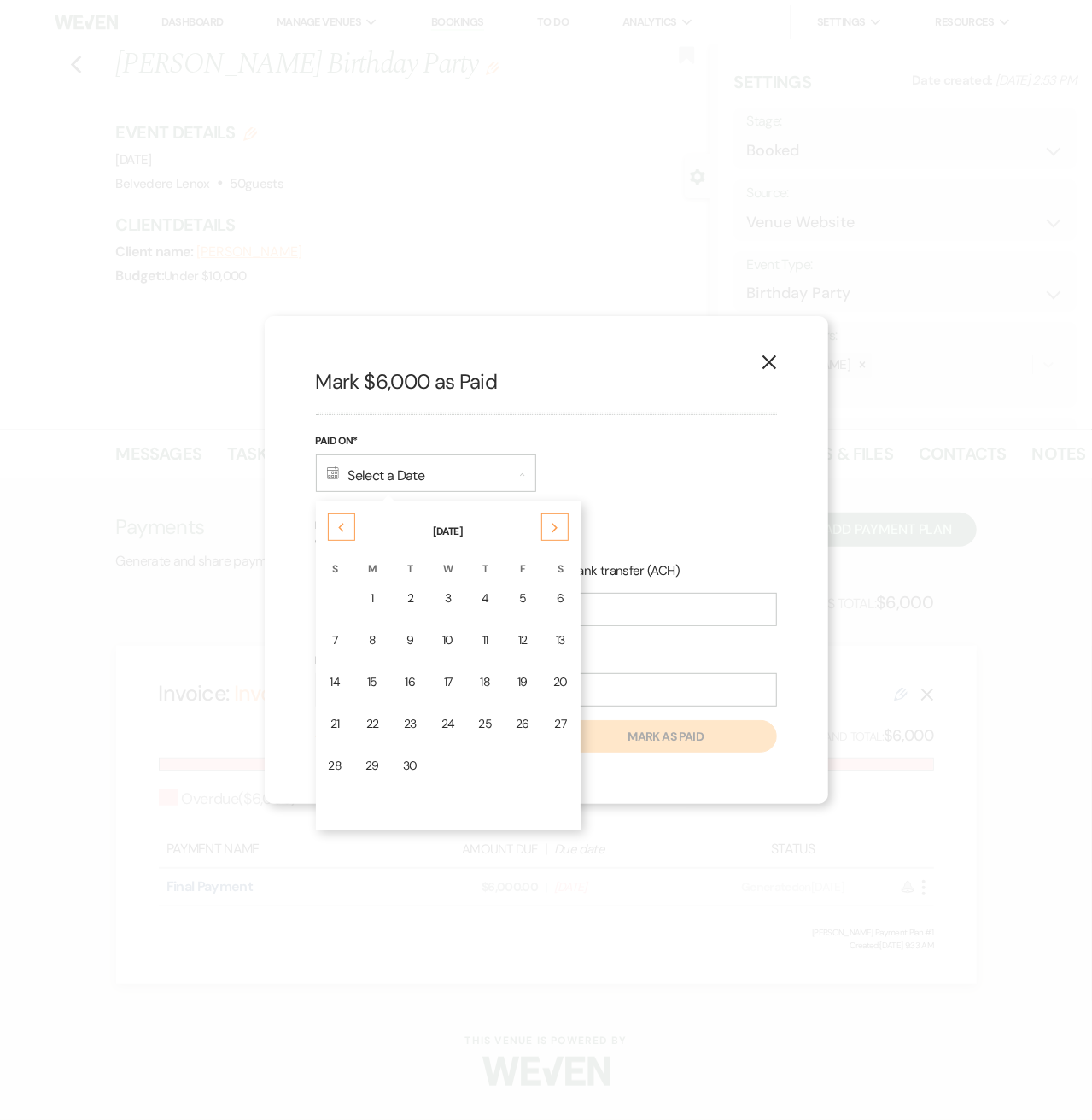
click at [345, 525] on div "Previous" at bounding box center [341, 526] width 28 height 28
click at [454, 670] on td "18" at bounding box center [448, 682] width 36 height 40
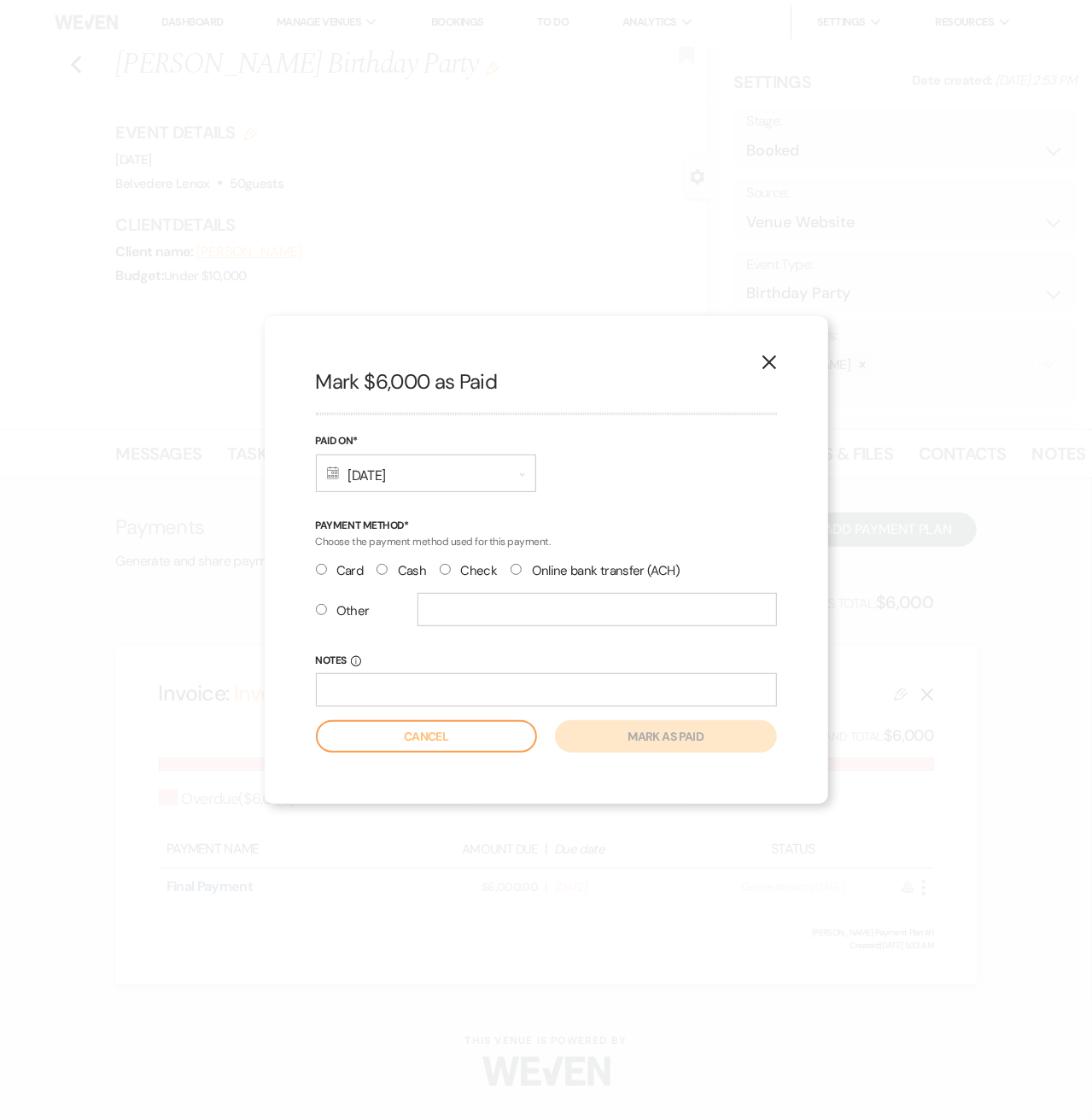
click at [465, 566] on label "Check" at bounding box center [468, 571] width 57 height 23
click at [450, 566] on input "Check" at bounding box center [445, 569] width 11 height 11
radio input "true"
click at [445, 599] on input "text" at bounding box center [597, 609] width 360 height 33
click at [391, 688] on input "Notes Info" at bounding box center [546, 689] width 461 height 33
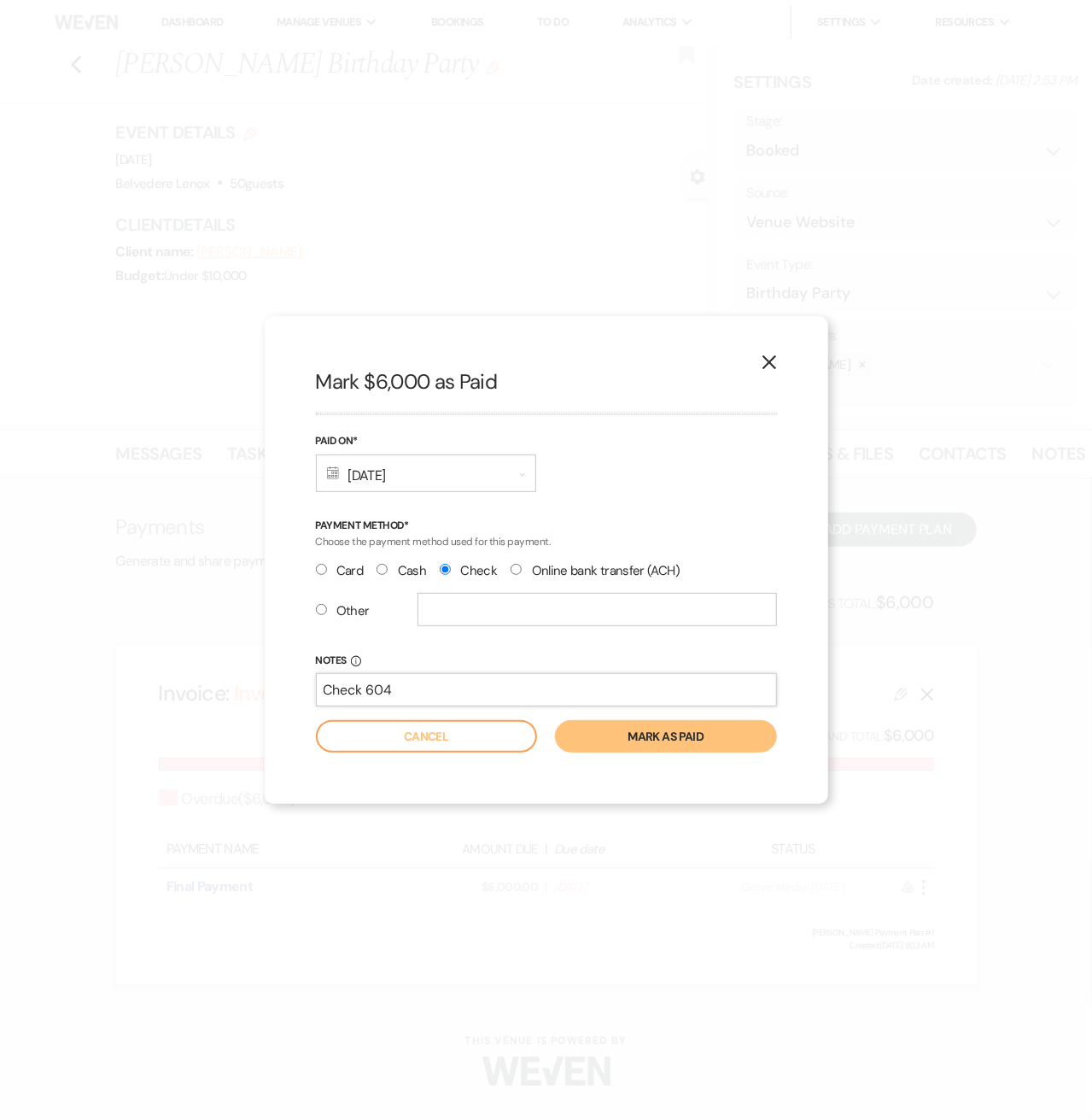
type input "Check 604 - for $6000"
click at [659, 742] on button "Mark as paid" at bounding box center [666, 736] width 221 height 33
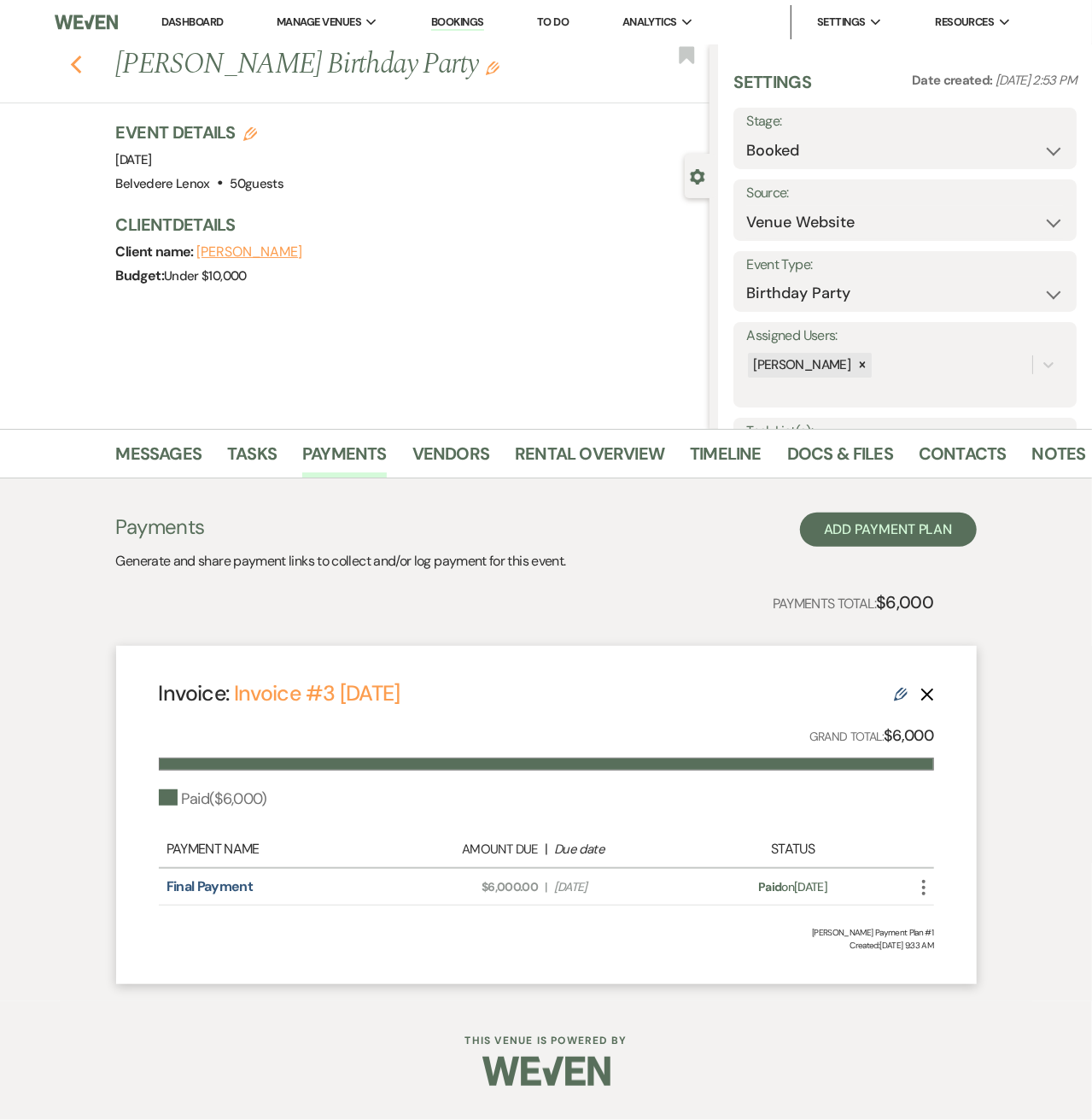
click at [76, 71] on icon "Previous" at bounding box center [76, 64] width 12 height 20
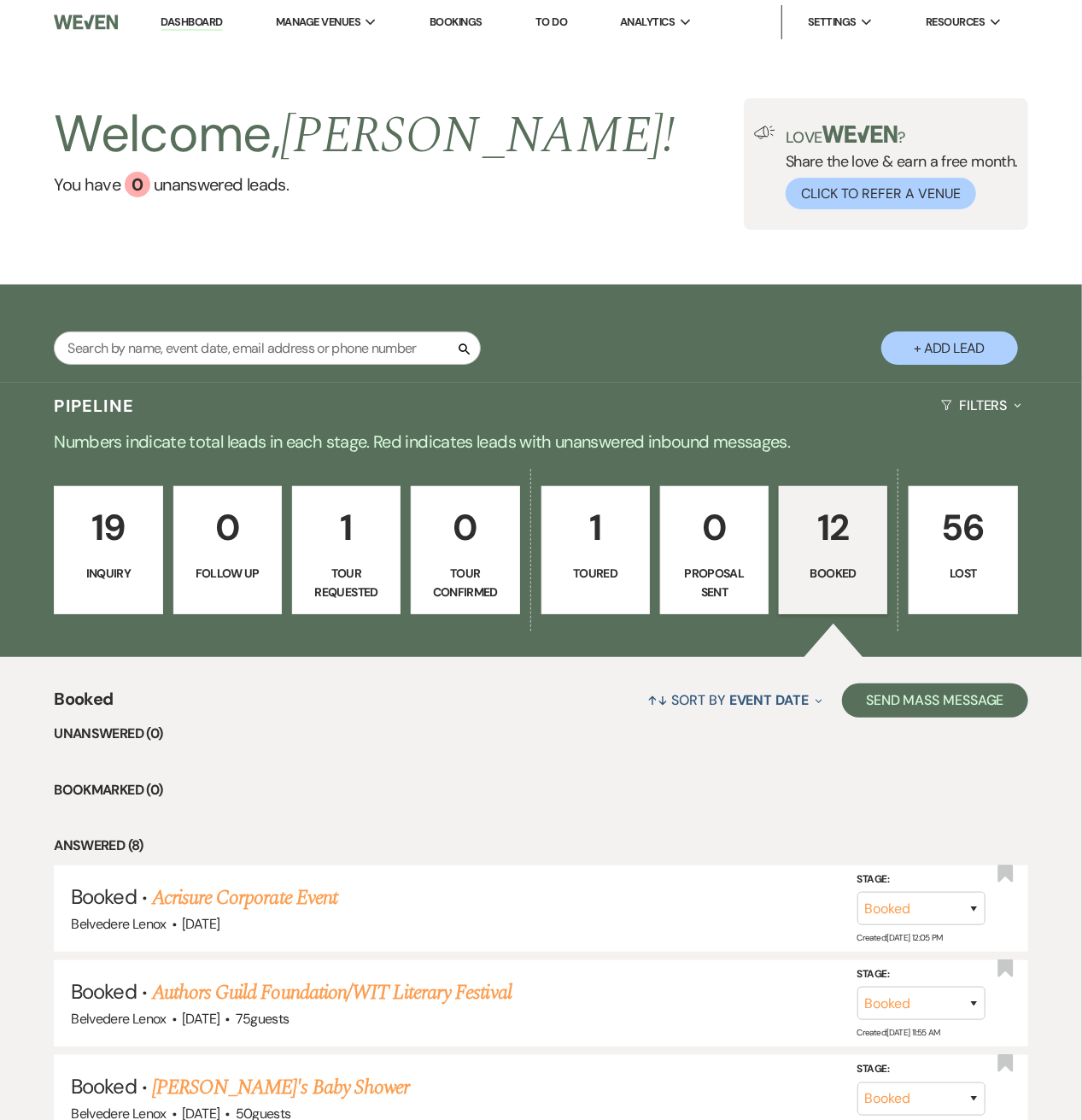
click at [120, 545] on p "19" at bounding box center [108, 527] width 86 height 57
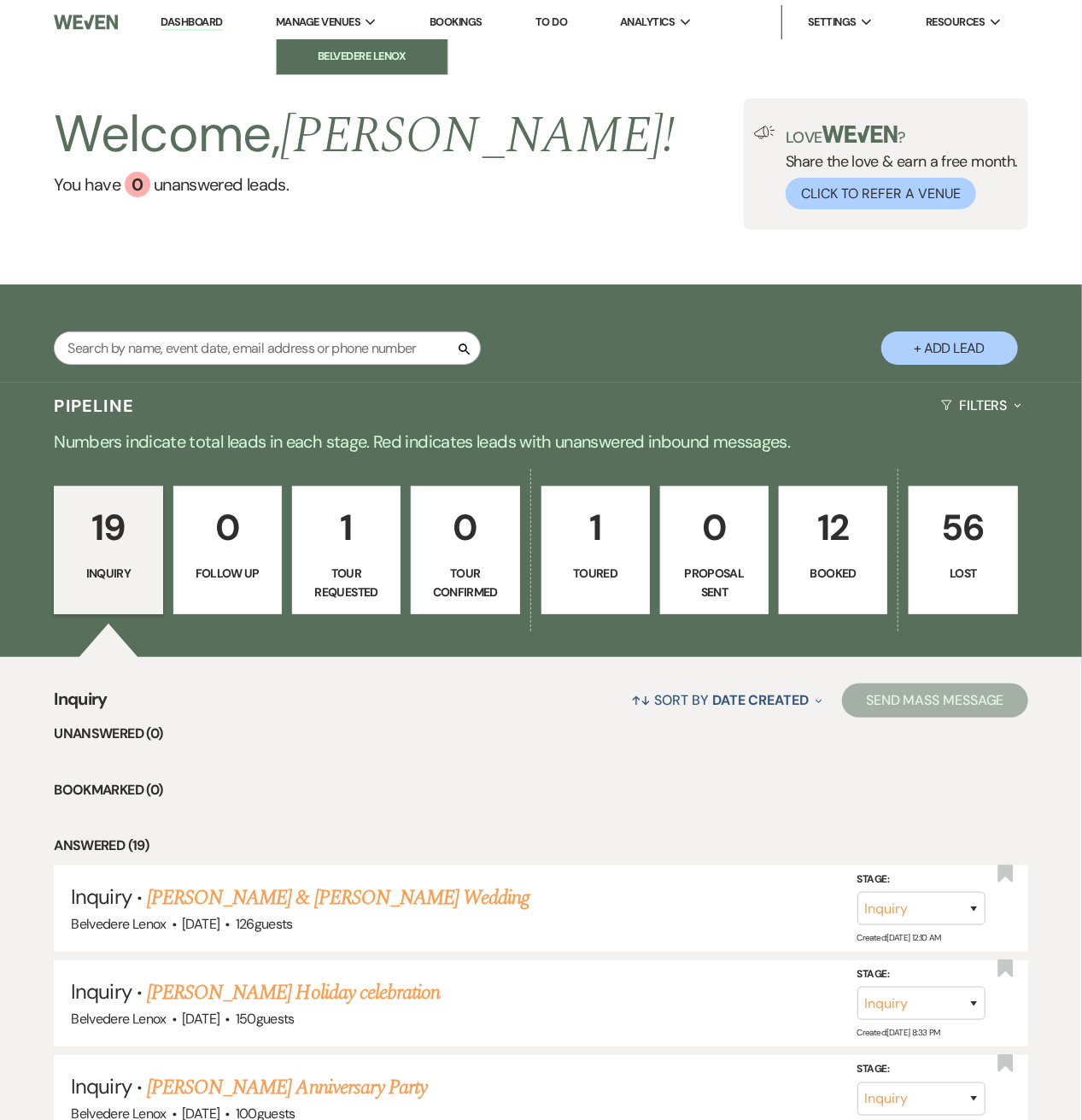
click at [366, 44] on link "Belvedere Lenox" at bounding box center [362, 56] width 171 height 34
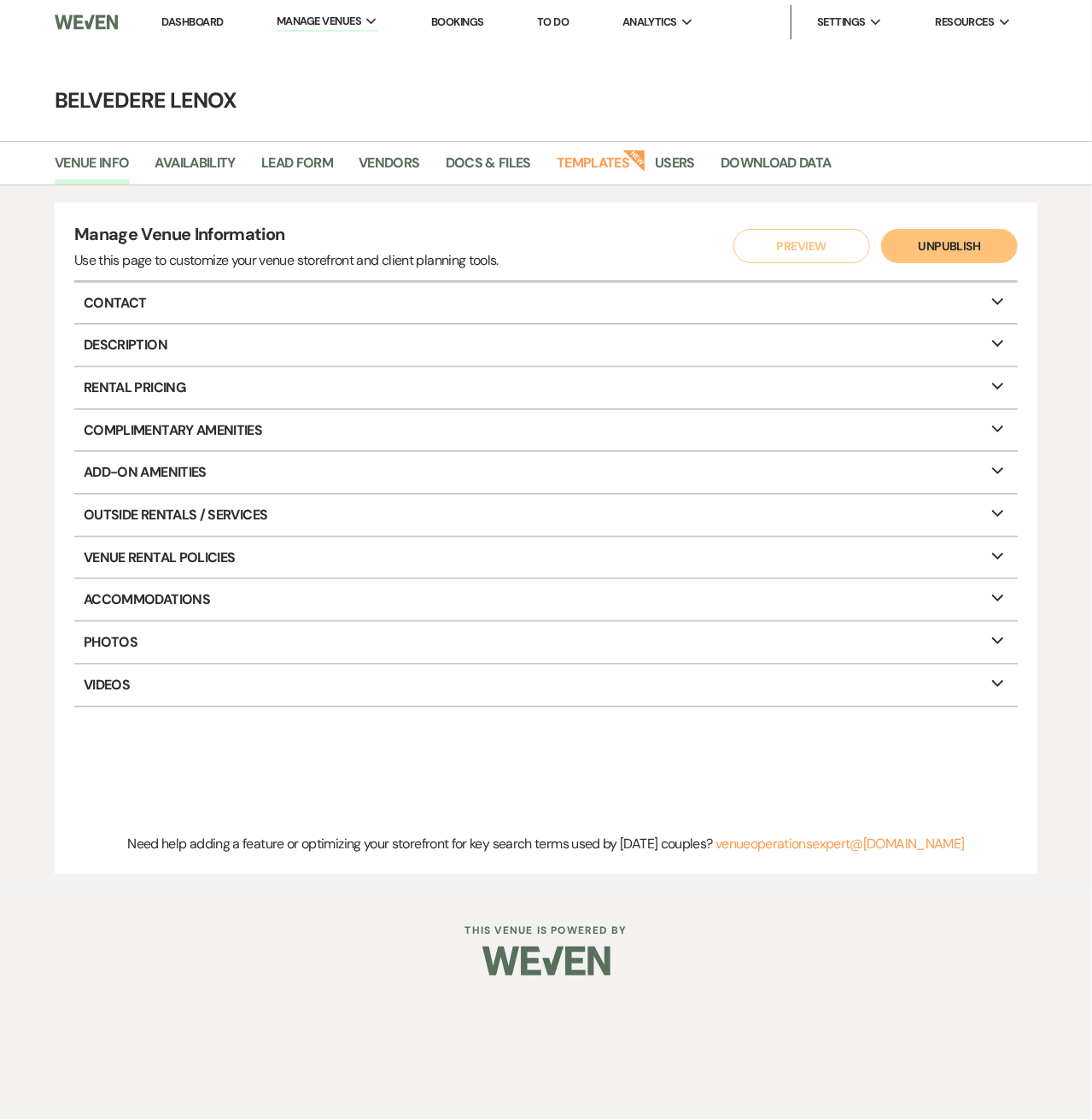
click at [476, 18] on link "Bookings" at bounding box center [458, 21] width 53 height 14
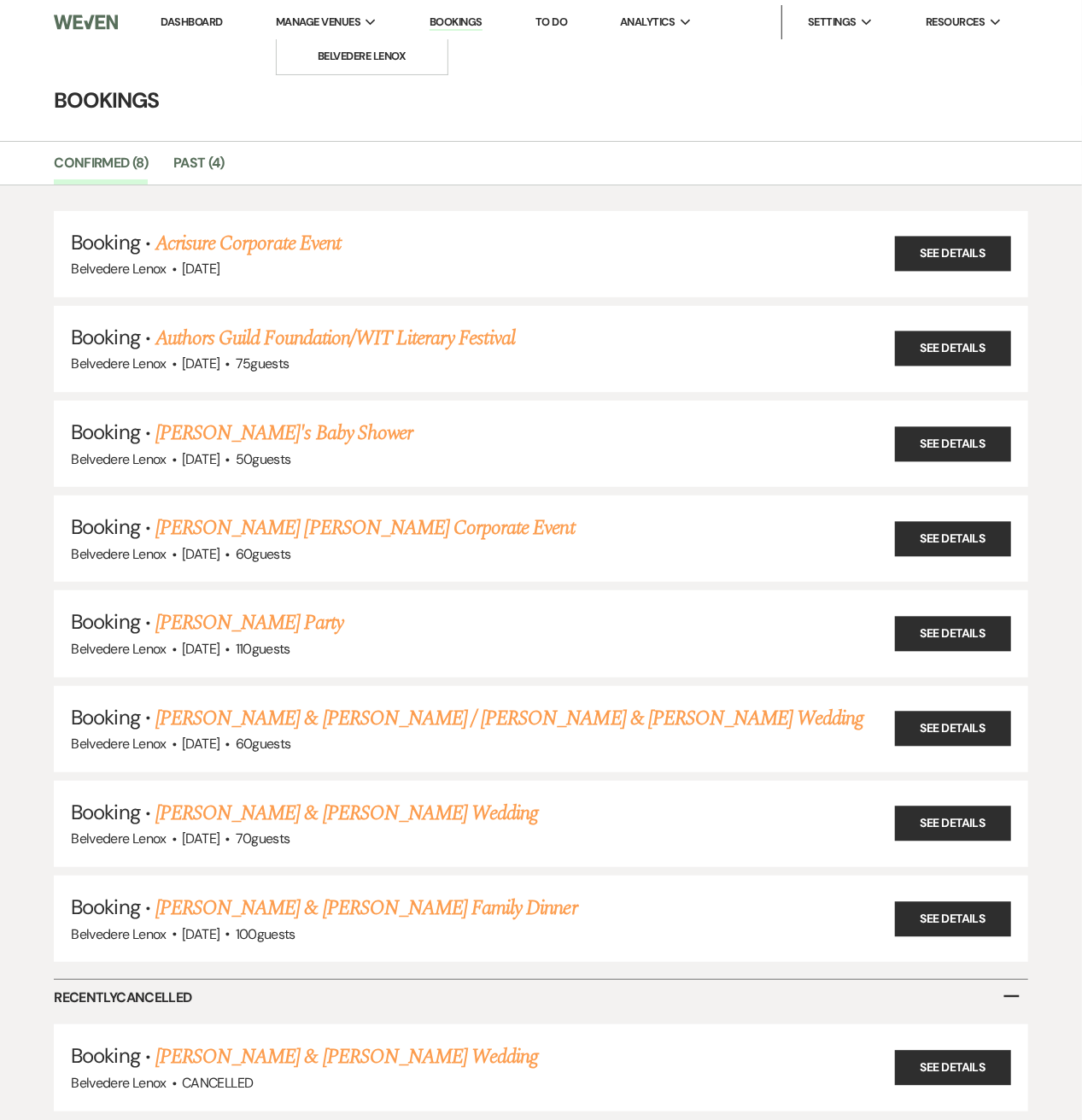
click at [367, 22] on div "Manage Venues Expand" at bounding box center [326, 21] width 101 height 17
click at [209, 27] on link "Dashboard" at bounding box center [192, 21] width 61 height 14
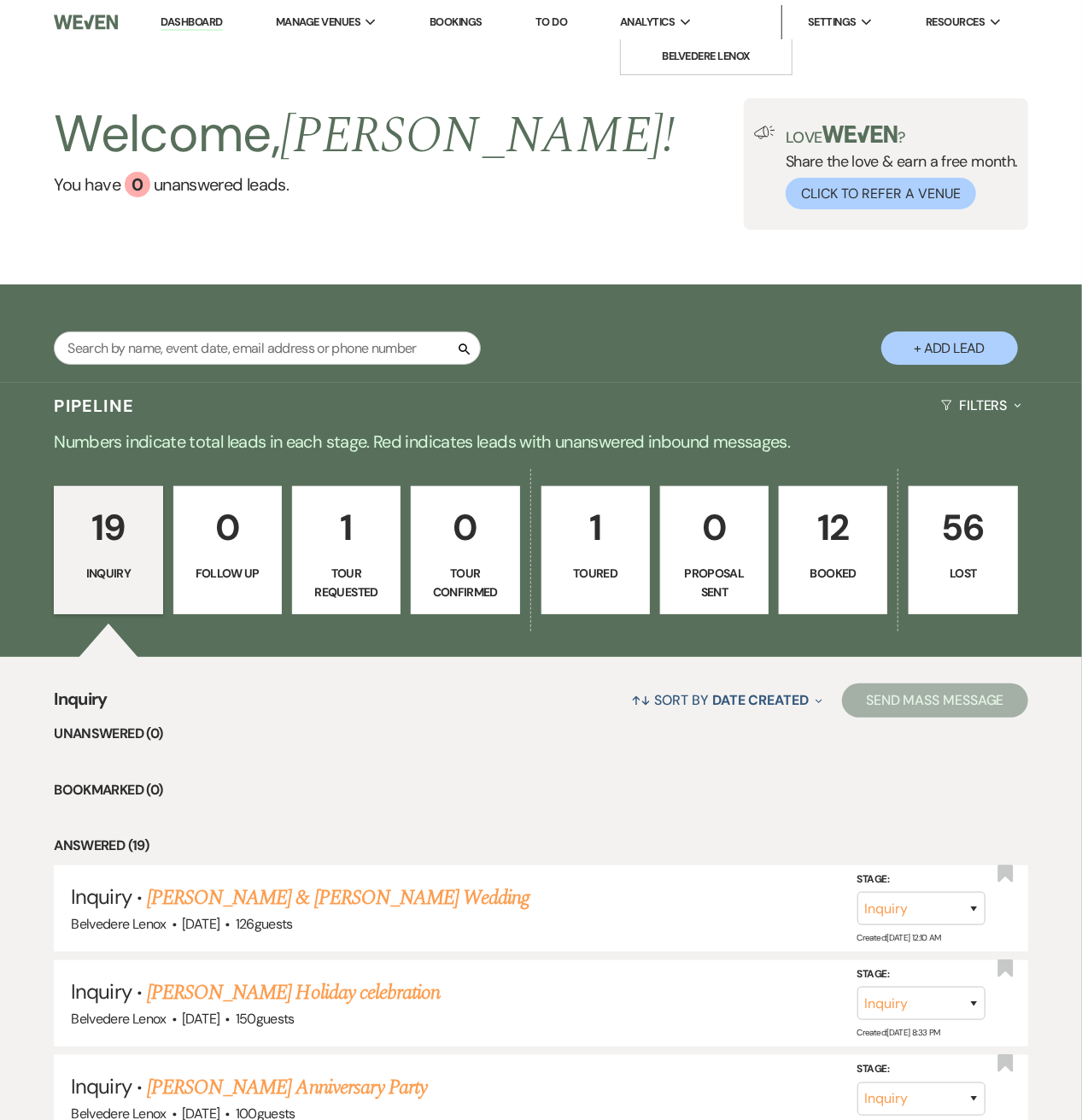
click at [647, 20] on span "Analytics" at bounding box center [647, 21] width 54 height 17
click at [661, 49] on li "Belvedere Lenox" at bounding box center [706, 56] width 154 height 17
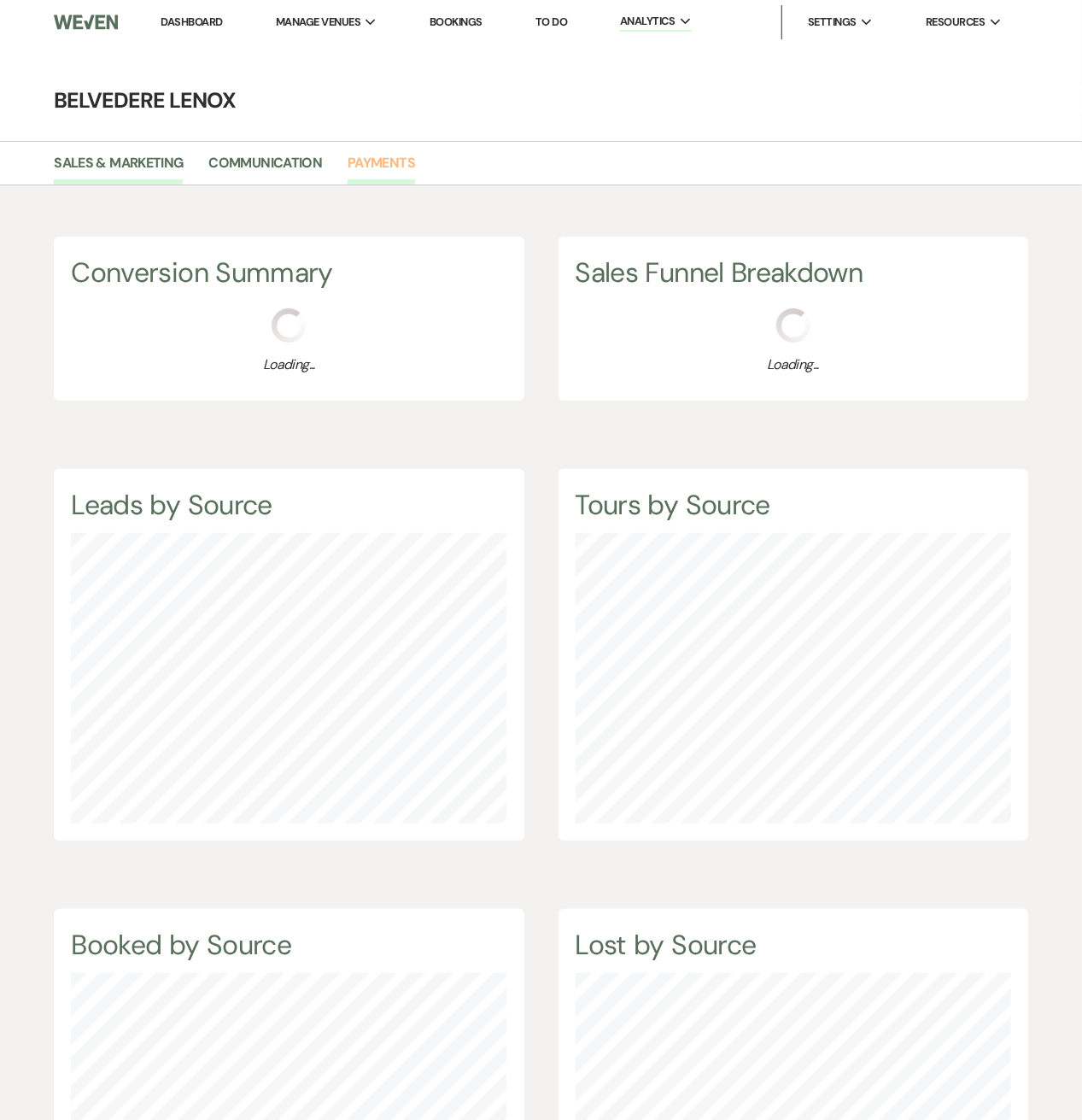
scroll to position [1120, 1082]
click at [349, 163] on link "Payments" at bounding box center [381, 168] width 68 height 33
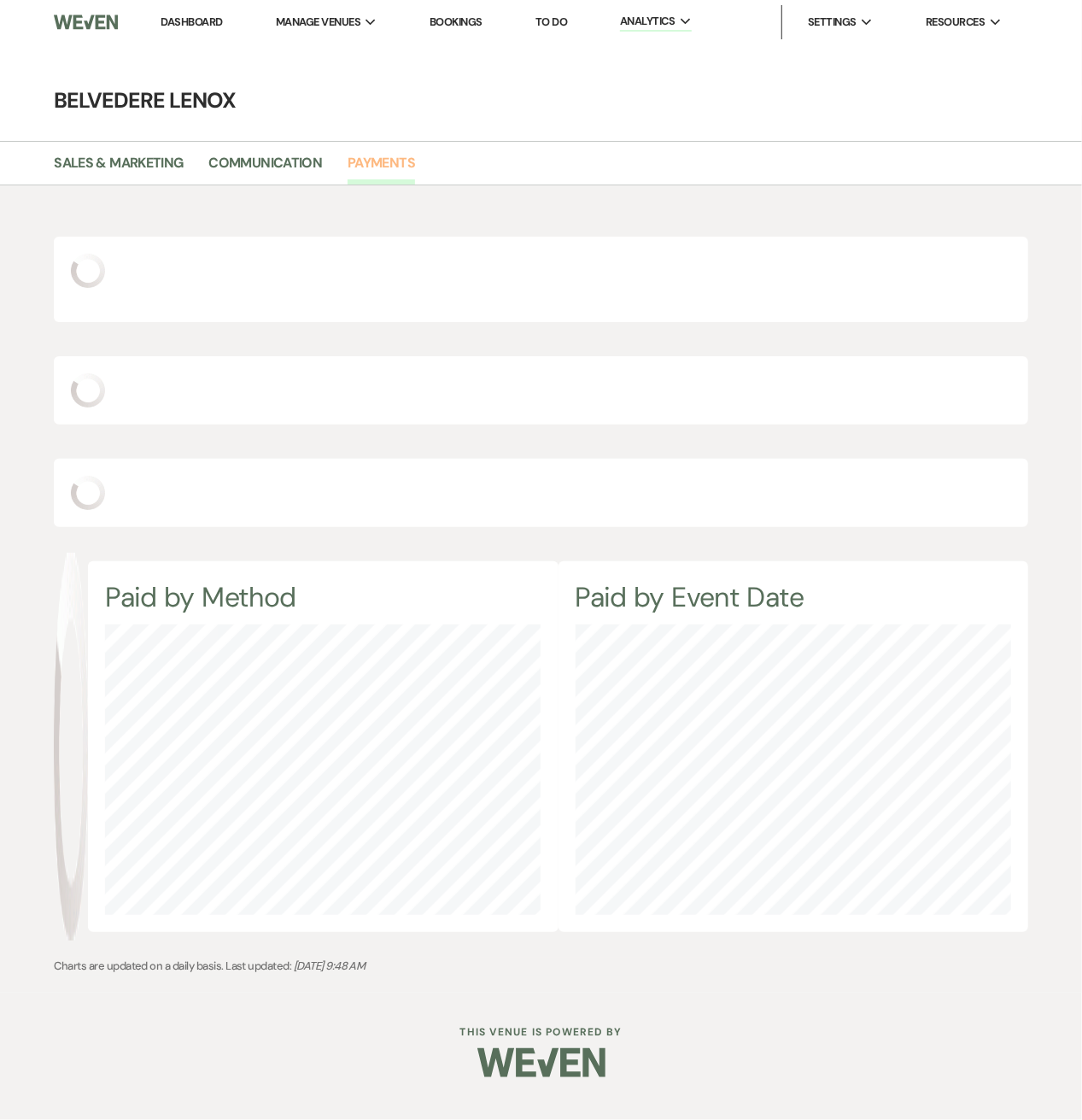
select select "2025"
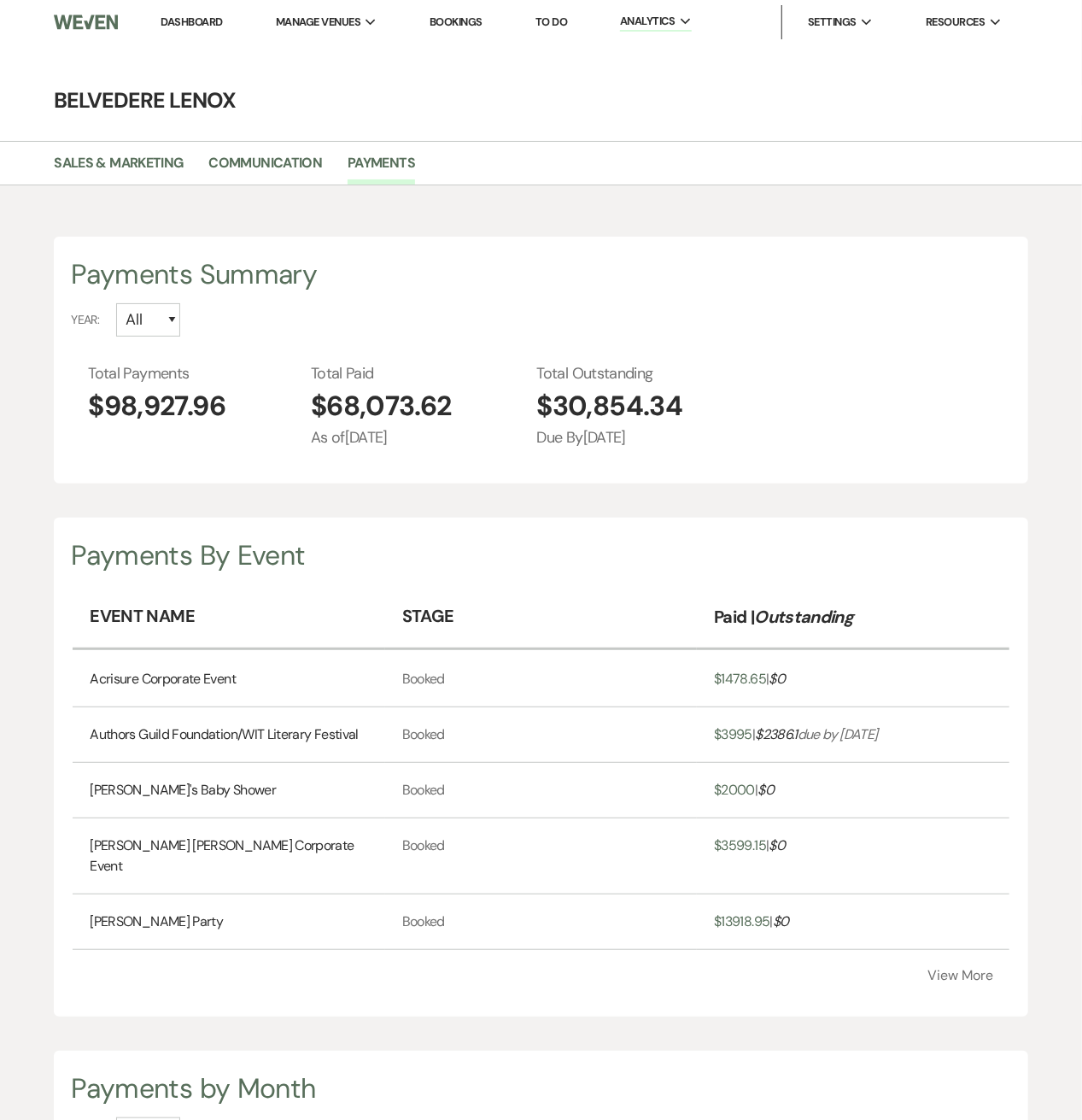
click at [940, 969] on button "View More" at bounding box center [961, 975] width 66 height 13
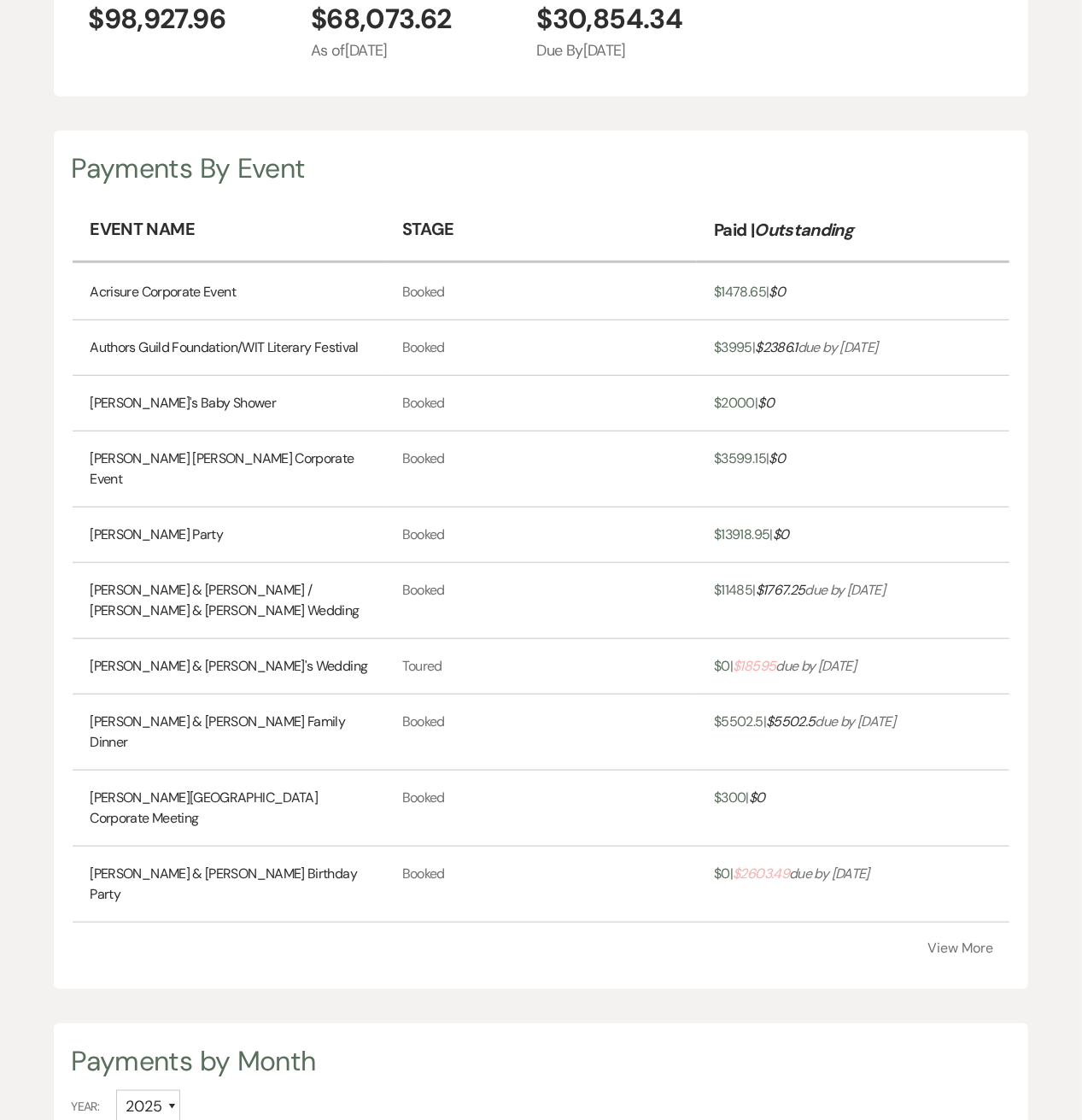
scroll to position [455, 0]
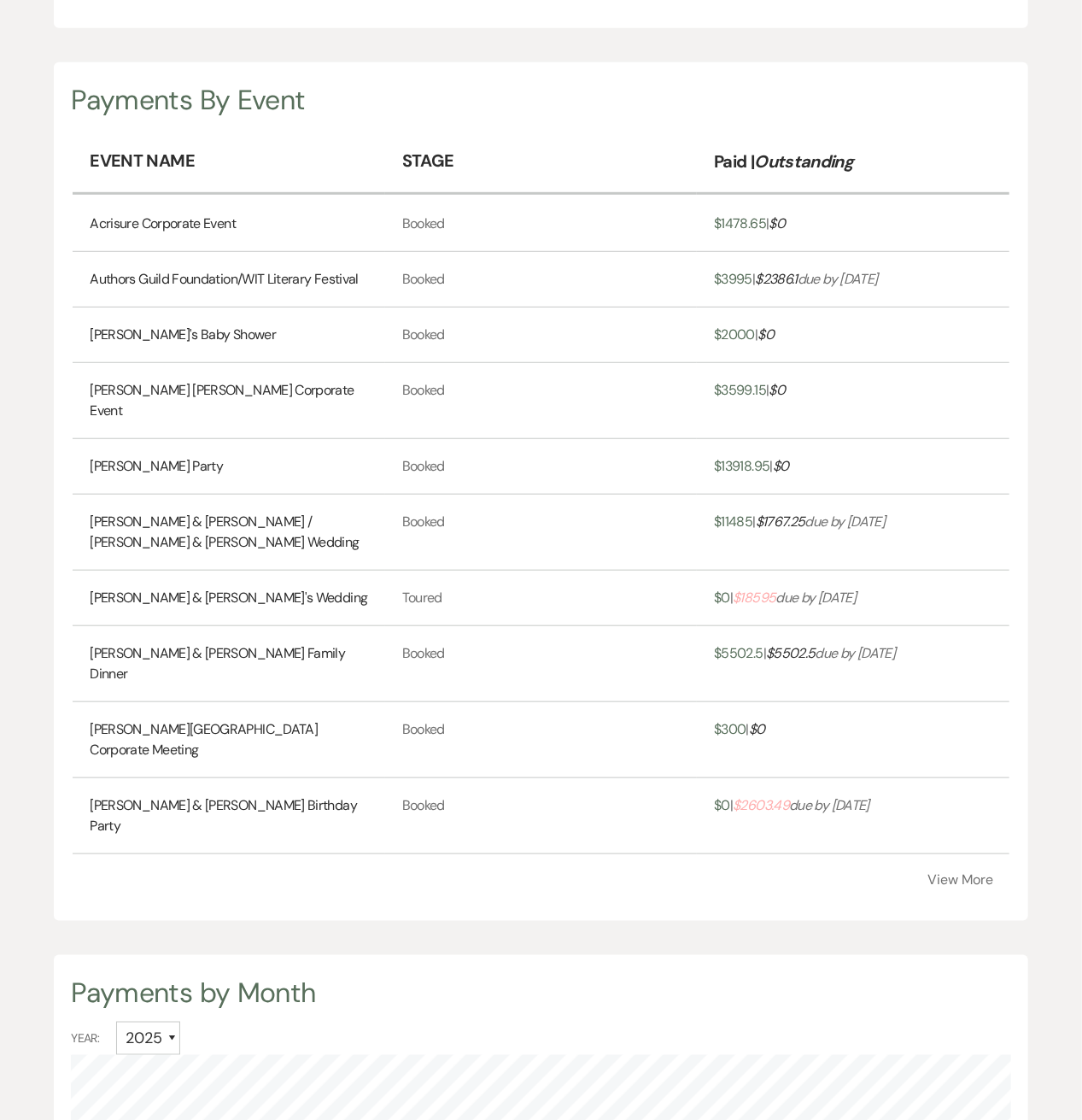
click at [941, 873] on button "View More" at bounding box center [961, 879] width 66 height 13
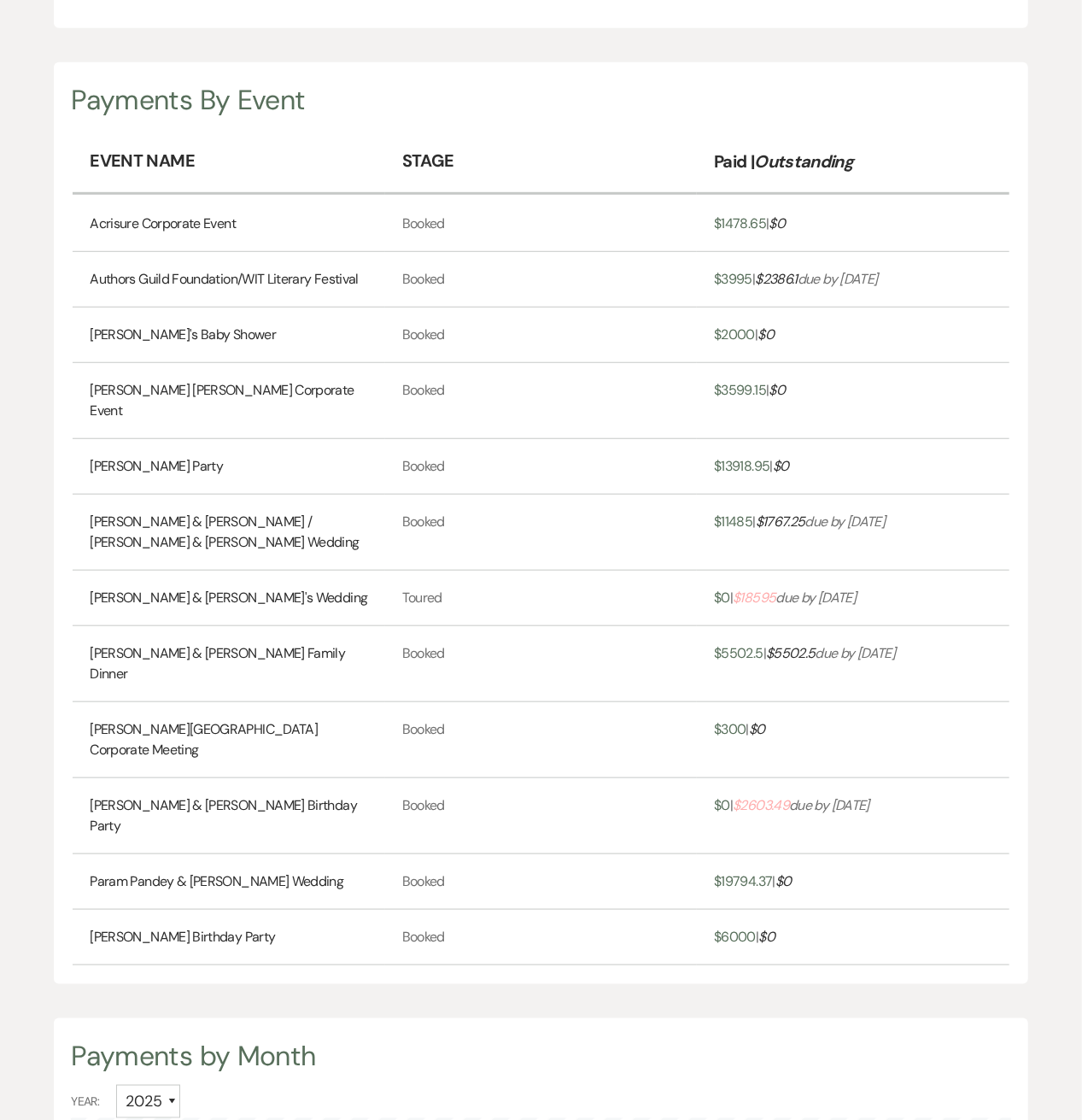
click at [160, 588] on link "Stephanie Evans & Maulin H's Wedding" at bounding box center [228, 597] width 277 height 20
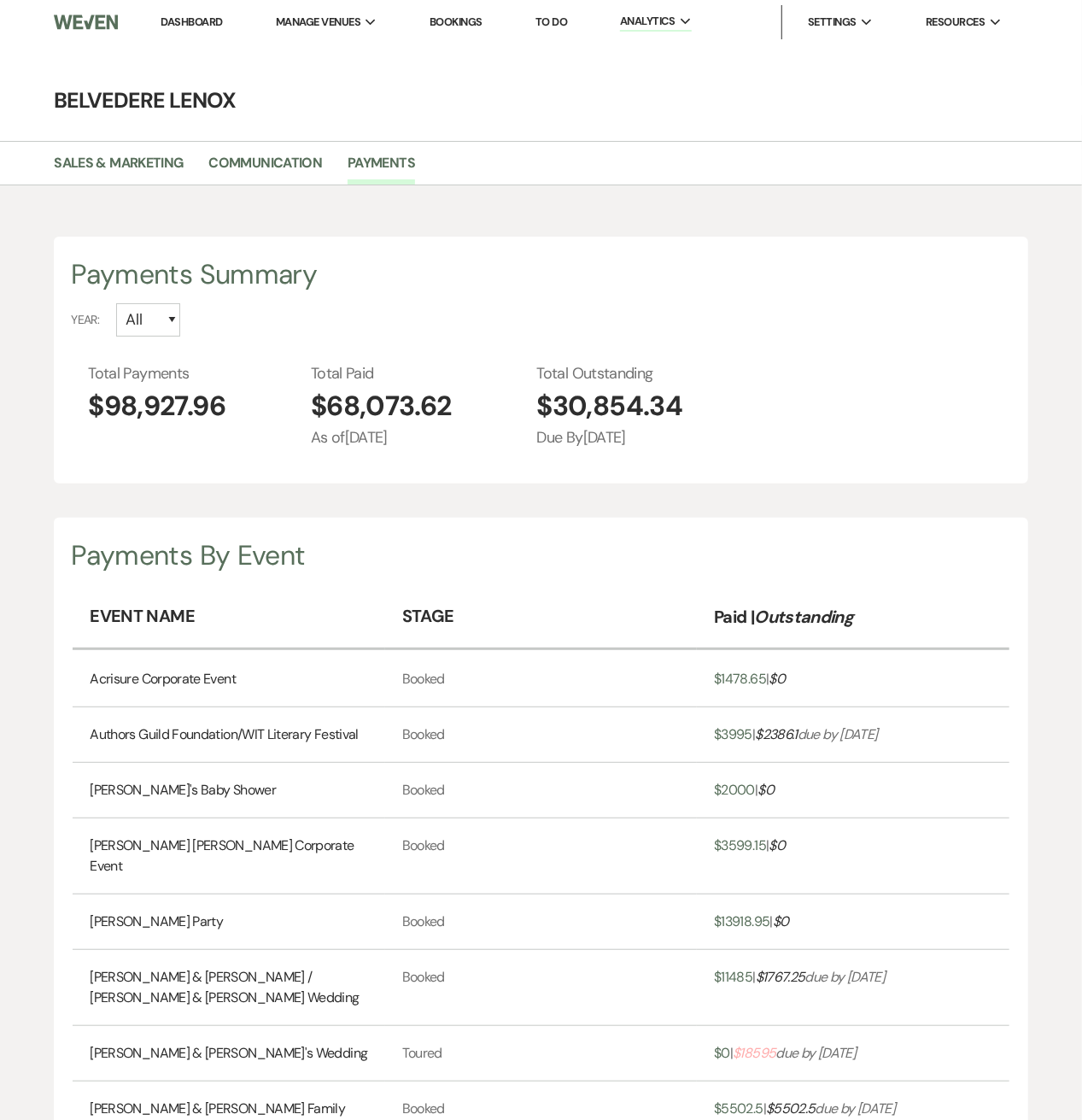
click at [189, 24] on link "Dashboard" at bounding box center [192, 21] width 61 height 14
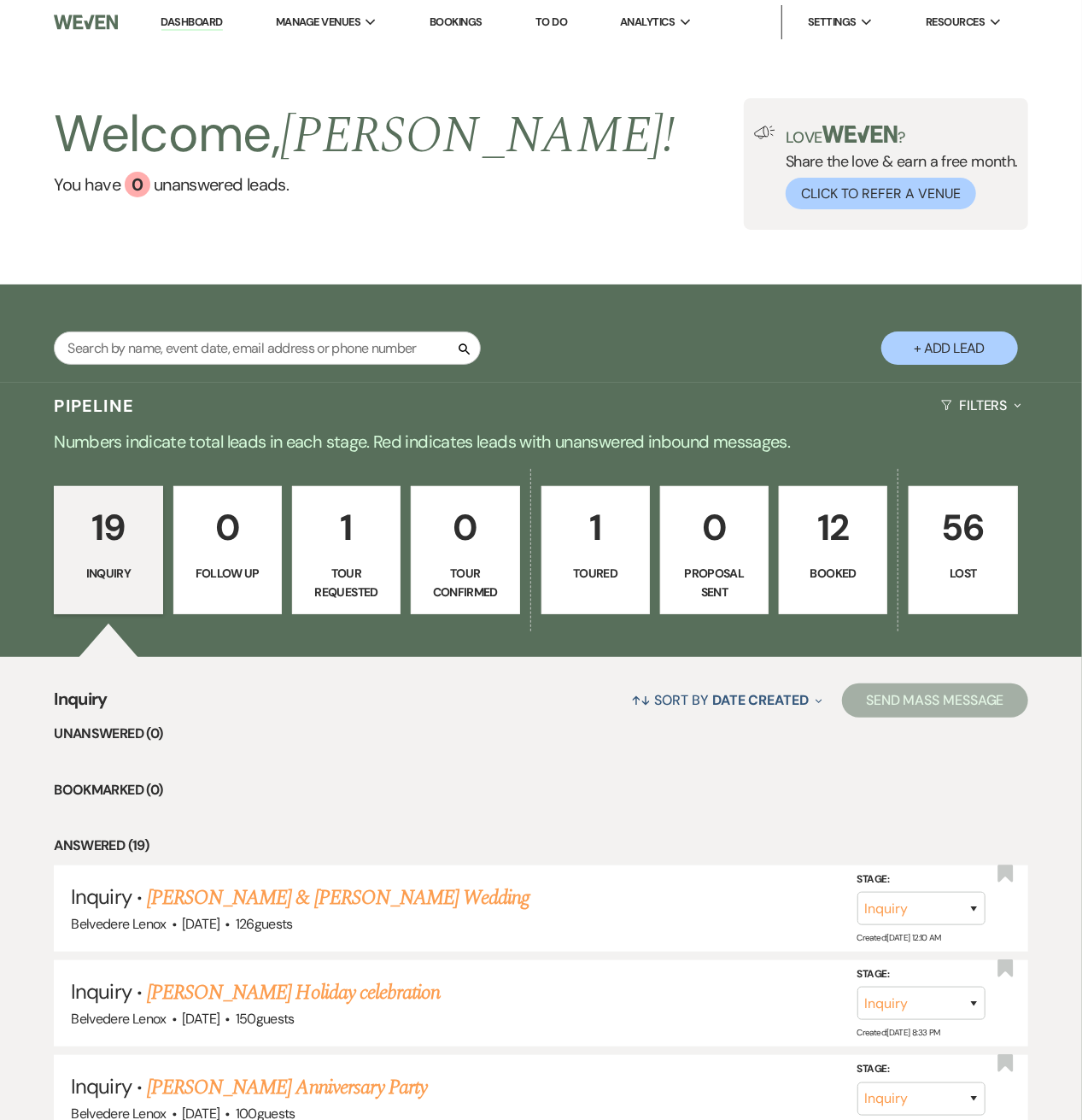
click at [843, 568] on p "Booked" at bounding box center [833, 572] width 86 height 19
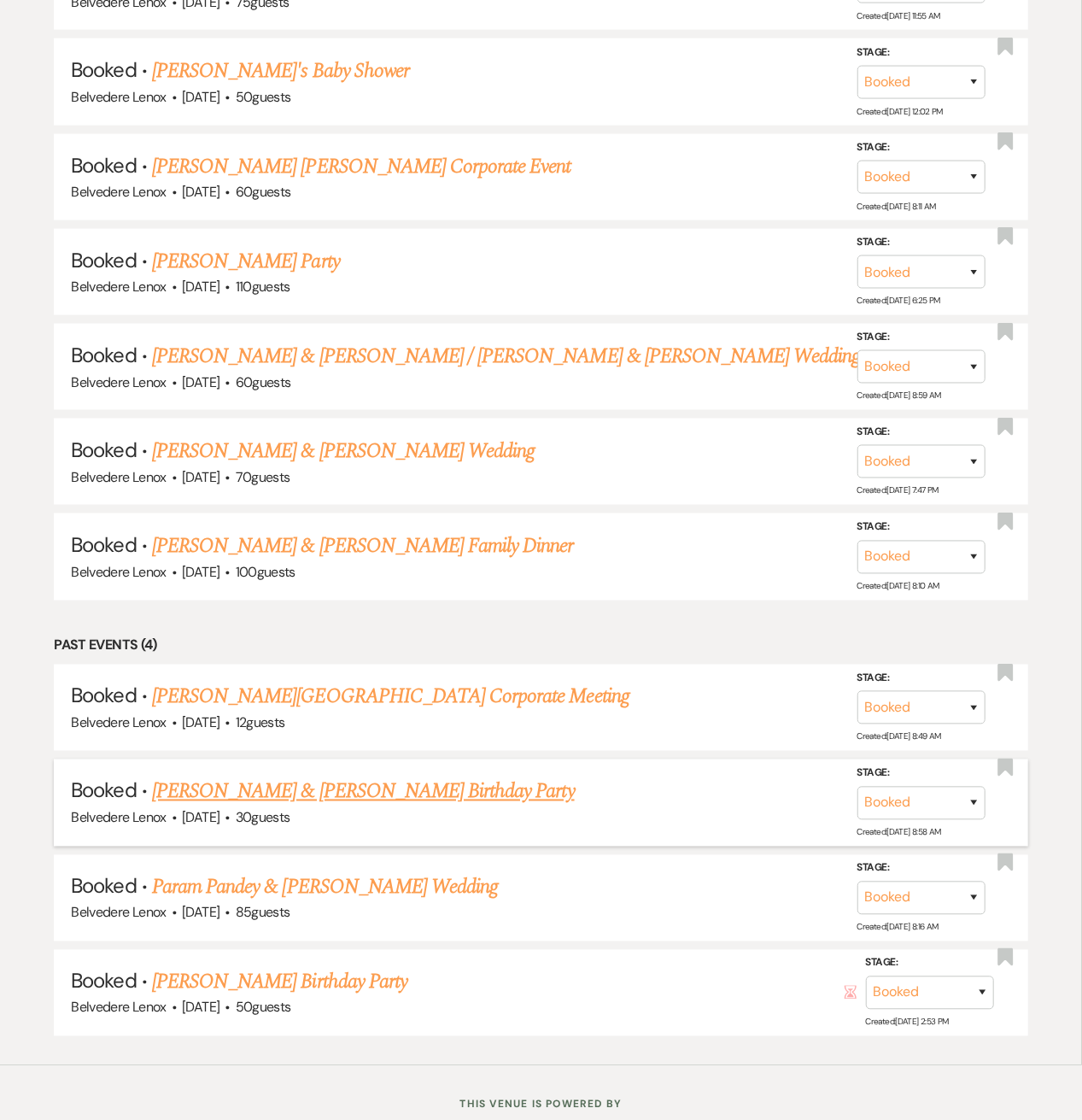
scroll to position [1064, 0]
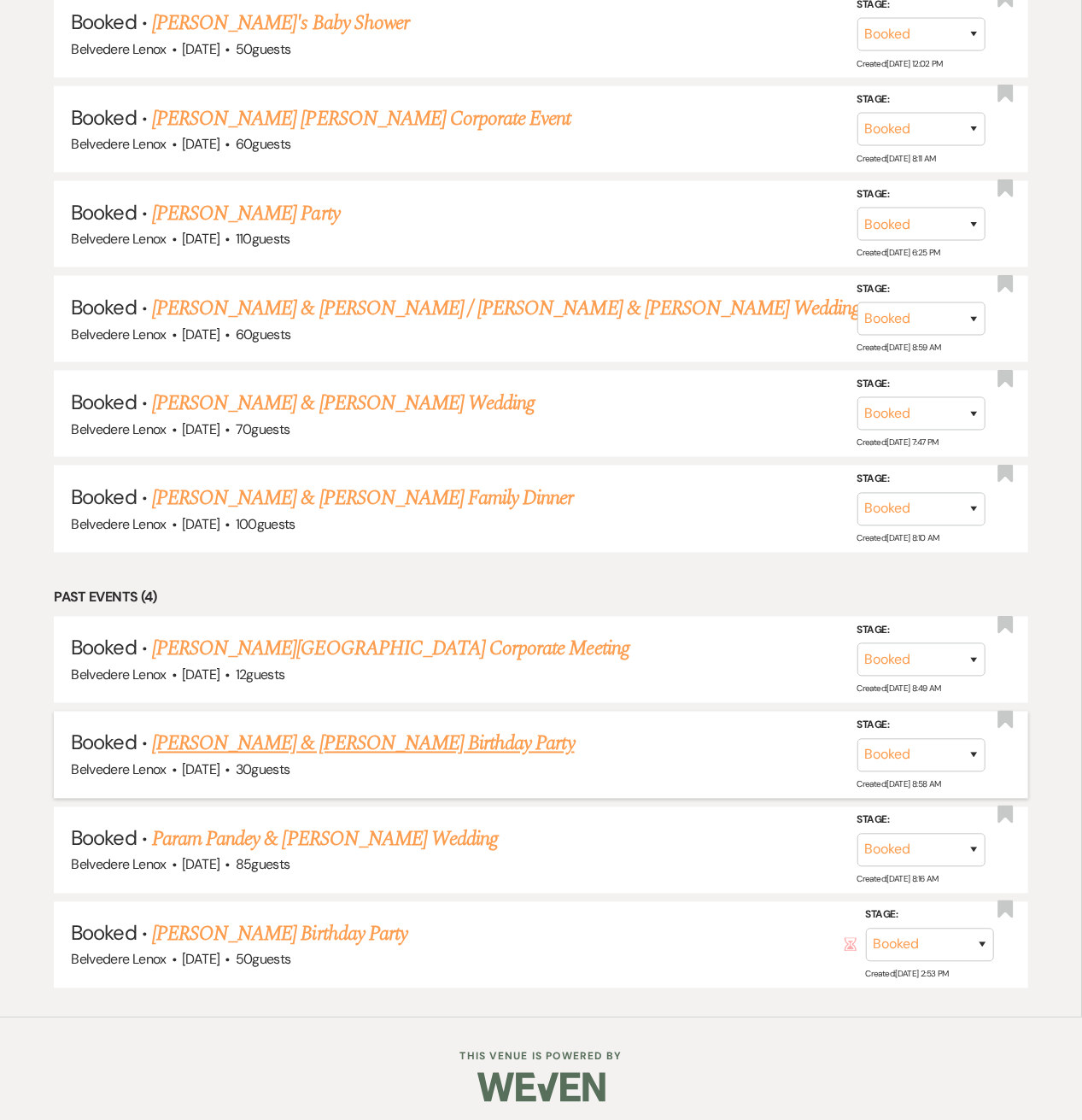
click at [248, 739] on link "Oana & Jason Boucher's Birthday Party" at bounding box center [364, 744] width 423 height 31
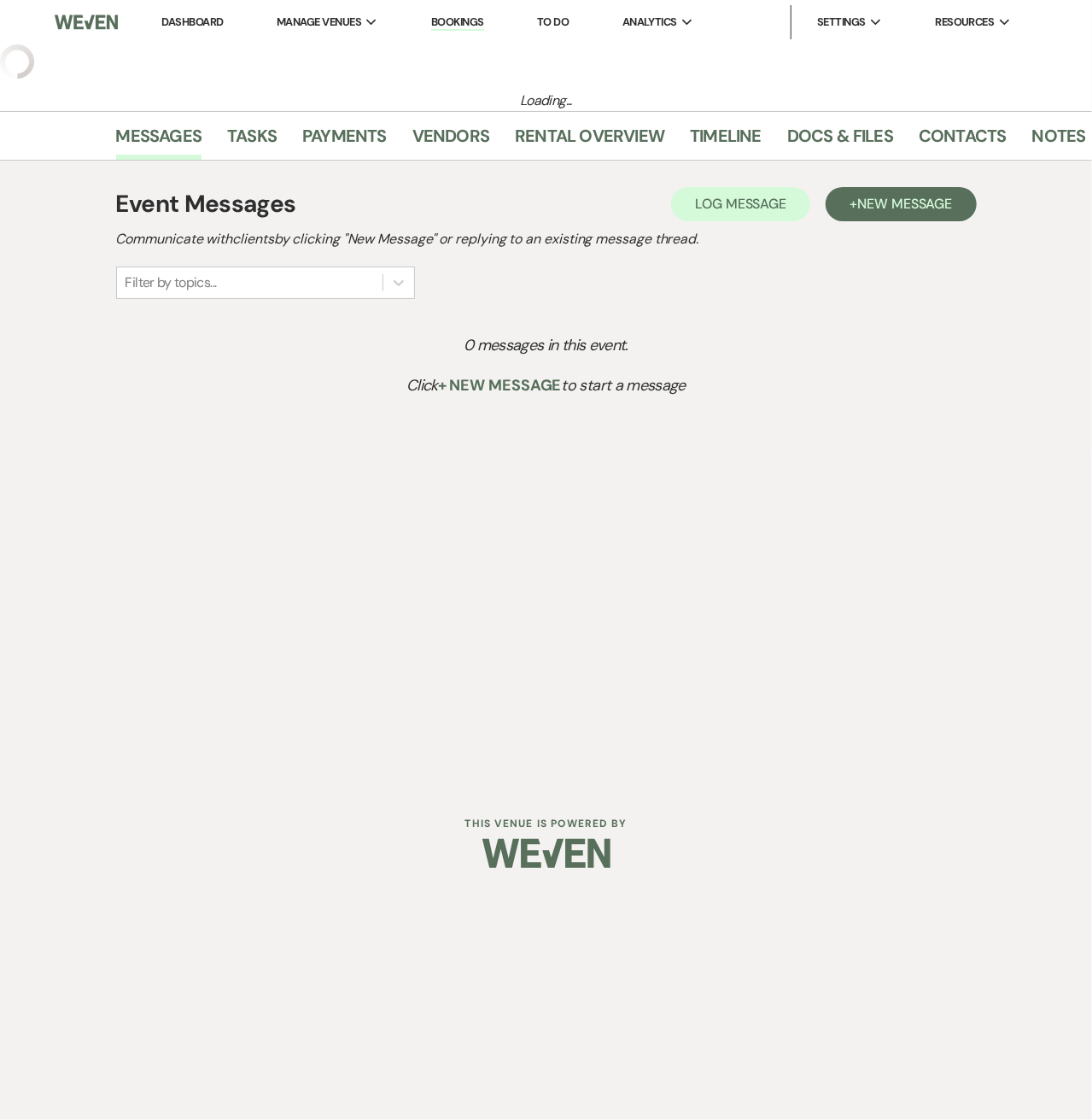
select select "6"
select select "4"
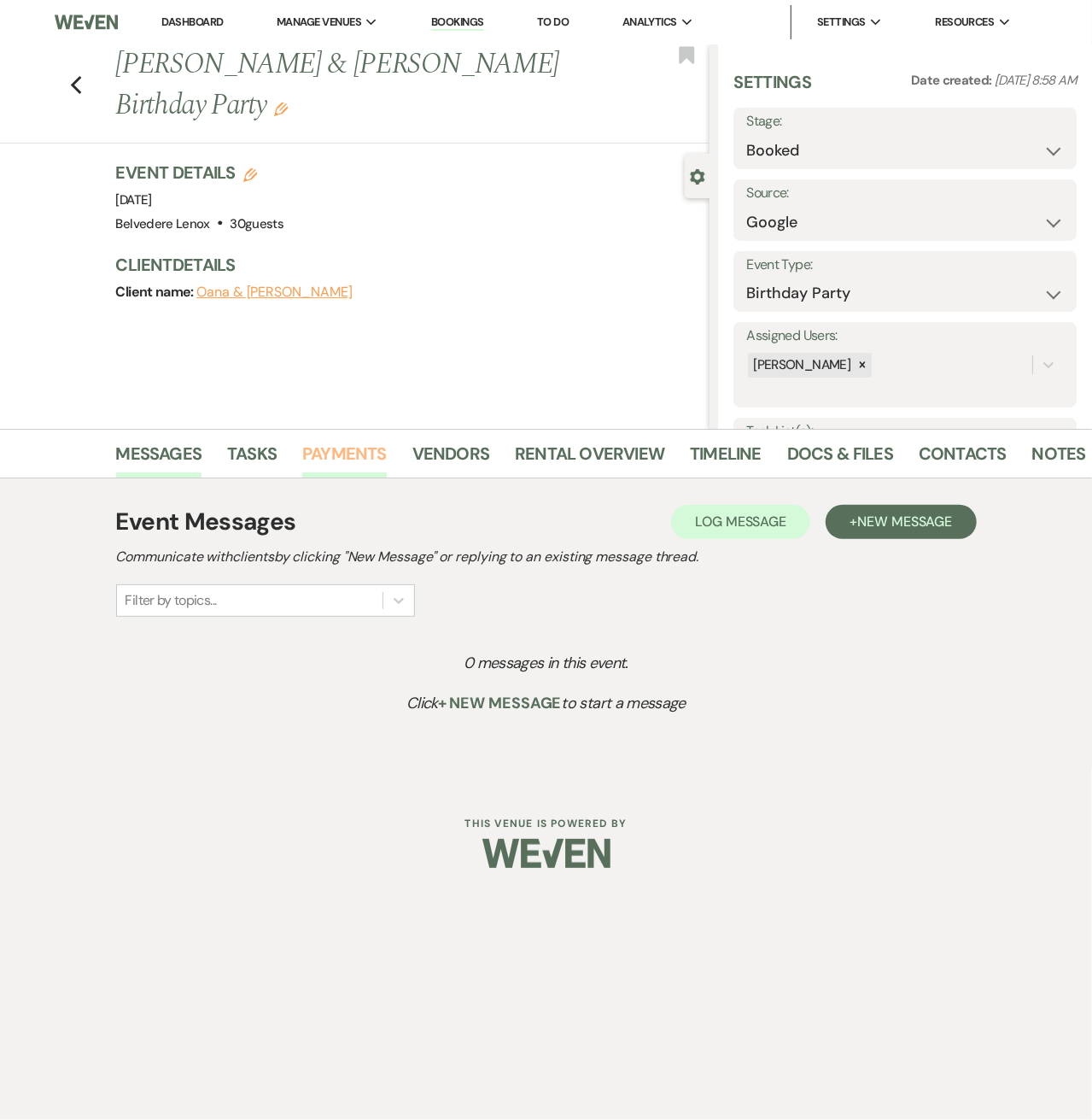
click at [328, 447] on link "Payments" at bounding box center [344, 459] width 84 height 37
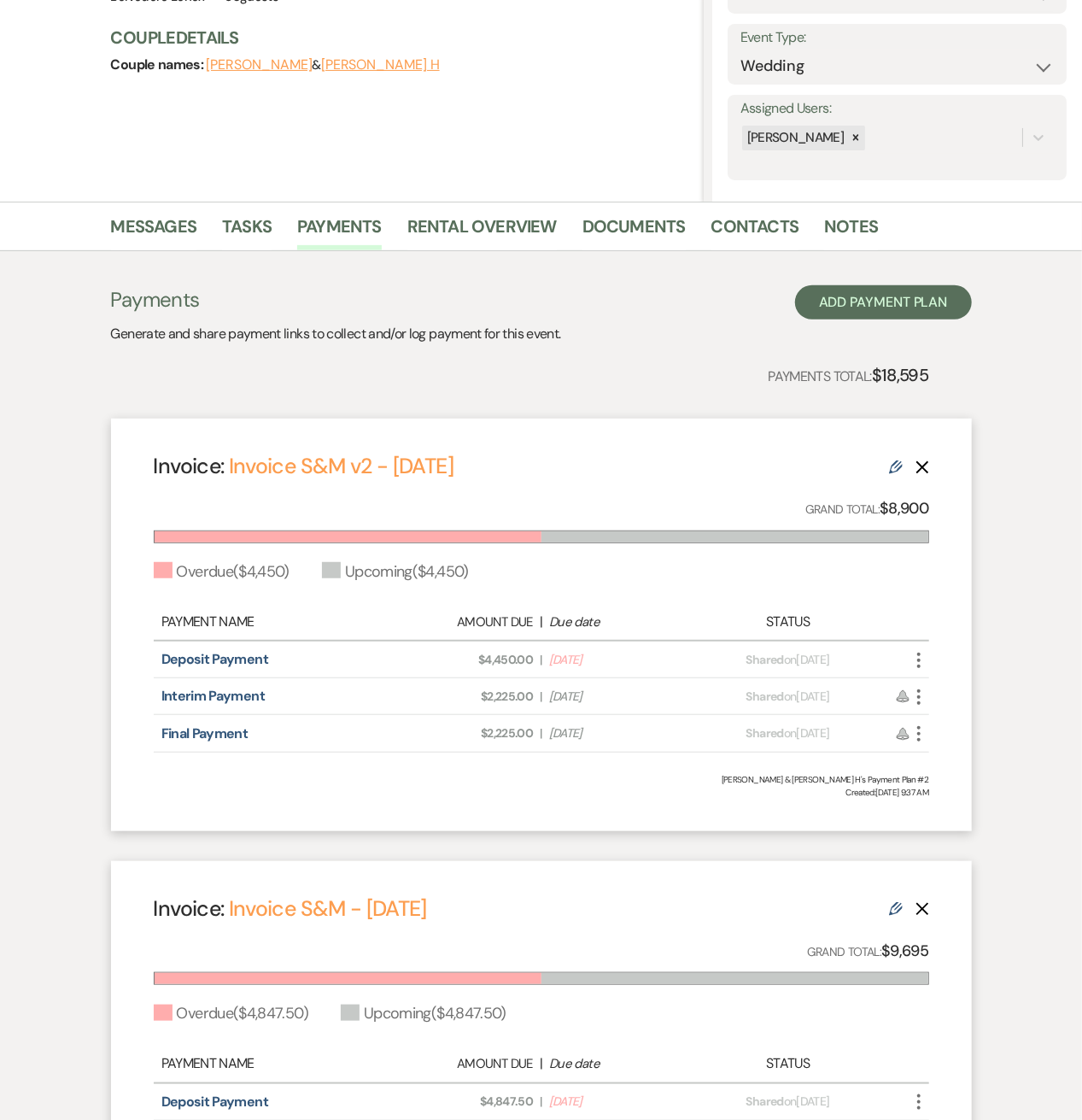
scroll to position [455, 0]
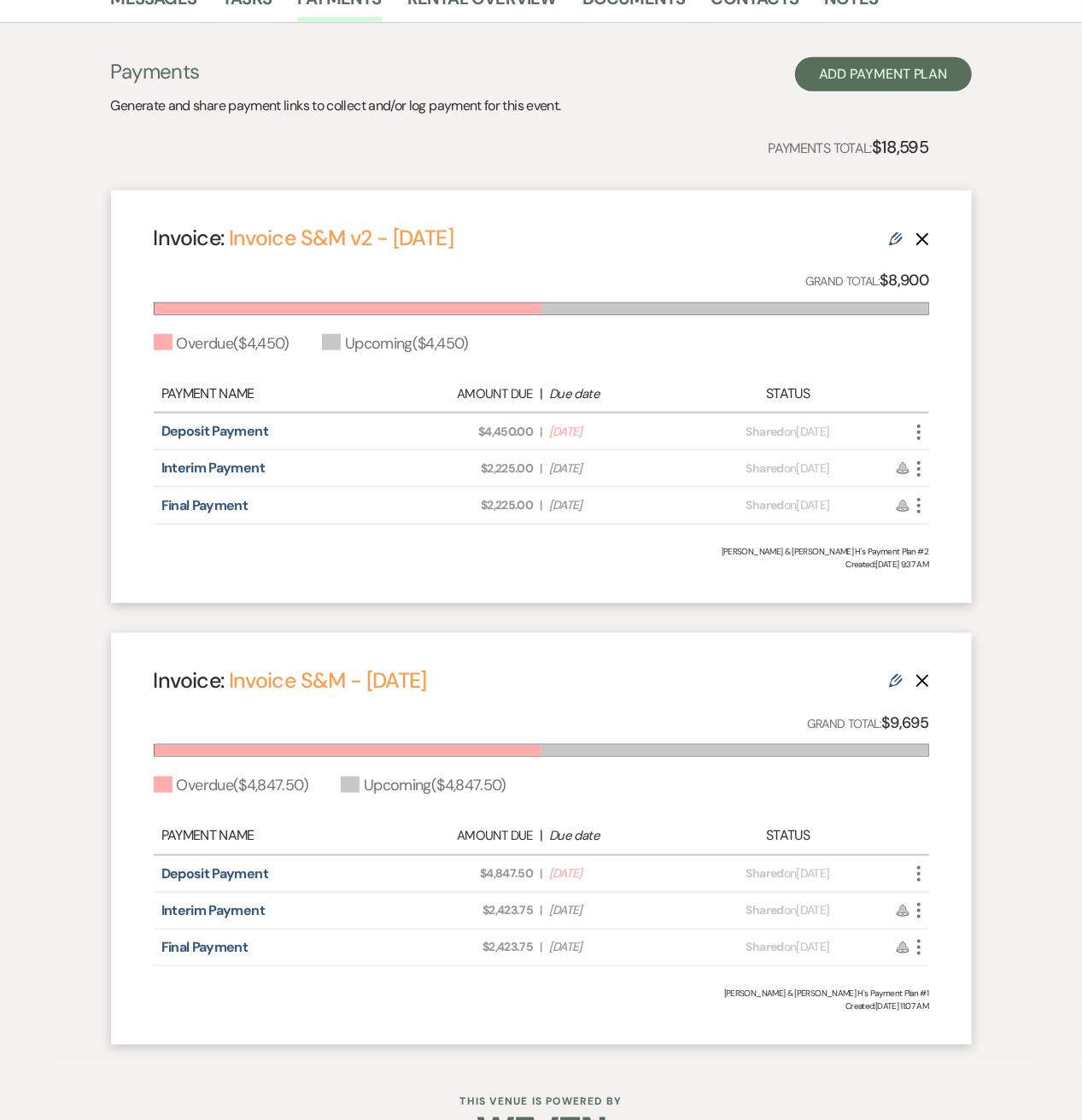
click at [919, 681] on icon "Delete" at bounding box center [922, 680] width 13 height 13
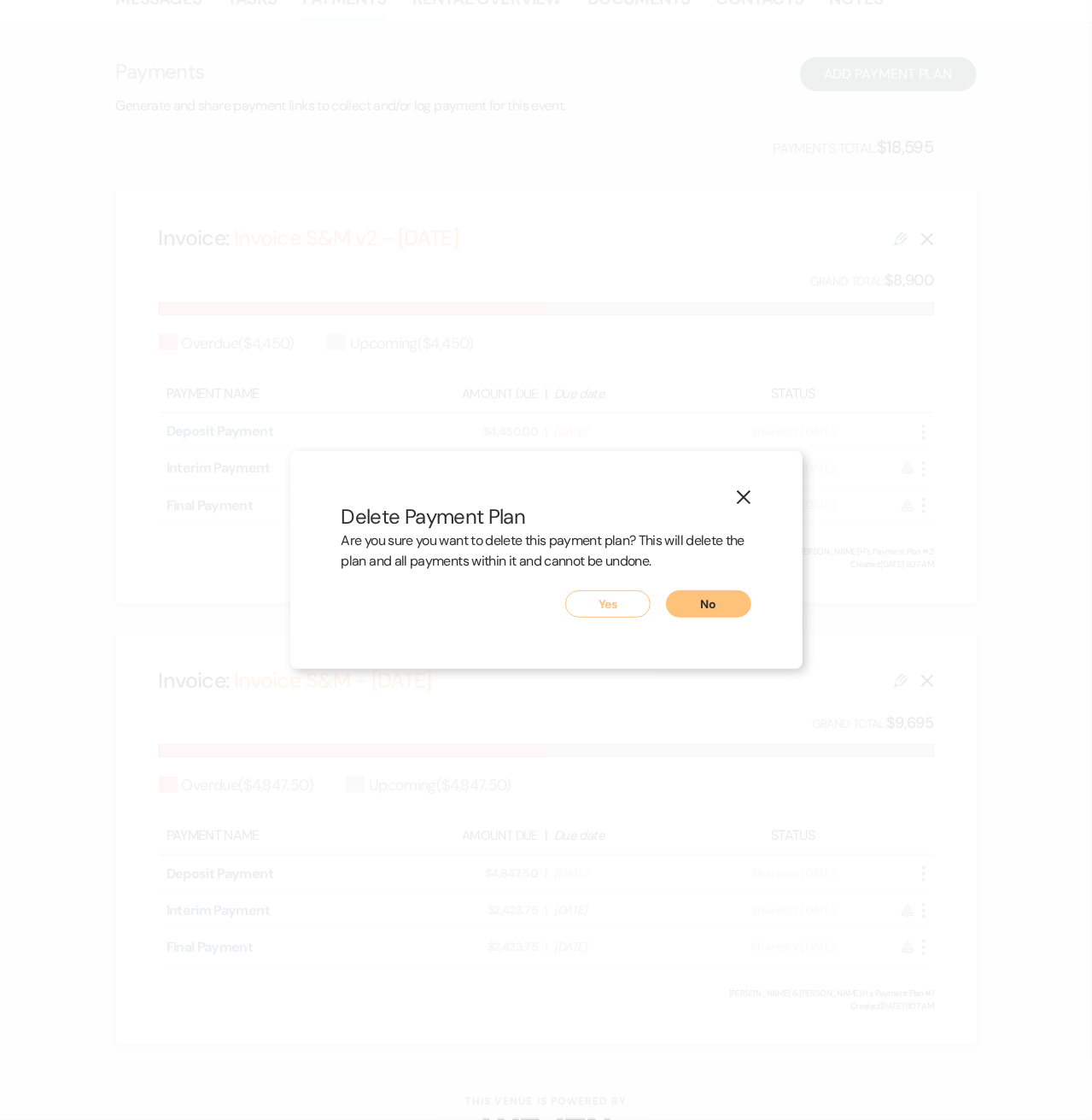
click at [620, 604] on button "Yes" at bounding box center [608, 604] width 85 height 28
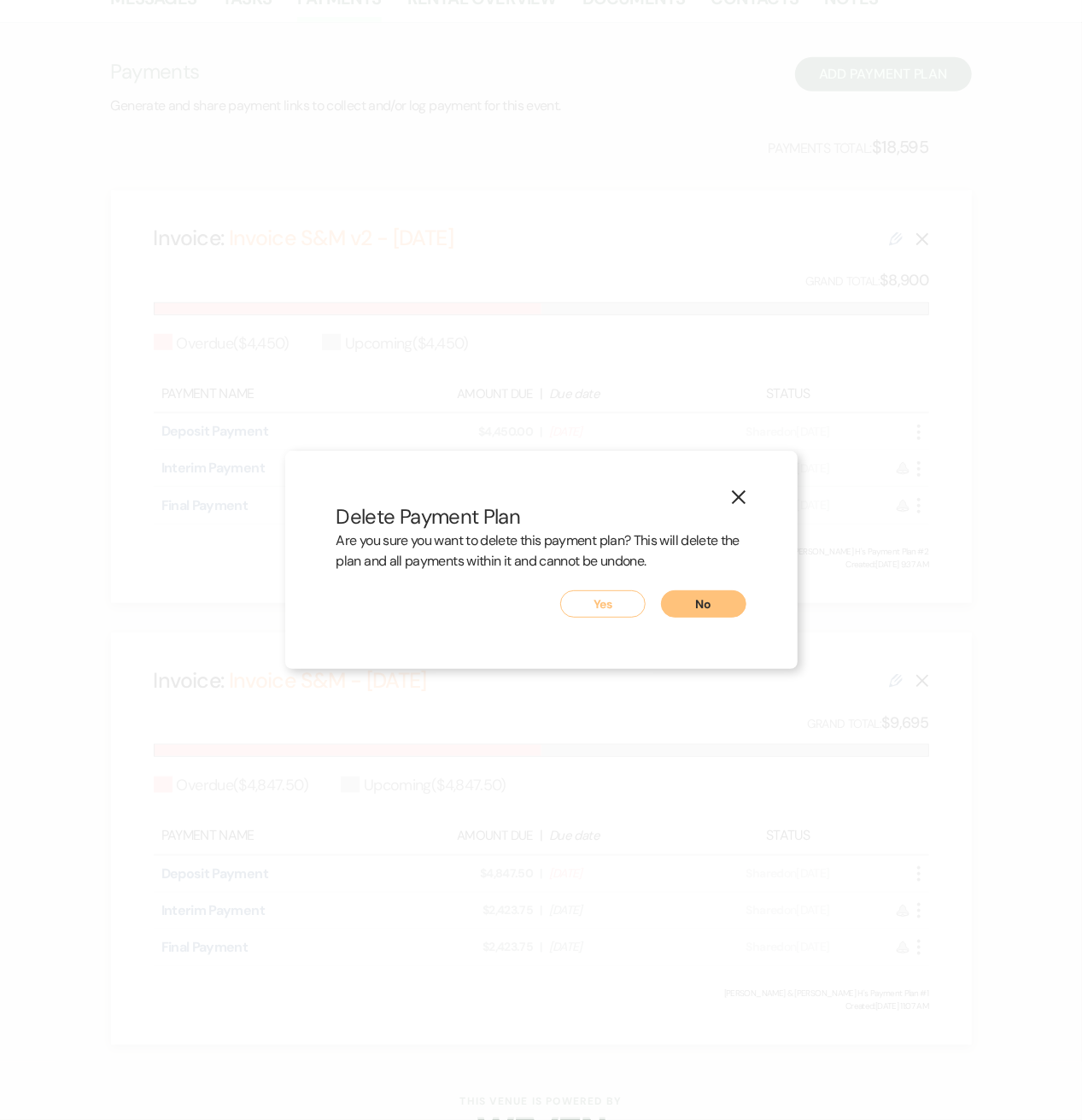
click at [621, 604] on div "Payments Generate and share payment links to collect and/or log payment for thi…" at bounding box center [541, 550] width 862 height 988
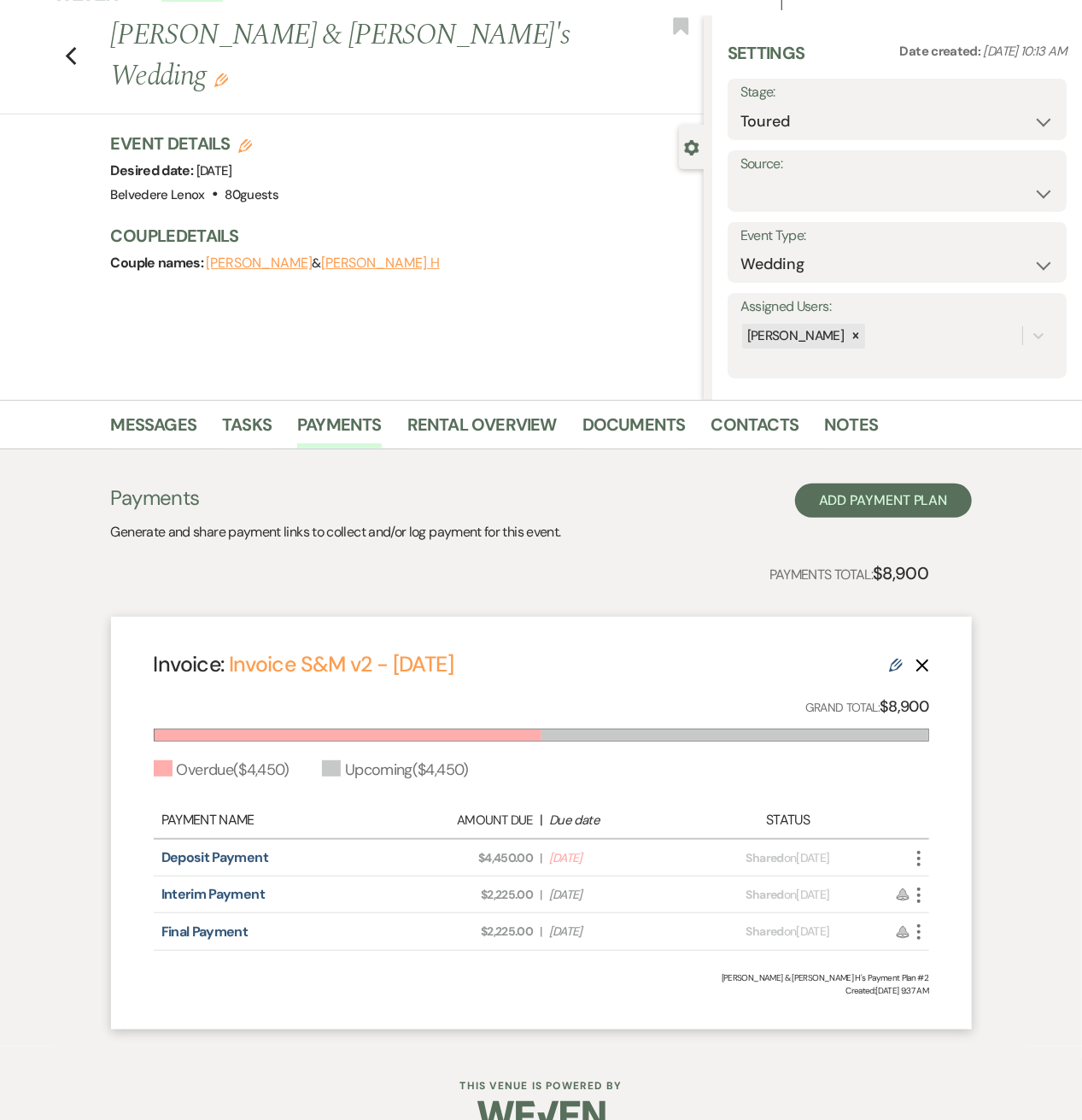
scroll to position [0, 0]
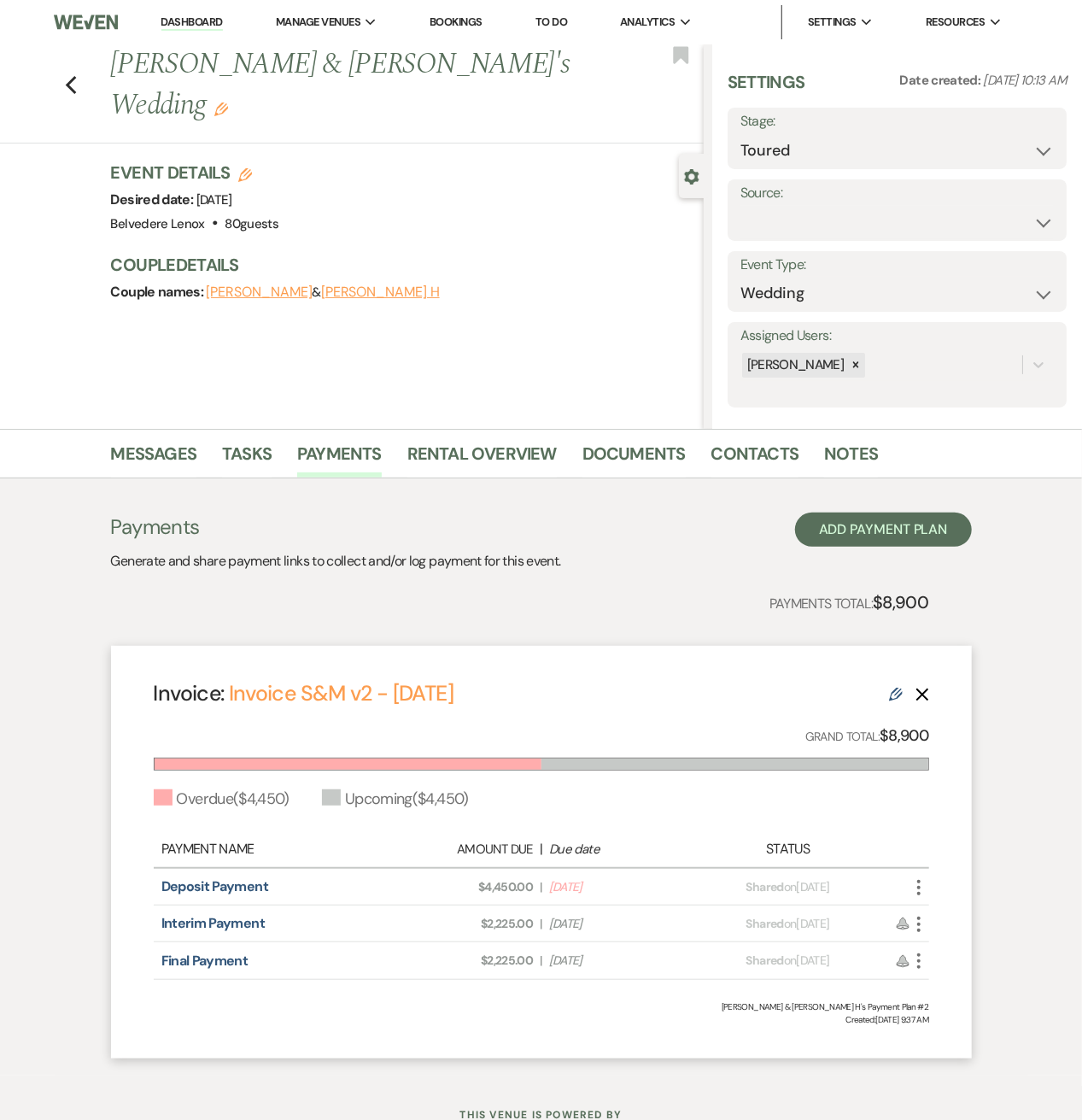
click at [228, 102] on use "button" at bounding box center [220, 108] width 13 height 13
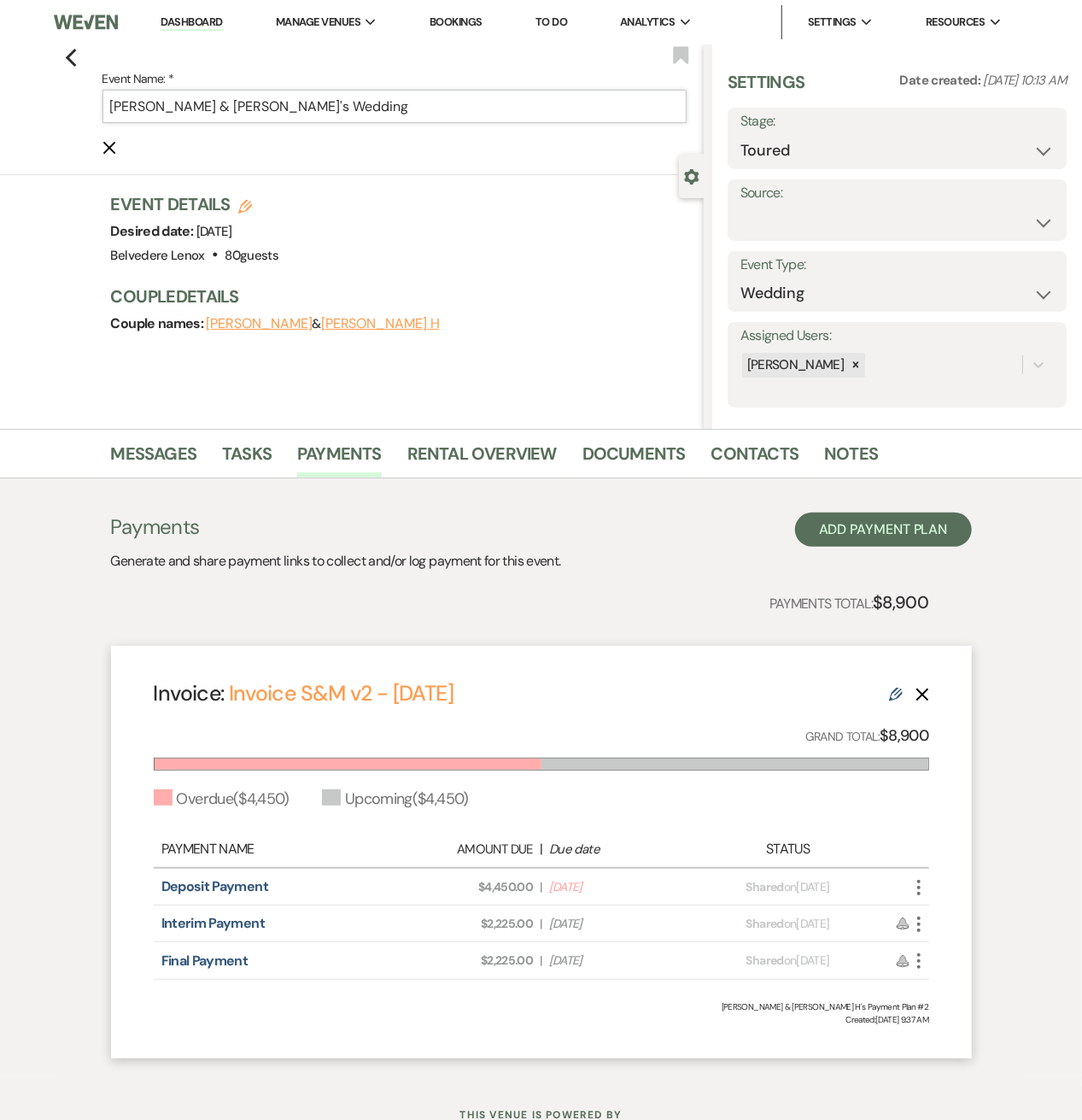
click at [404, 93] on input "[PERSON_NAME] & [PERSON_NAME]'s Wedding" at bounding box center [394, 106] width 584 height 33
drag, startPoint x: 400, startPoint y: 103, endPoint x: 305, endPoint y: 101, distance: 95.0
click at [305, 101] on input "[PERSON_NAME] & [PERSON_NAME]'s Wedding" at bounding box center [394, 106] width 584 height 33
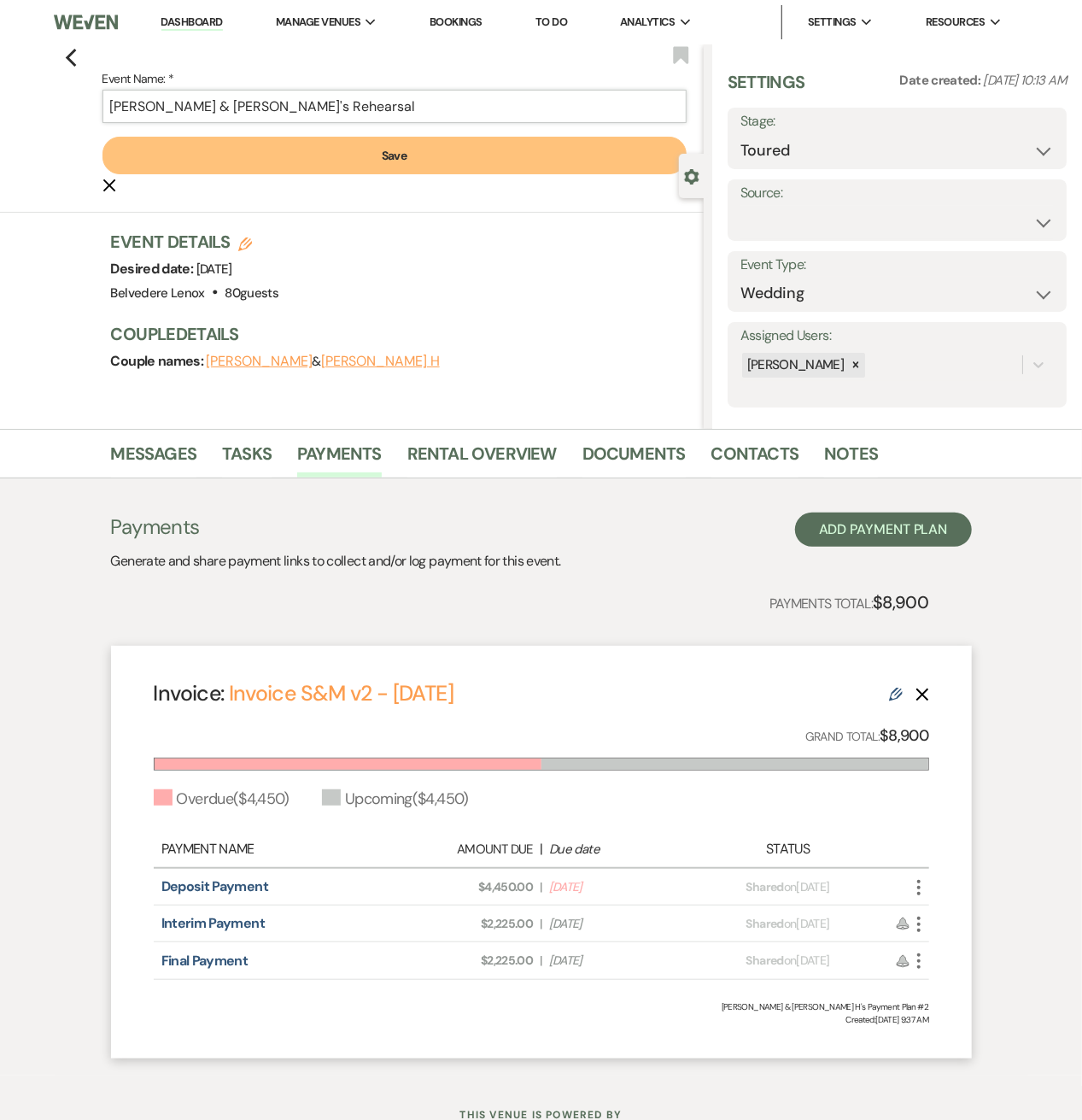
type input "Stephanie Evans & Maulin H's Rehearsal"
click at [397, 142] on button "Save" at bounding box center [394, 156] width 584 height 37
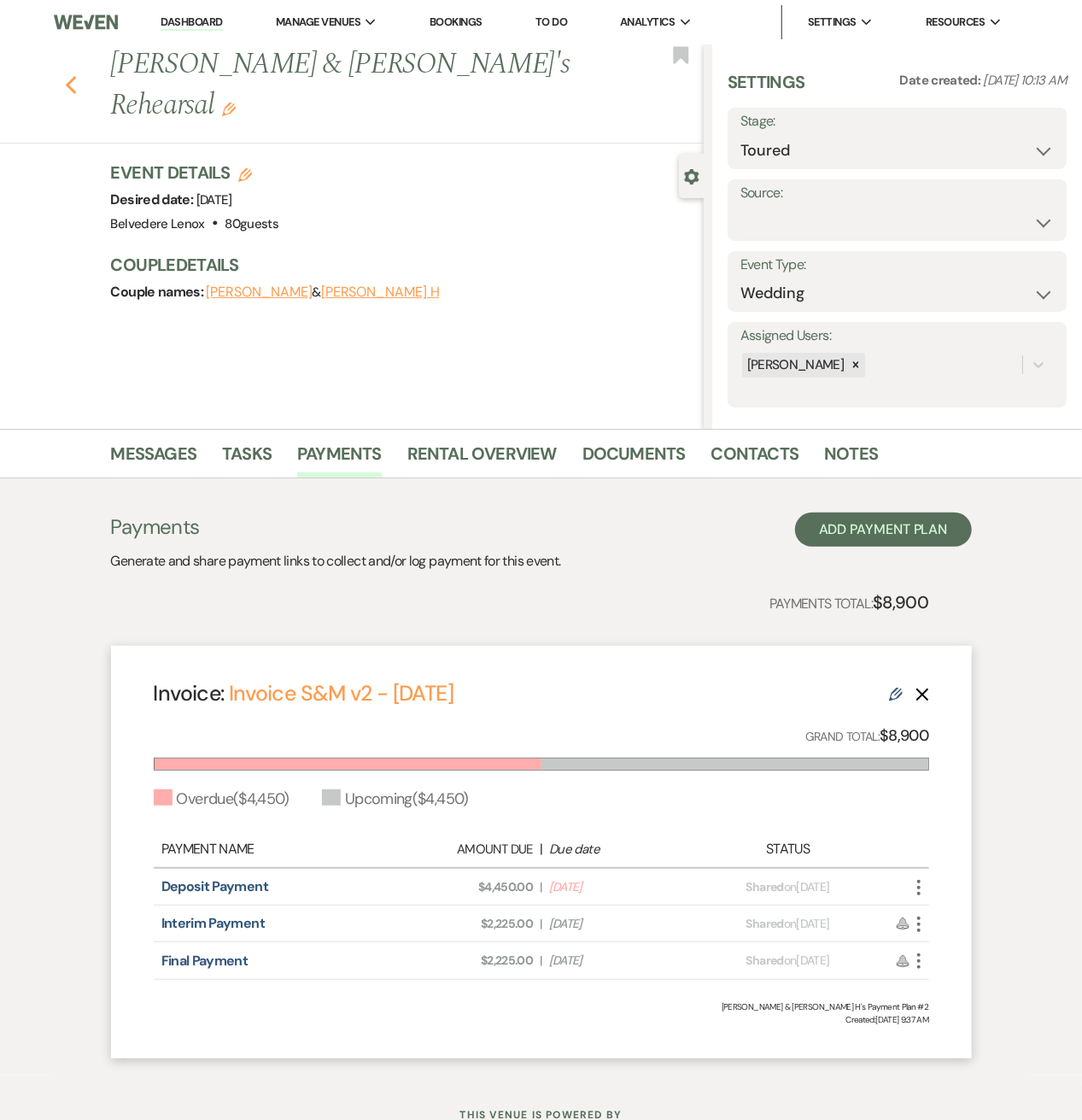
click at [77, 76] on icon "Previous" at bounding box center [71, 85] width 12 height 20
